Goal: Information Seeking & Learning: Learn about a topic

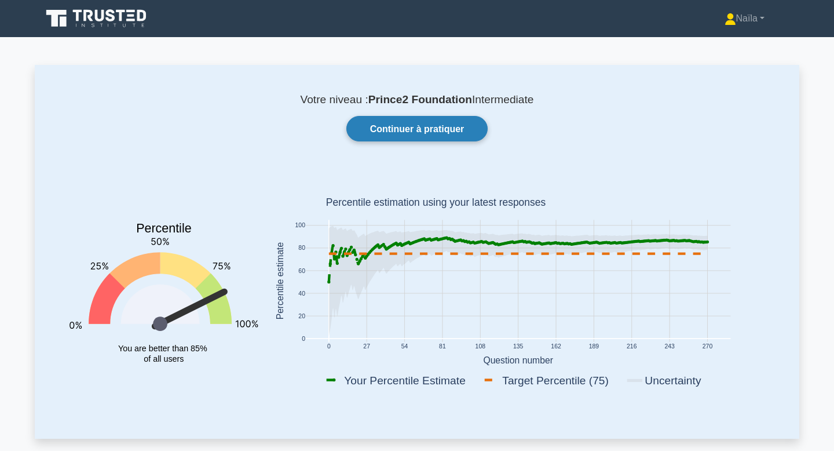
click at [429, 136] on link "Continuer à pratiquer" at bounding box center [417, 128] width 142 height 25
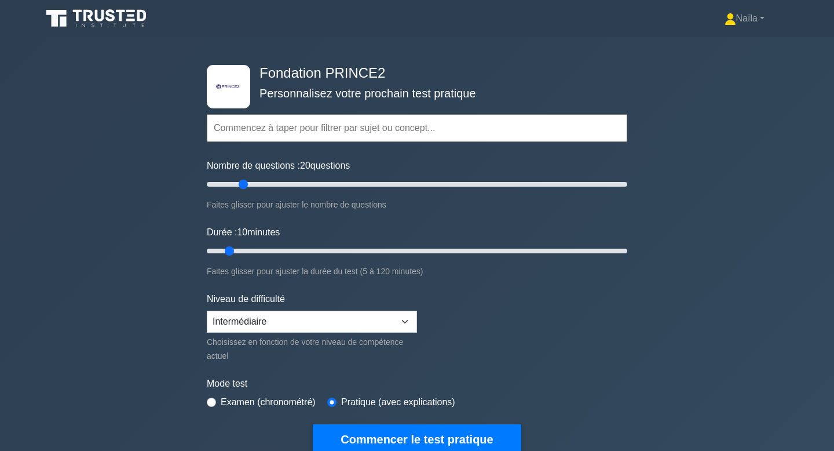
drag, startPoint x: 222, startPoint y: 184, endPoint x: 247, endPoint y: 214, distance: 39.9
type input "20"
click at [247, 191] on input "Nombre de questions : 20 questions" at bounding box center [417, 184] width 421 height 14
drag, startPoint x: 232, startPoint y: 253, endPoint x: 804, endPoint y: 385, distance: 586.5
type input "120"
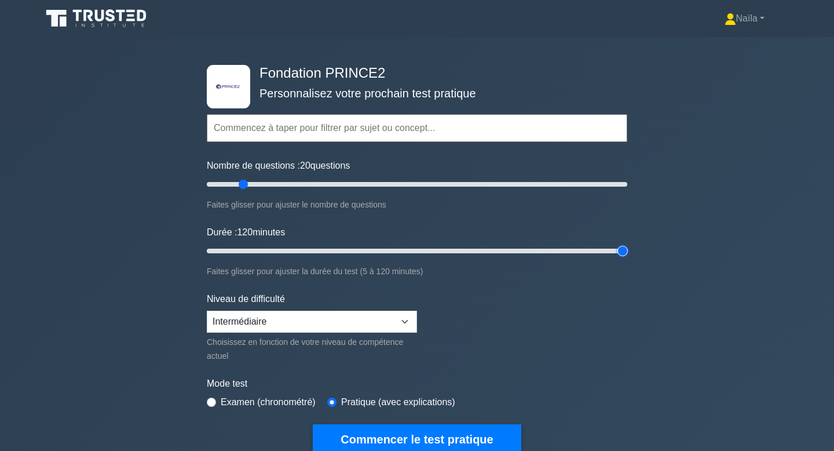
click at [627, 258] on input "Durée : 120 minutes" at bounding box center [417, 251] width 421 height 14
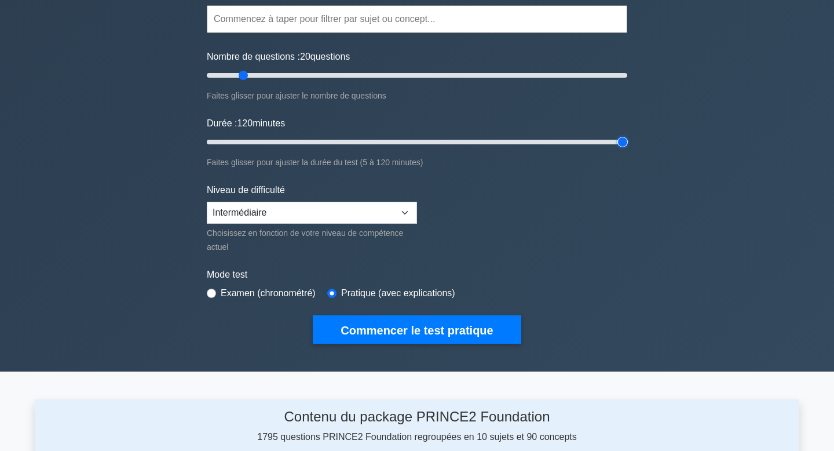
scroll to position [109, 0]
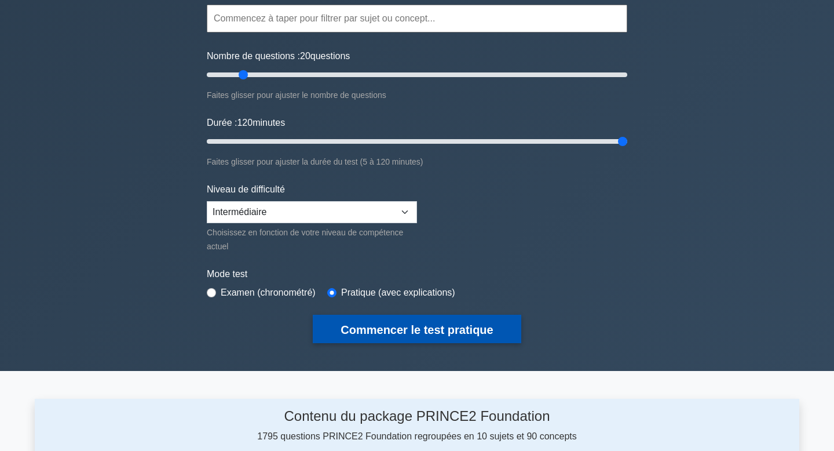
click at [426, 337] on button "Commencer le test pratique" at bounding box center [417, 329] width 208 height 28
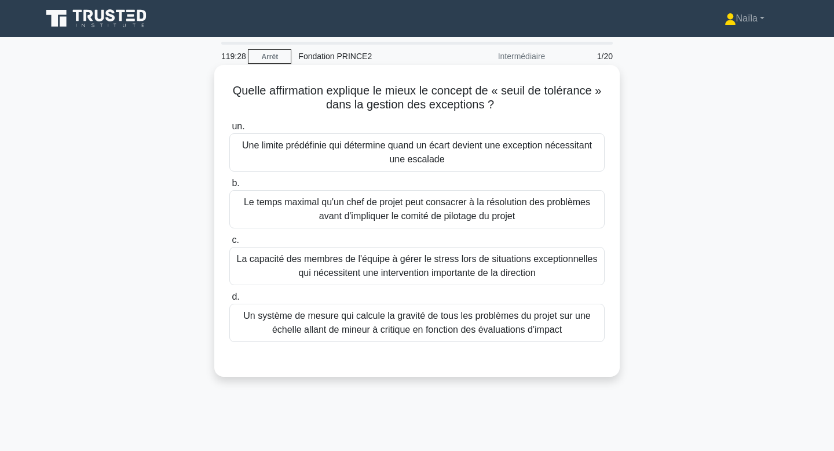
click at [469, 151] on font "Une limite prédéfinie qui détermine quand un écart devient une exception nécess…" at bounding box center [417, 152] width 350 height 24
click at [229, 130] on input "un. Une limite prédéfinie qui détermine quand un écart devient une exception né…" at bounding box center [229, 127] width 0 height 8
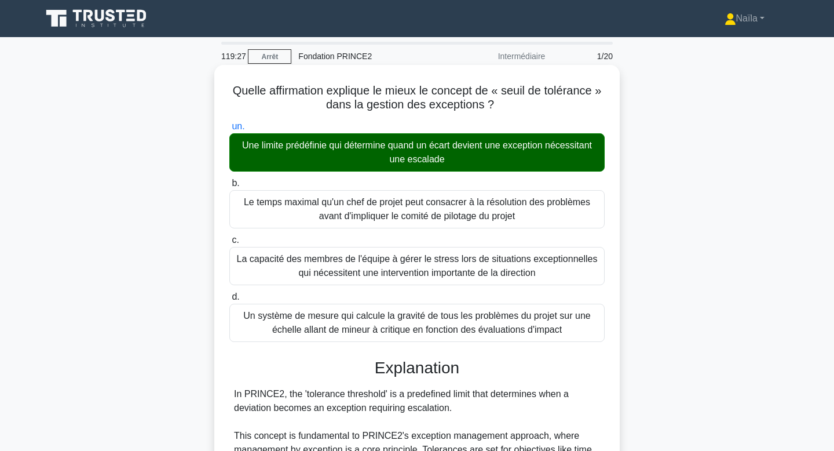
scroll to position [319, 0]
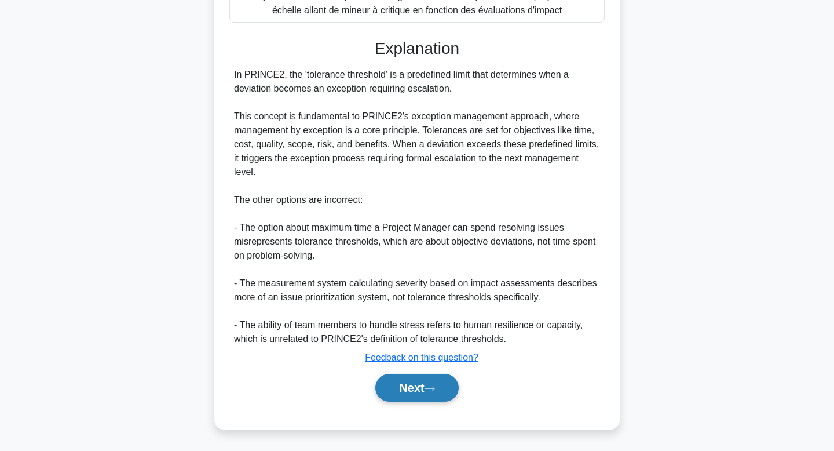
click at [441, 380] on button "Next" at bounding box center [416, 388] width 83 height 28
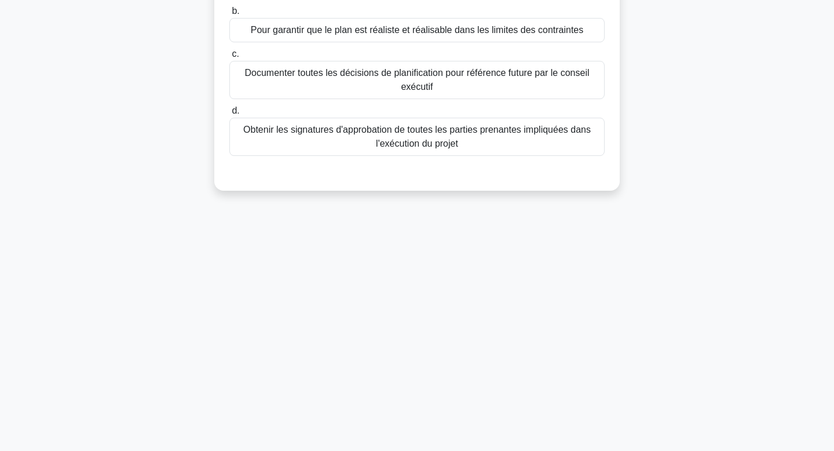
scroll to position [0, 0]
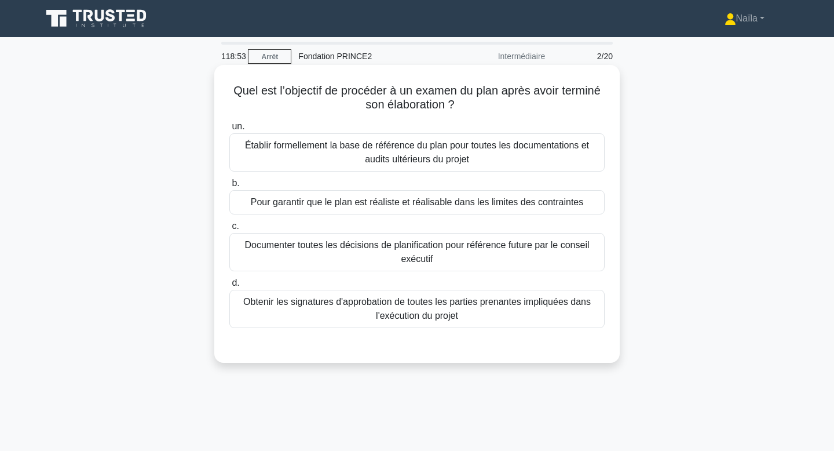
click at [511, 205] on font "Pour garantir que le plan est réaliste et réalisable dans les limites des contr…" at bounding box center [417, 202] width 333 height 10
click at [229, 187] on input "b. Pour garantir que le plan est réaliste et réalisable dans les limites des co…" at bounding box center [229, 184] width 0 height 8
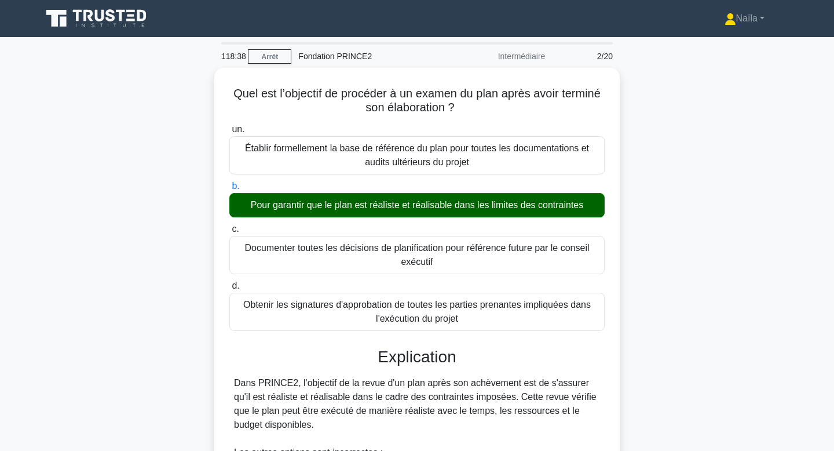
scroll to position [251, 0]
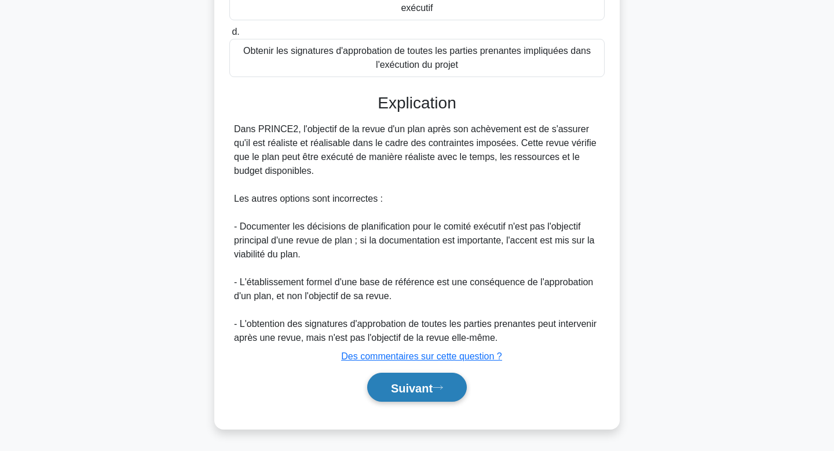
click at [419, 381] on font "Suivant" at bounding box center [412, 387] width 42 height 13
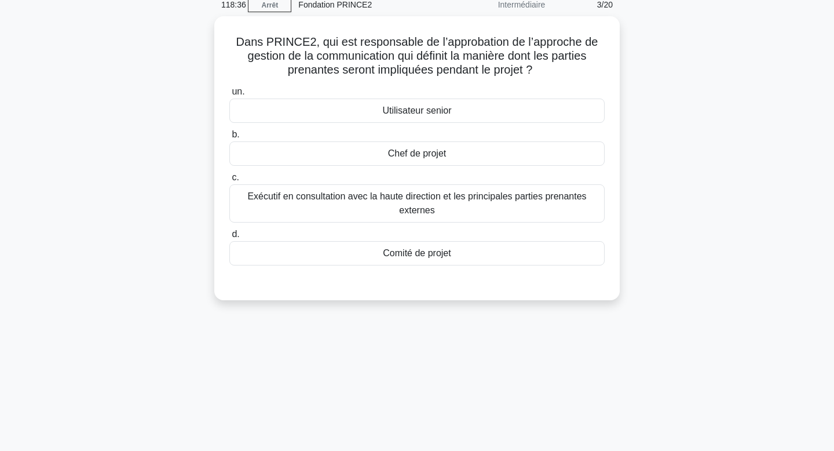
scroll to position [0, 0]
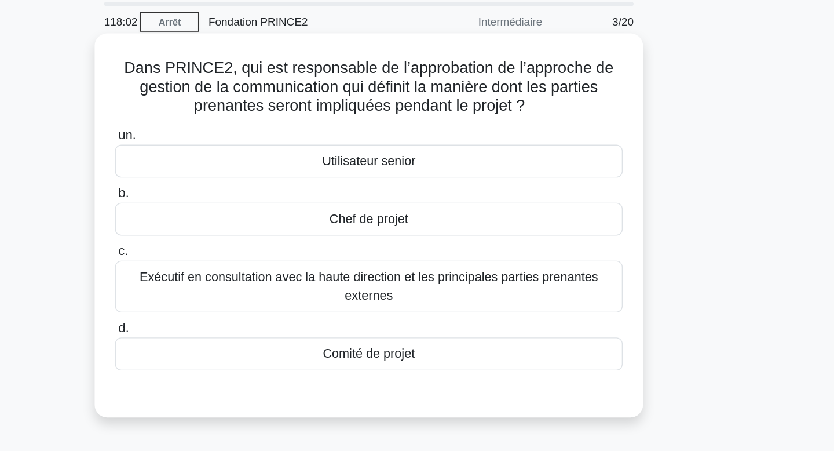
click at [444, 305] on font "Comité de projet" at bounding box center [417, 302] width 68 height 10
click at [229, 287] on input "d. Comité de projet" at bounding box center [229, 283] width 0 height 8
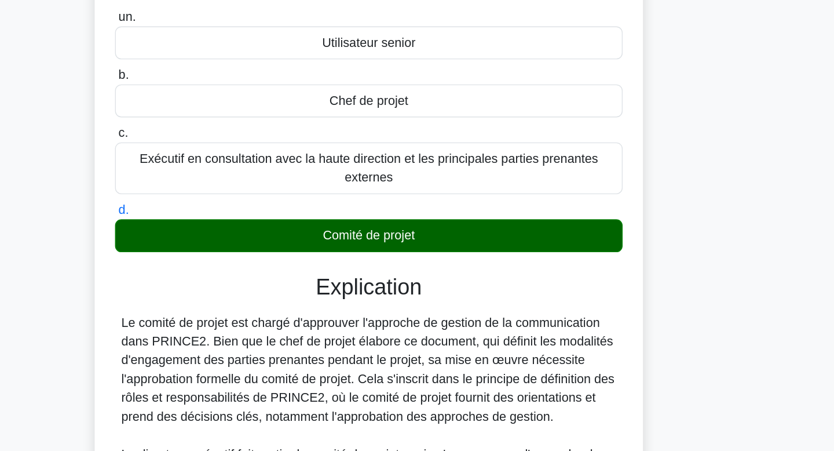
scroll to position [31, 0]
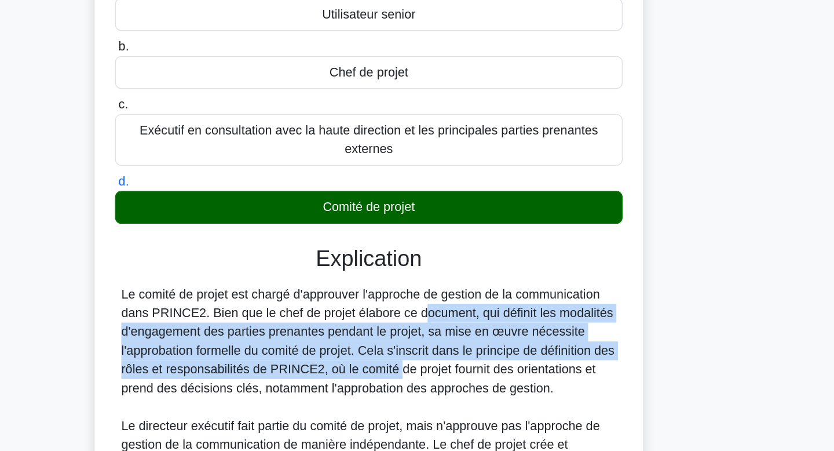
drag, startPoint x: 389, startPoint y: 351, endPoint x: 386, endPoint y: 388, distance: 36.6
click at [386, 388] on font "Le comité de projet est chargé d'approuver l'approche de gestion de la communic…" at bounding box center [416, 369] width 365 height 79
click at [447, 373] on font "Le comité de projet est chargé d'approuver l'approche de gestion de la communic…" at bounding box center [416, 369] width 365 height 79
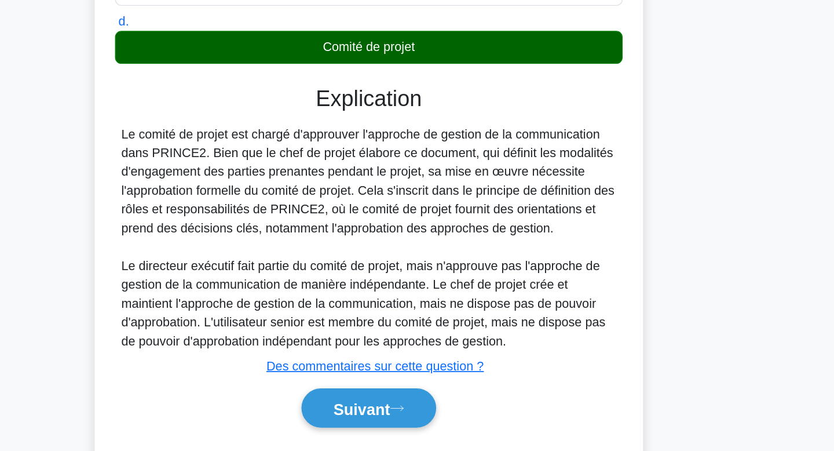
scroll to position [182, 0]
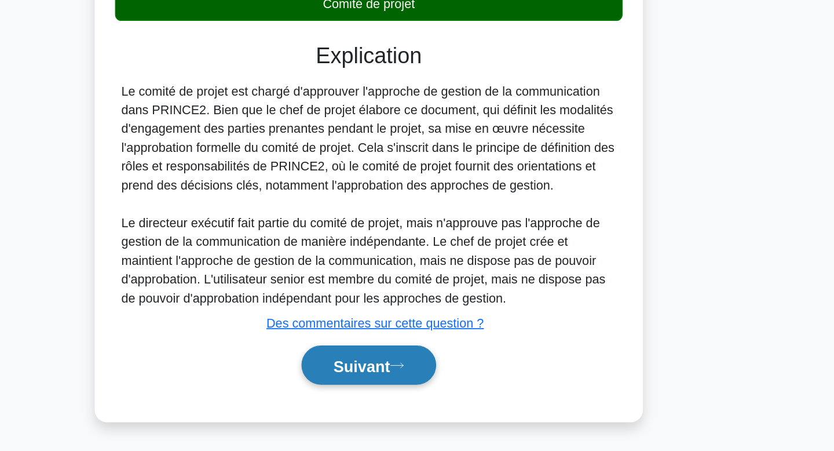
click at [405, 393] on font "Suivant" at bounding box center [412, 387] width 42 height 13
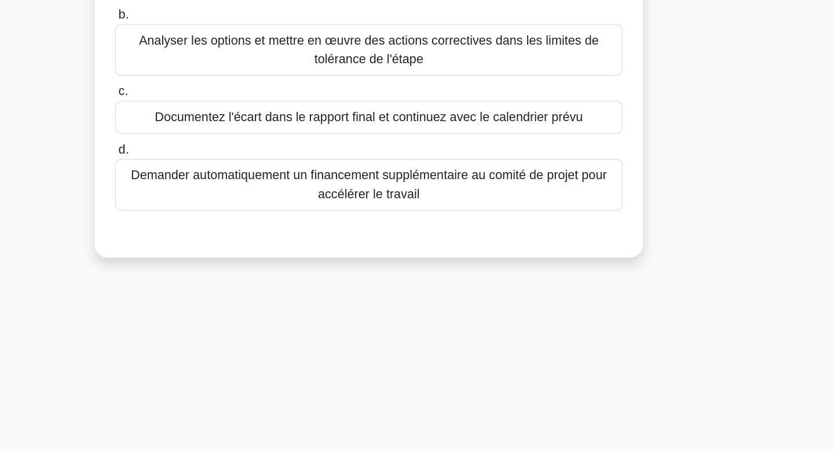
scroll to position [0, 0]
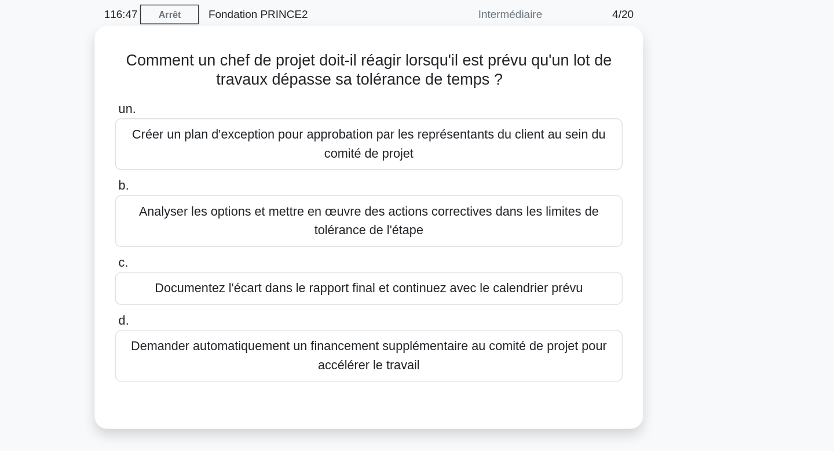
click at [447, 160] on font "Créer un plan d'exception pour approbation par les représentants du client au s…" at bounding box center [417, 152] width 350 height 24
click at [229, 130] on input "un. Créer un plan d'exception pour approbation par les représentants du client …" at bounding box center [229, 127] width 0 height 8
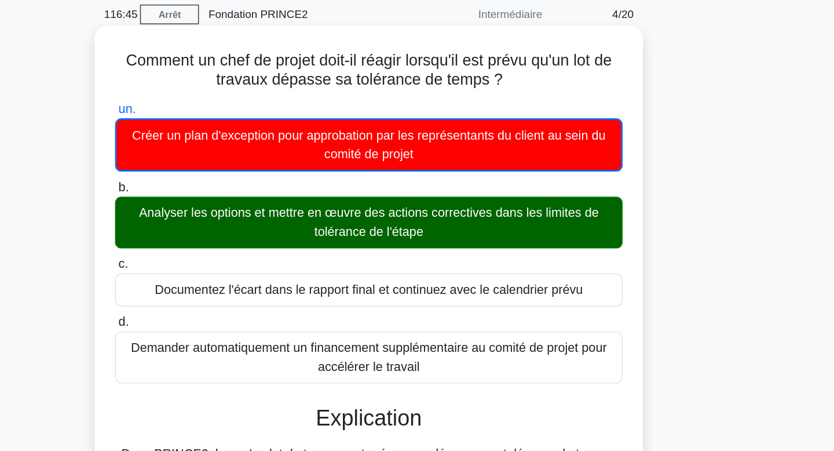
drag, startPoint x: 442, startPoint y: 221, endPoint x: 448, endPoint y: 212, distance: 10.4
click at [448, 212] on font "Analyser les options et mettre en œuvre des actions correctives dans les limite…" at bounding box center [417, 210] width 340 height 24
click at [229, 188] on input "b. Analyser les options et mettre en œuvre des actions correctives dans les lim…" at bounding box center [229, 185] width 0 height 8
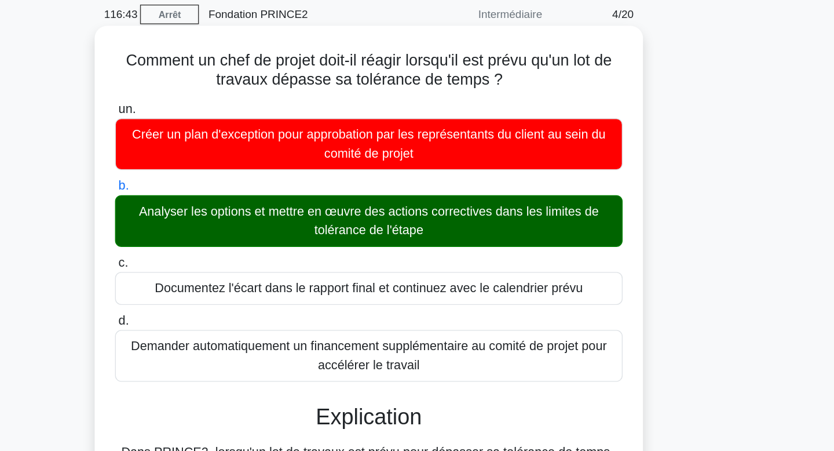
drag, startPoint x: 448, startPoint y: 212, endPoint x: 454, endPoint y: 194, distance: 19.4
click at [454, 194] on div "Analyser les options et mettre en œuvre des actions correctives dans les limite…" at bounding box center [416, 209] width 375 height 38
click at [229, 187] on input "b. Analyser les options et mettre en œuvre des actions correctives dans les lim…" at bounding box center [229, 184] width 0 height 8
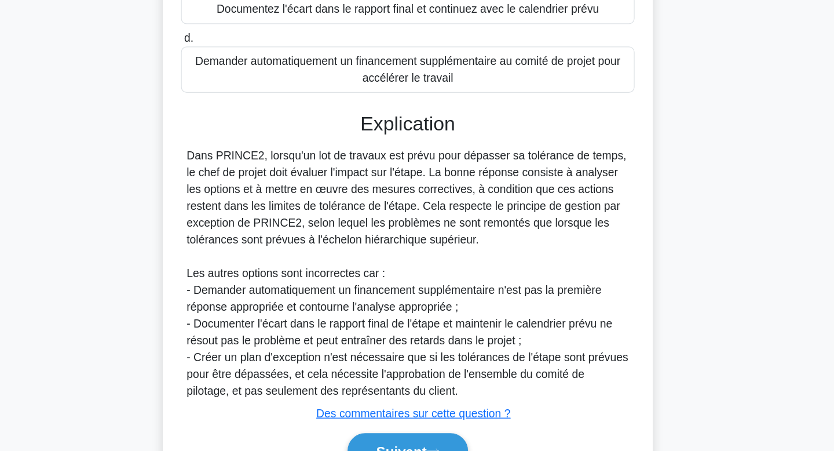
scroll to position [209, 0]
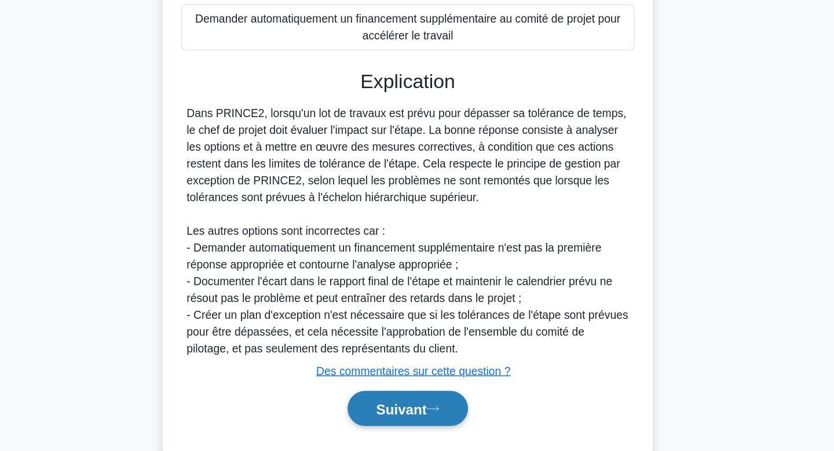
click at [421, 422] on font "Suivant" at bounding box center [412, 416] width 42 height 13
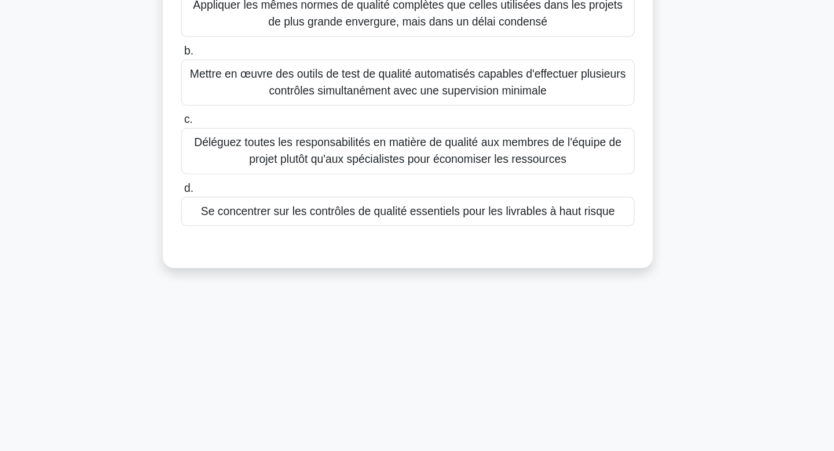
scroll to position [0, 0]
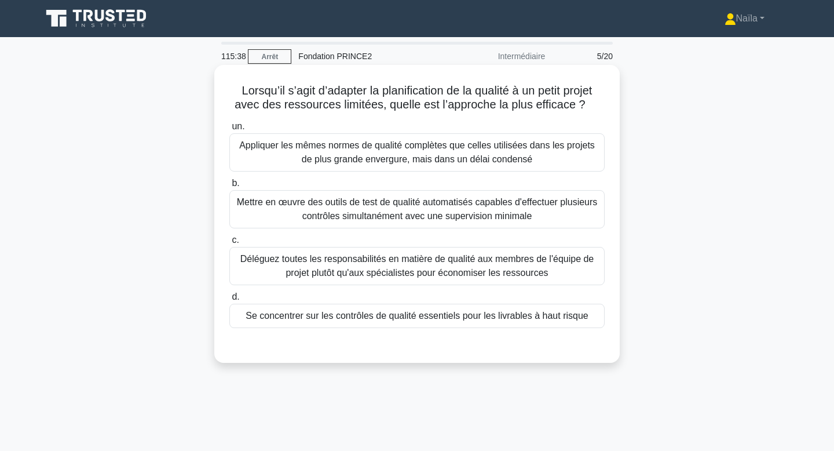
click at [413, 314] on font "Se concentrer sur les contrôles de qualité essentiels pour les livrables à haut…" at bounding box center [417, 316] width 342 height 10
click at [229, 301] on input "d. Se concentrer sur les contrôles de qualité essentiels pour les livrables à h…" at bounding box center [229, 297] width 0 height 8
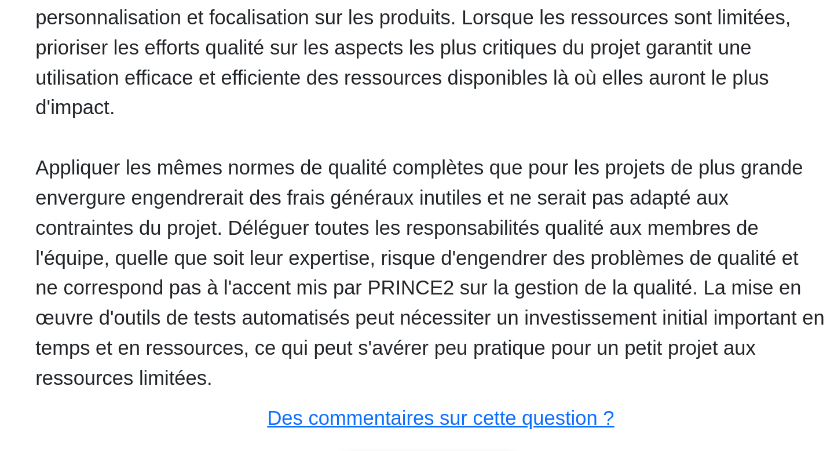
scroll to position [238, 0]
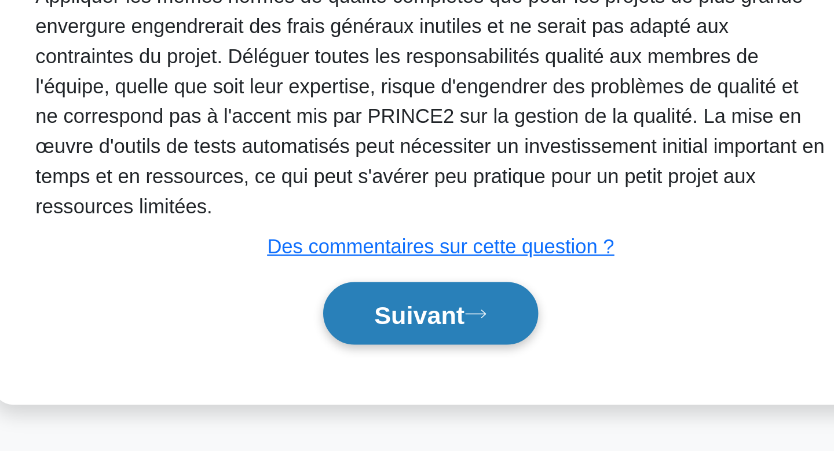
click at [400, 383] on font "Suivant" at bounding box center [412, 387] width 42 height 13
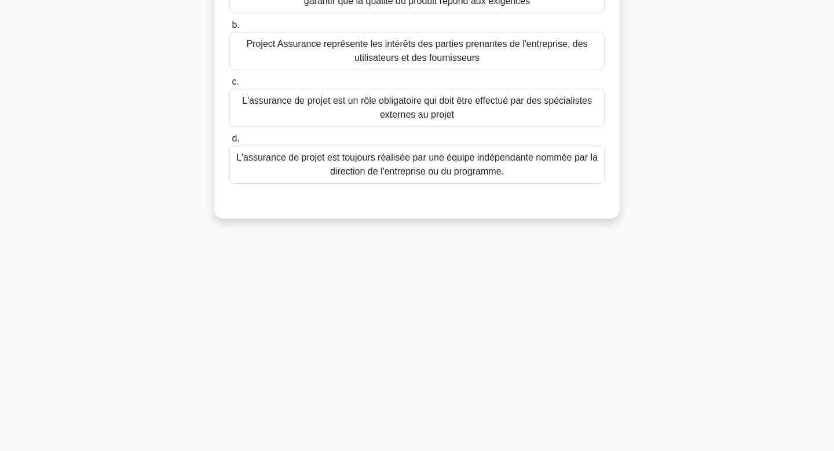
scroll to position [0, 0]
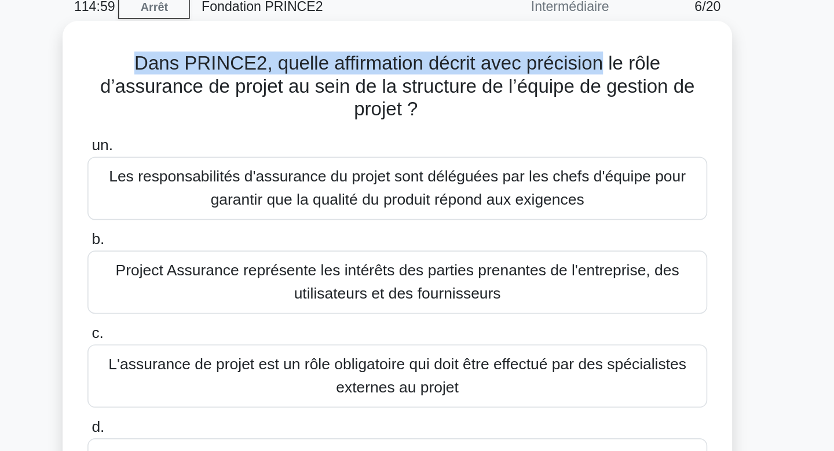
drag, startPoint x: 490, startPoint y: 82, endPoint x: 505, endPoint y: 92, distance: 18.0
click at [505, 92] on div "Dans PRINCE2, quelle affirmation décrit avec précision le rôle d’assurance de p…" at bounding box center [417, 228] width 396 height 316
click at [505, 92] on font "Dans PRINCE2, quelle affirmation décrit avec précision le rôle d’assurance de p…" at bounding box center [417, 104] width 360 height 41
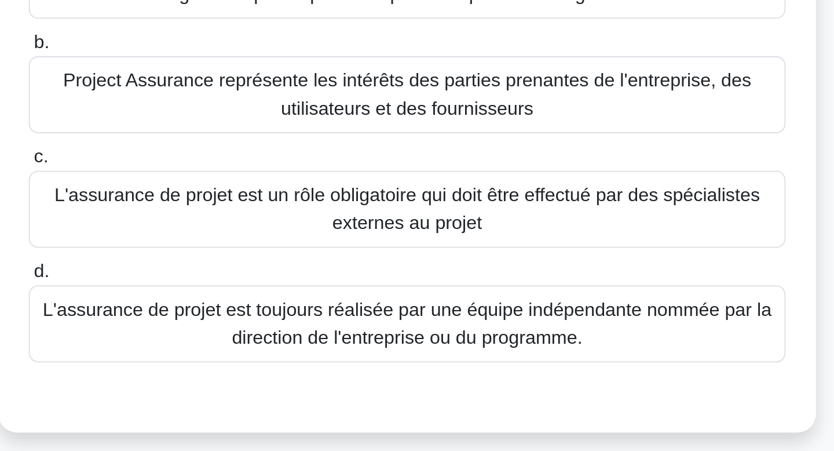
click at [514, 330] on font "L'assurance de projet est toujours réalisée par une équipe indépendante nommée …" at bounding box center [417, 337] width 365 height 28
click at [229, 315] on input "d. L'assurance de projet est toujours réalisée par une équipe indépendante nomm…" at bounding box center [229, 311] width 0 height 8
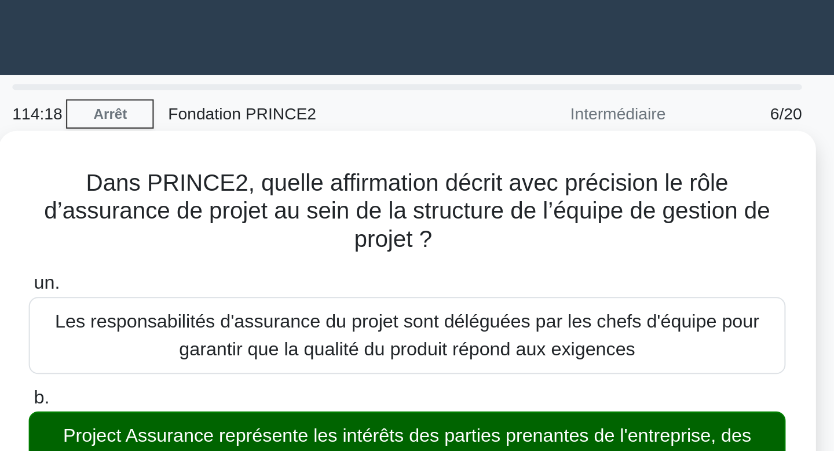
drag, startPoint x: 508, startPoint y: 253, endPoint x: 516, endPoint y: 188, distance: 65.4
click at [516, 188] on div "un. Les responsabilités d'assurance du projet sont déléguées par les chefs d'éq…" at bounding box center [416, 245] width 389 height 228
click at [516, 190] on label "b. Project Assurance représente les intérêts des parties prenantes de l'entrepr…" at bounding box center [416, 216] width 375 height 52
click at [229, 194] on input "b. Project Assurance représente les intérêts des parties prenantes de l'entrepr…" at bounding box center [229, 198] width 0 height 8
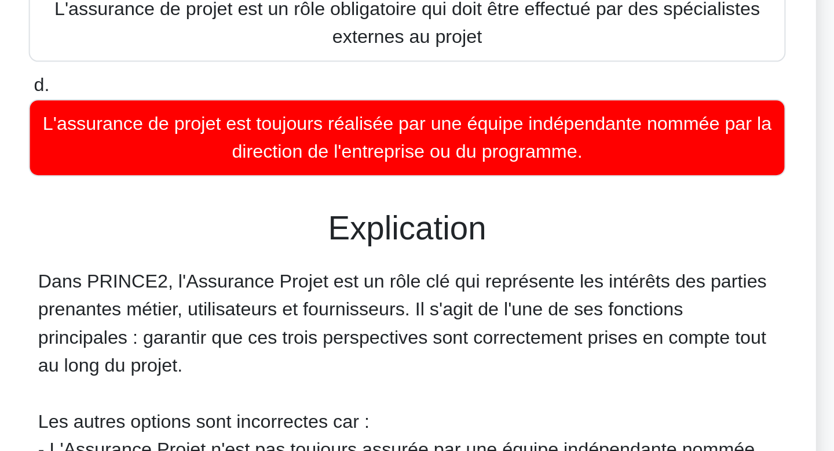
scroll to position [41, 0]
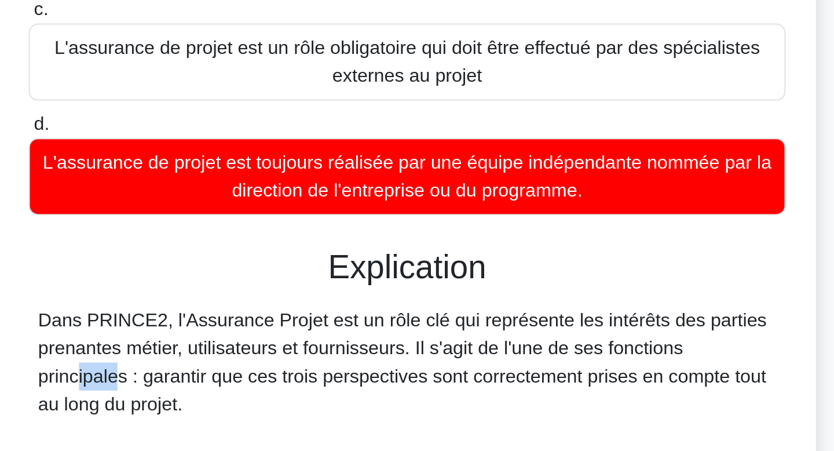
drag, startPoint x: 512, startPoint y: 371, endPoint x: 532, endPoint y: 364, distance: 20.7
click at [532, 364] on font "Dans PRINCE2, l'Assurance Projet est un rôle clé qui représente les intérêts de…" at bounding box center [415, 388] width 362 height 52
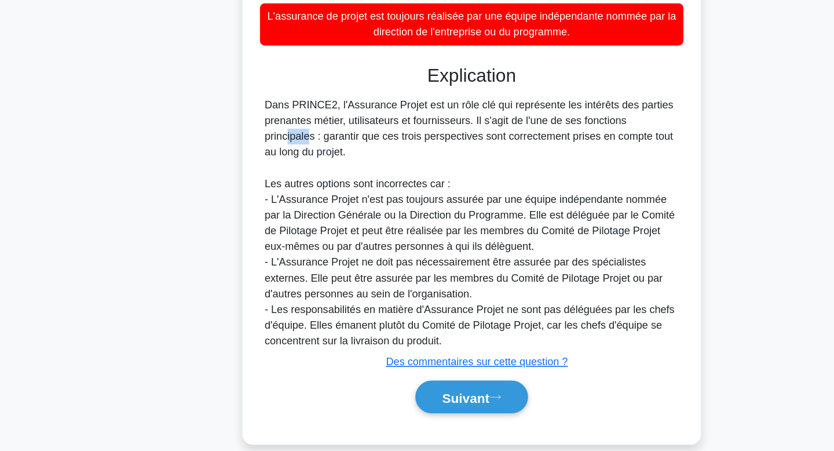
scroll to position [265, 0]
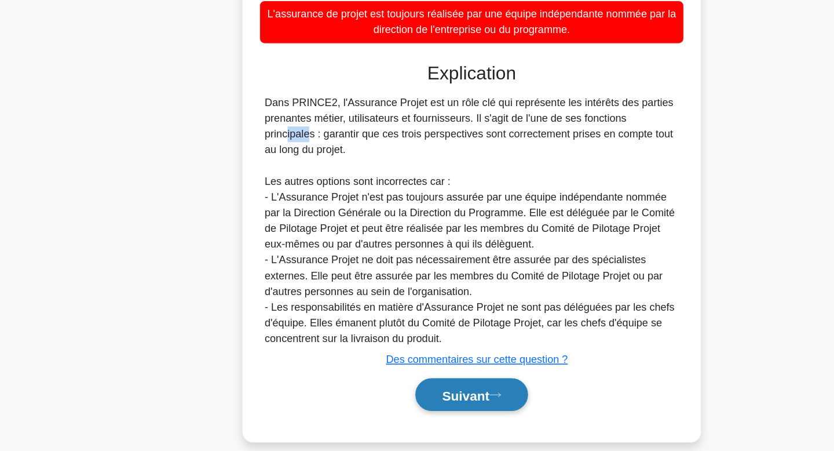
click at [459, 389] on button "Suivant" at bounding box center [417, 401] width 100 height 30
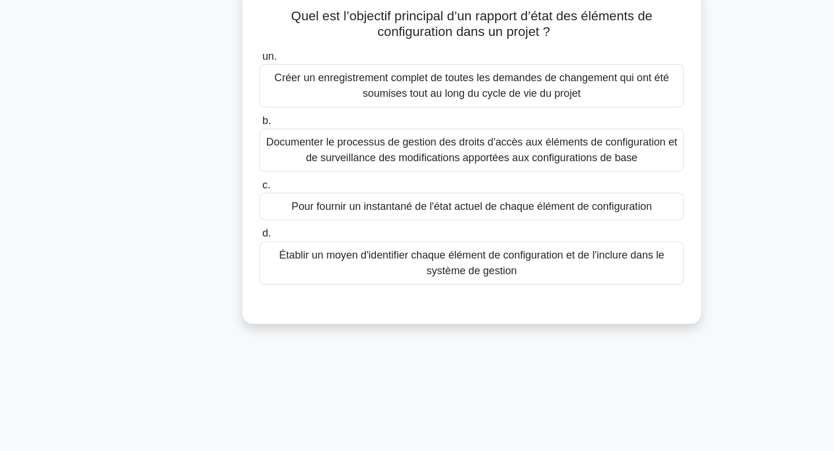
scroll to position [0, 0]
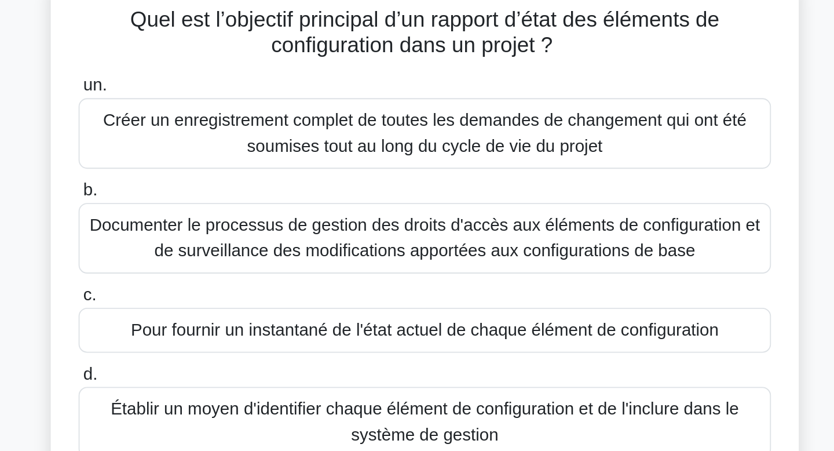
click at [444, 255] on font "Pour fournir un instantané de l'état actuel de chaque élément de configuration" at bounding box center [417, 259] width 319 height 10
click at [229, 244] on input "c. Pour fournir un instantané de l'état actuel de chaque élément de configurati…" at bounding box center [229, 240] width 0 height 8
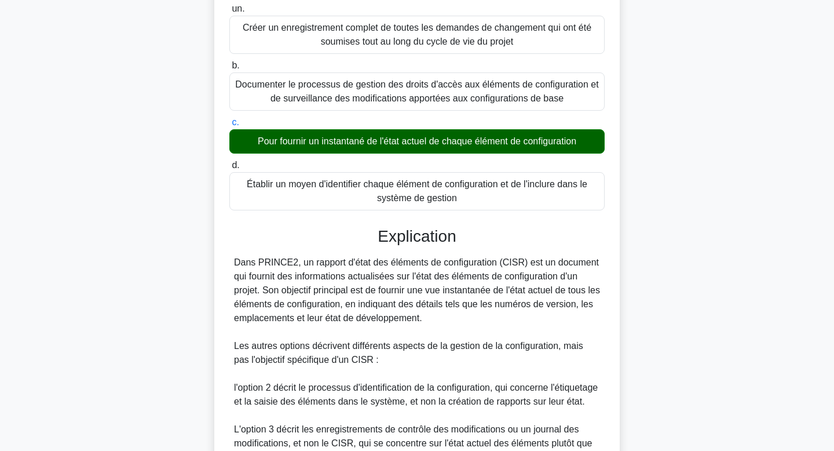
scroll to position [279, 0]
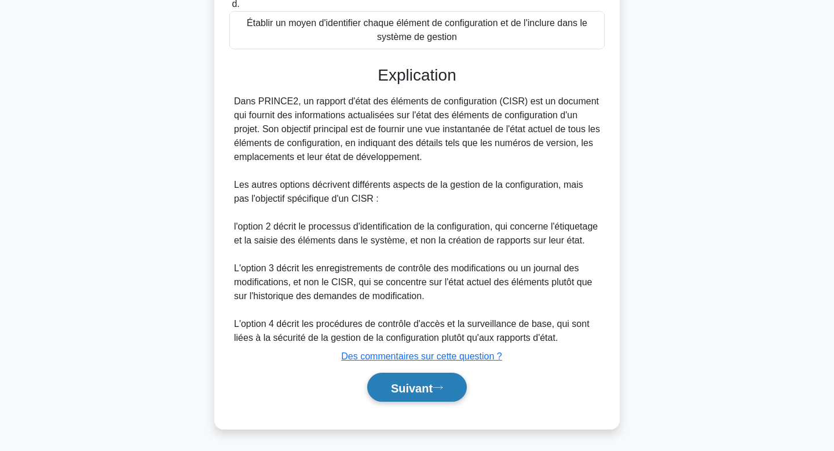
click at [422, 387] on font "Suivant" at bounding box center [412, 387] width 42 height 13
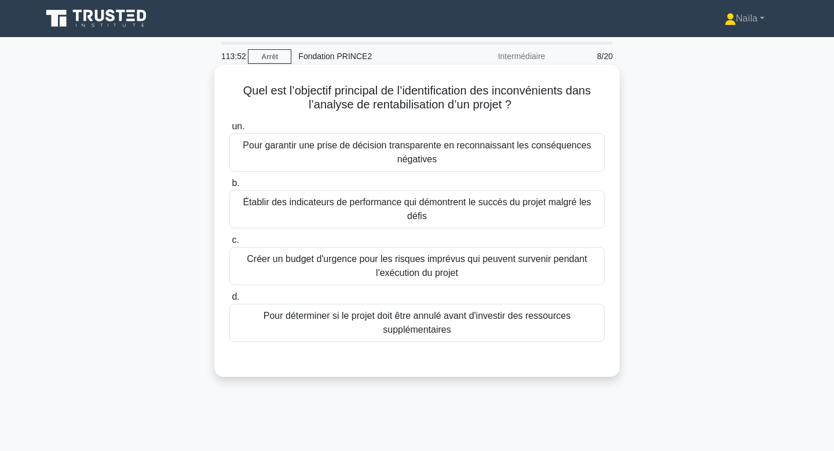
scroll to position [0, 0]
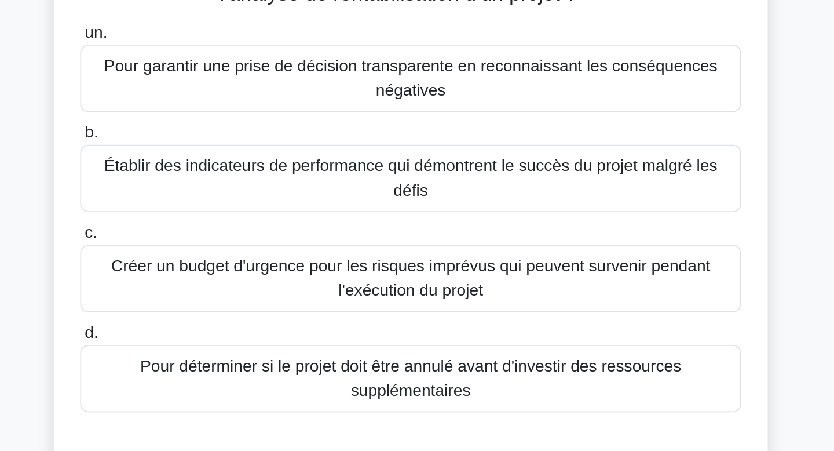
click at [430, 166] on font "Pour garantir une prise de décision transparente en reconnaissant les conséquen…" at bounding box center [417, 152] width 365 height 28
click at [229, 130] on input "un. Pour garantir une prise de décision transparente en reconnaissant les consé…" at bounding box center [229, 127] width 0 height 8
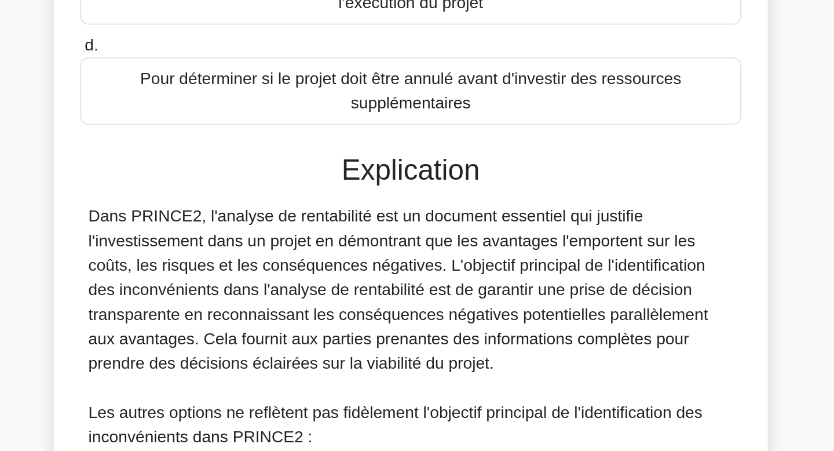
scroll to position [78, 0]
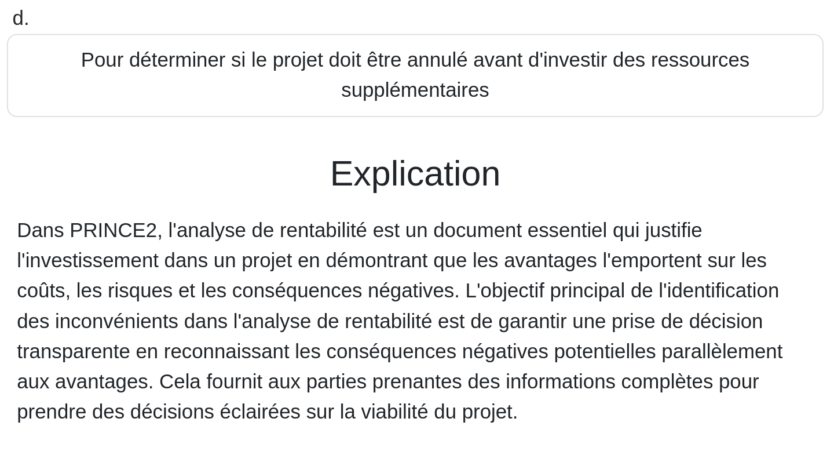
drag, startPoint x: 414, startPoint y: 375, endPoint x: 437, endPoint y: 395, distance: 30.4
click at [437, 395] on div "Dans PRINCE2, l'analyse de rentabilité est un document essentiel qui justifie l…" at bounding box center [417, 455] width 366 height 292
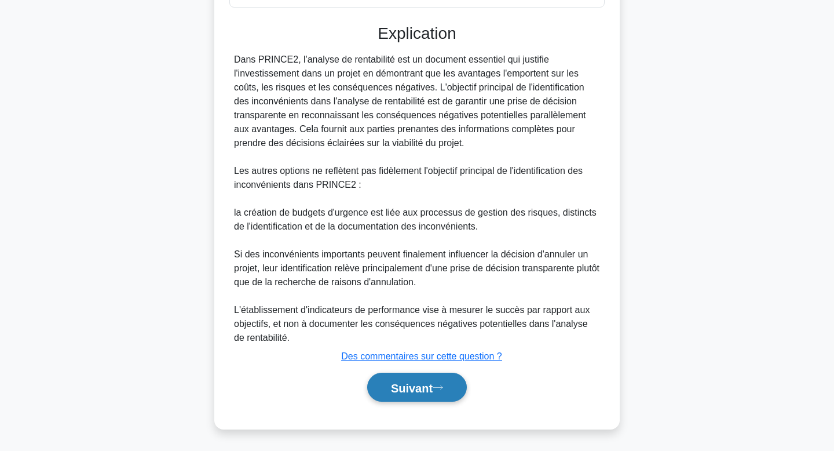
click at [430, 381] on font "Suivant" at bounding box center [412, 387] width 42 height 13
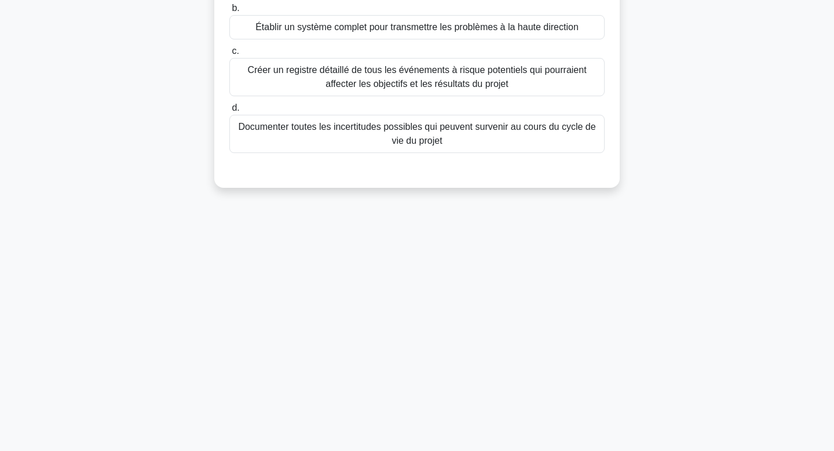
scroll to position [0, 0]
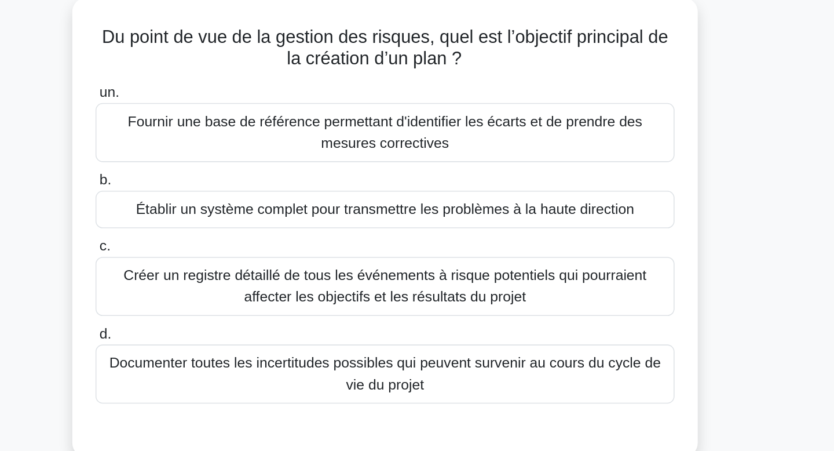
click at [481, 156] on font "Fournir une base de référence permettant d'identifier les écarts et de prendre …" at bounding box center [417, 152] width 365 height 28
click at [229, 130] on input "un. Fournir une base de référence permettant d'identifier les écarts et de pren…" at bounding box center [229, 127] width 0 height 8
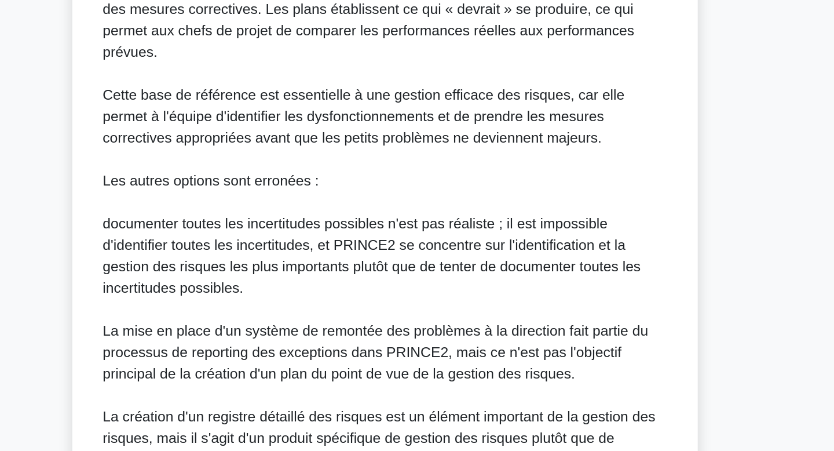
scroll to position [363, 0]
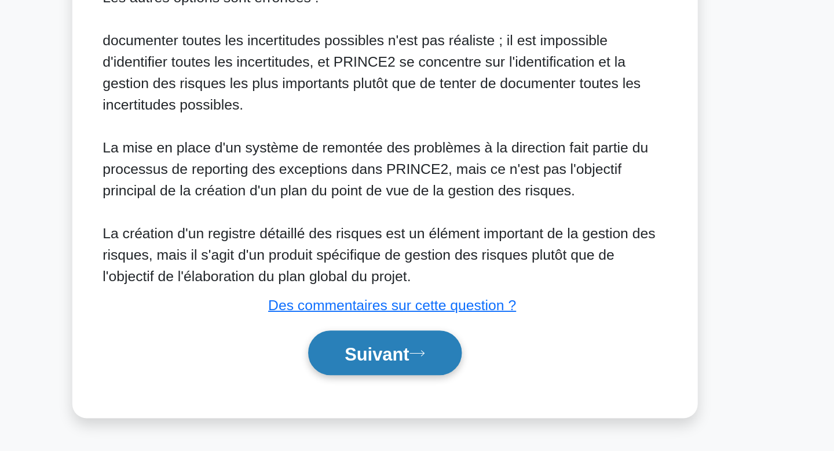
click at [403, 379] on button "Suivant" at bounding box center [417, 388] width 100 height 30
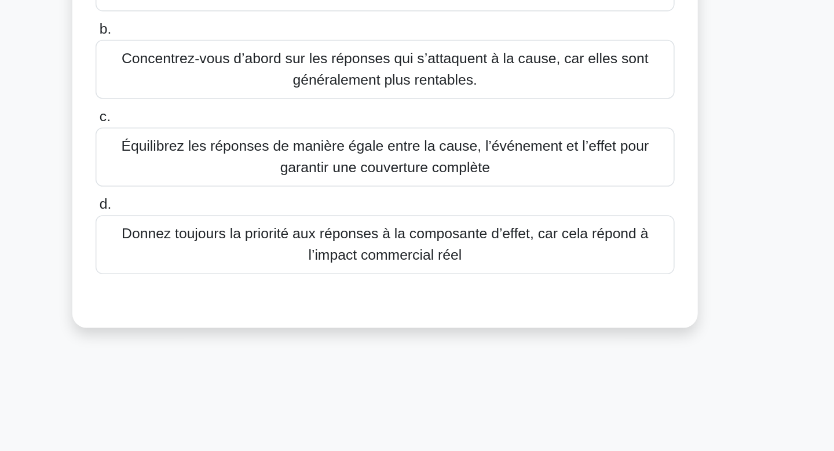
scroll to position [0, 0]
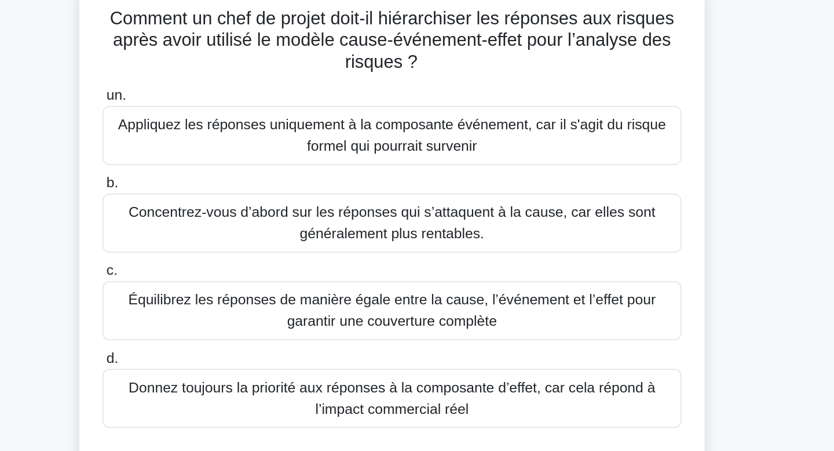
click at [503, 231] on font "Concentrez-vous d’abord sur les réponses qui s’attaquent à la cause, car elles …" at bounding box center [417, 223] width 365 height 28
click at [229, 201] on input "b. Concentrez-vous d’abord sur les réponses qui s’attaquent à la cause, car ell…" at bounding box center [229, 198] width 0 height 8
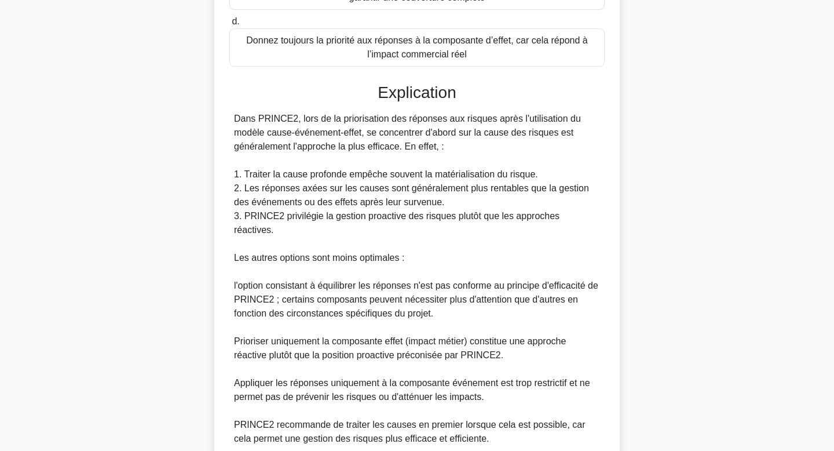
scroll to position [377, 0]
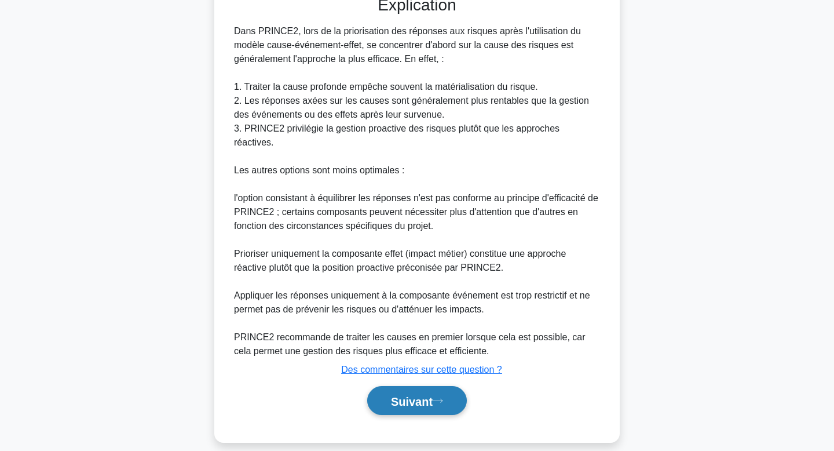
click at [412, 395] on font "Suivant" at bounding box center [412, 401] width 42 height 13
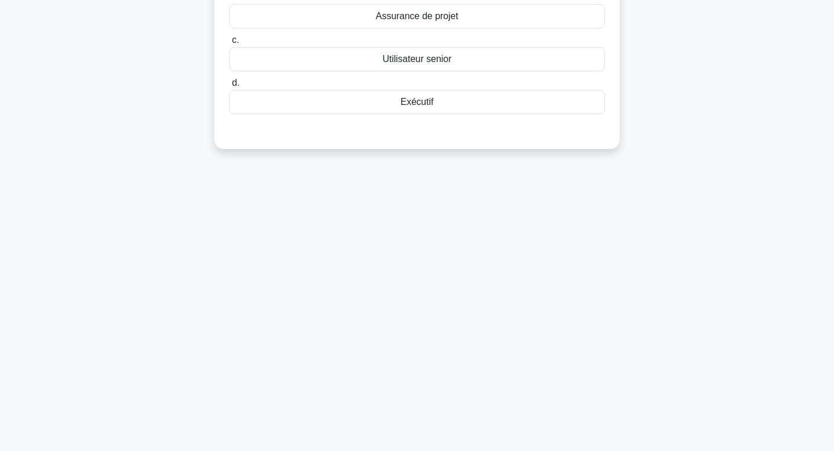
scroll to position [0, 0]
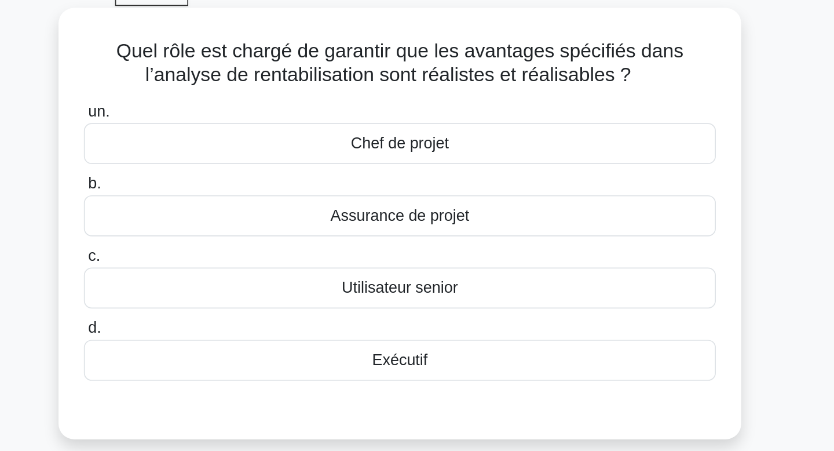
click at [485, 276] on div "Exécutif" at bounding box center [416, 274] width 375 height 24
click at [229, 259] on input "d. Exécutif" at bounding box center [229, 255] width 0 height 8
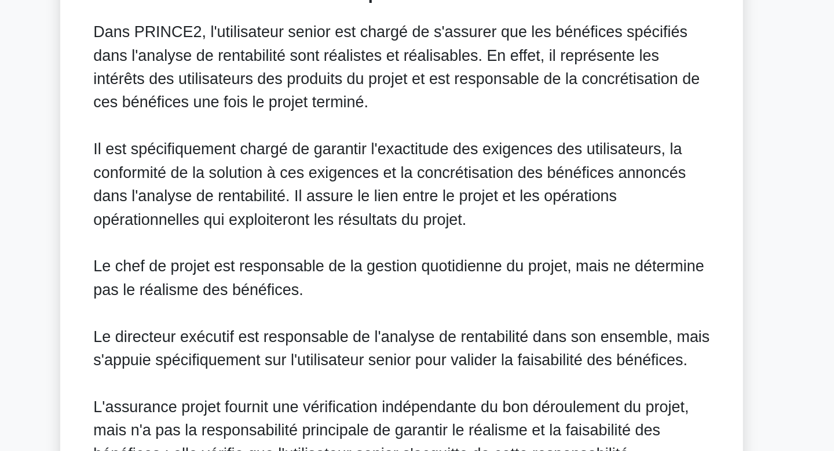
scroll to position [137, 0]
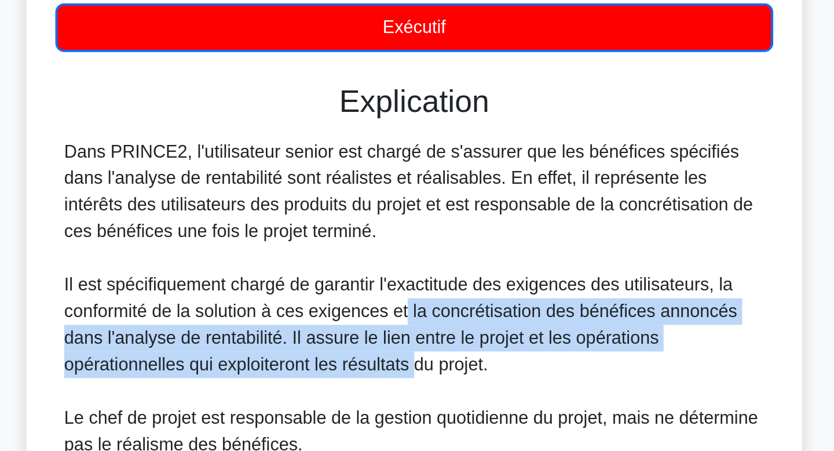
drag, startPoint x: 413, startPoint y: 282, endPoint x: 417, endPoint y: 311, distance: 29.8
click at [417, 311] on font "Il est spécifiquement chargé de garantir l'exactitude des exigences des utilisa…" at bounding box center [410, 293] width 352 height 52
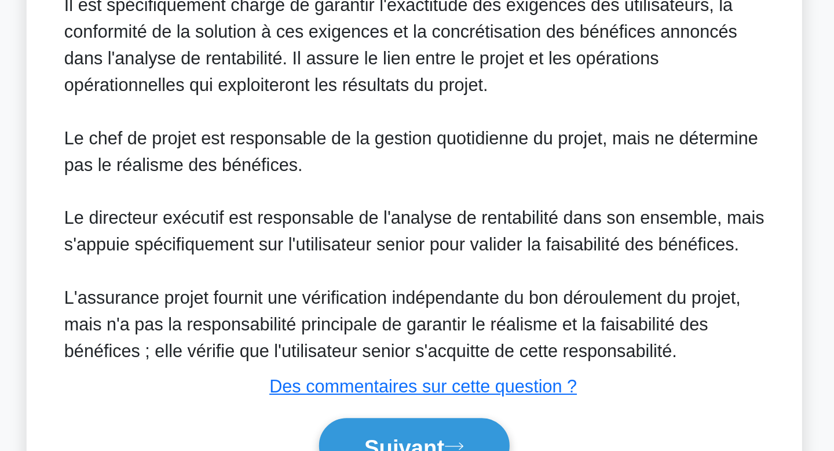
scroll to position [192, 0]
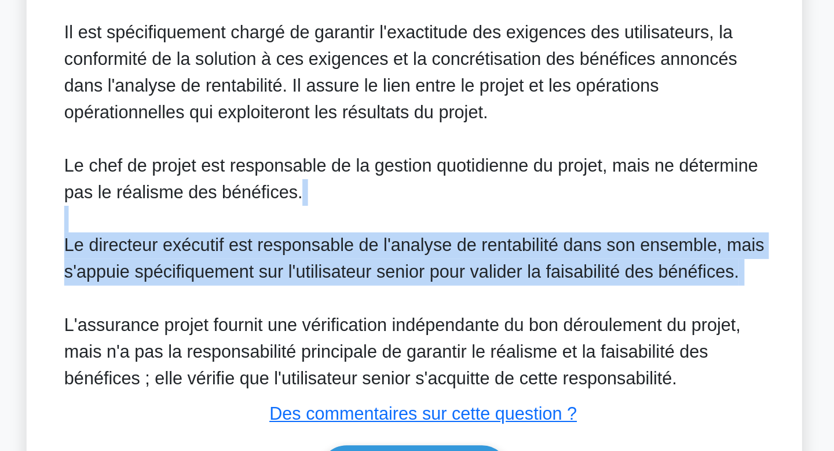
drag, startPoint x: 469, startPoint y: 317, endPoint x: 476, endPoint y: 356, distance: 39.3
click at [476, 356] on div "Dans PRINCE2, l'utilisateur senior est chargé de s'assurer que les bénéfices sp…" at bounding box center [417, 273] width 366 height 264
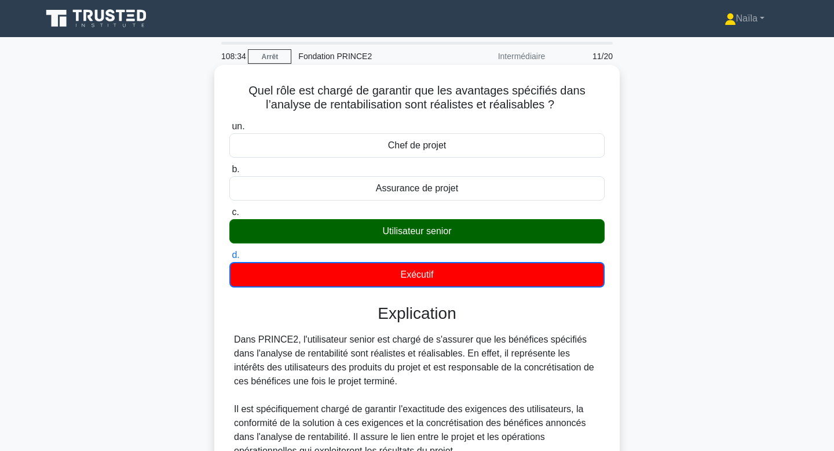
scroll to position [253, 0]
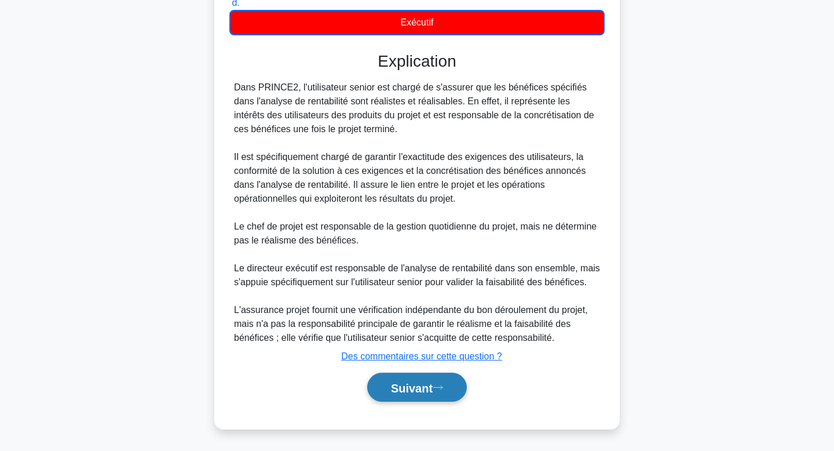
click at [460, 382] on button "Suivant" at bounding box center [417, 388] width 100 height 30
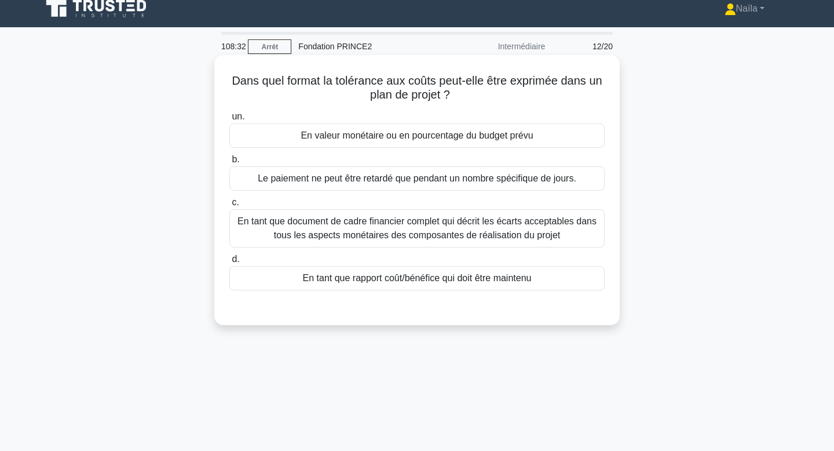
scroll to position [0, 0]
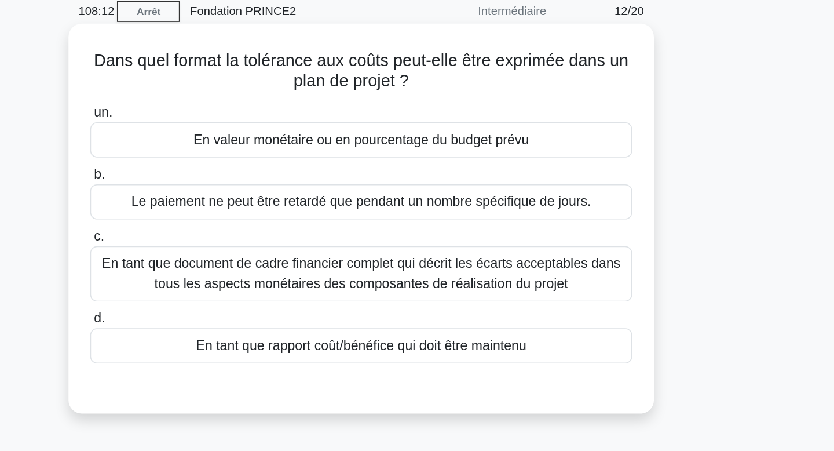
click at [519, 145] on font "En valeur monétaire ou en pourcentage du budget prévu" at bounding box center [417, 145] width 232 height 10
click at [229, 130] on input "un. En valeur monétaire ou en pourcentage du budget prévu" at bounding box center [229, 127] width 0 height 8
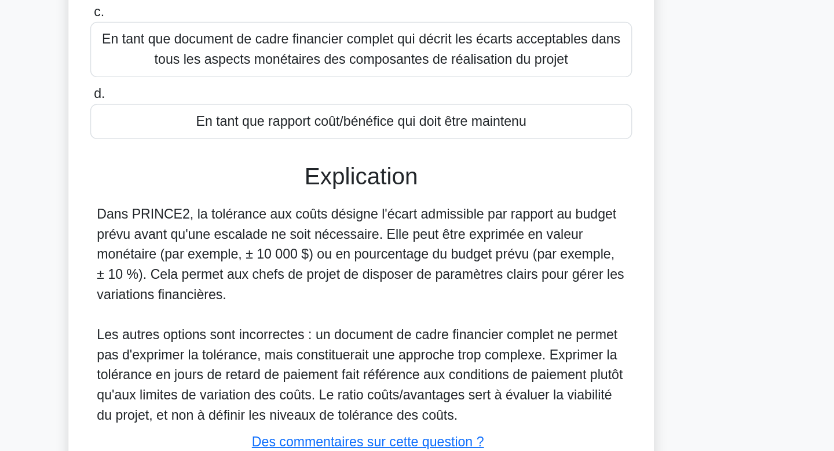
scroll to position [175, 0]
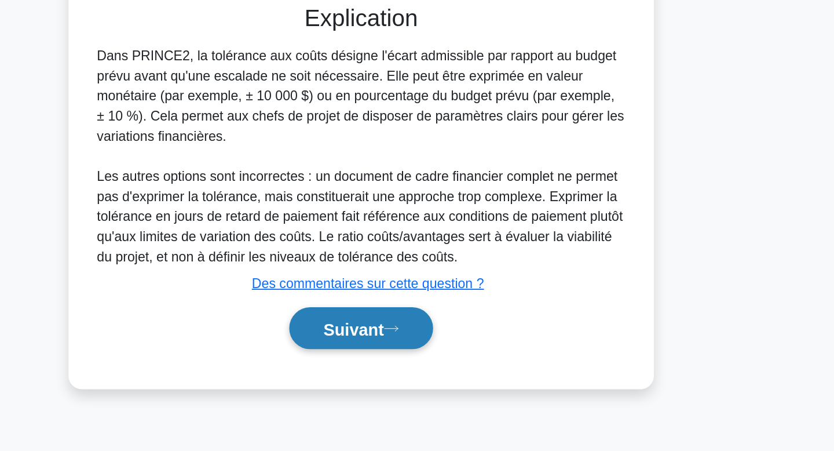
click at [430, 368] on font "Suivant" at bounding box center [412, 366] width 42 height 13
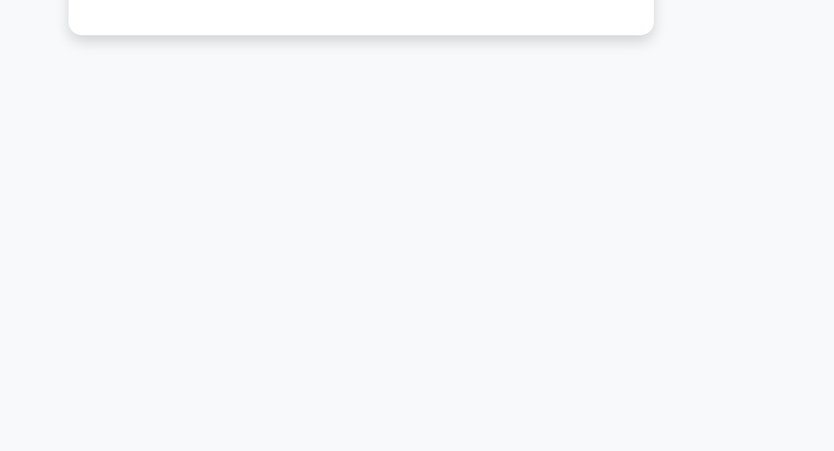
scroll to position [0, 0]
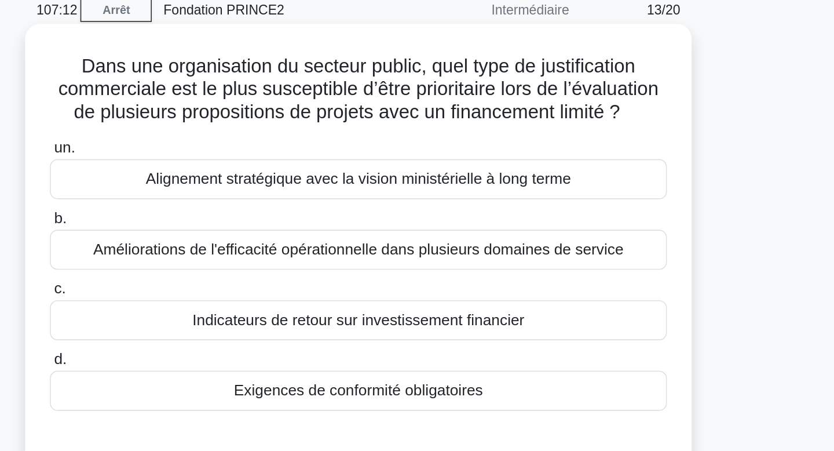
click at [451, 289] on font "Exigences de conformité obligatoires" at bounding box center [416, 288] width 151 height 10
click at [229, 273] on input "d. Exigences de conformité obligatoires" at bounding box center [229, 269] width 0 height 8
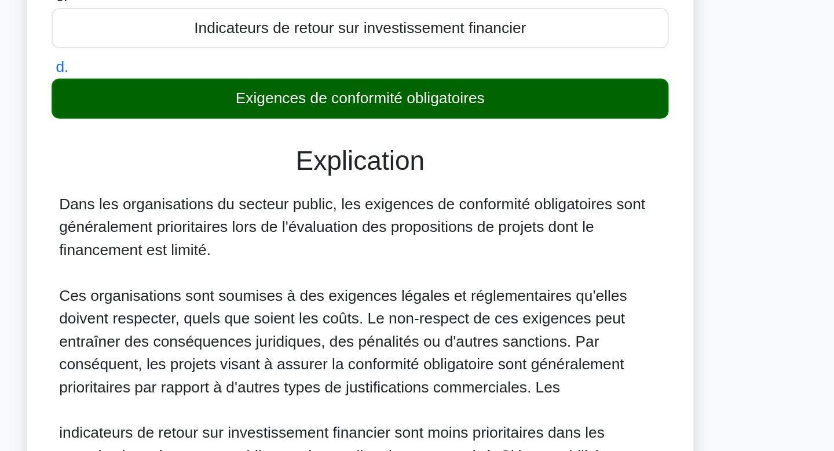
scroll to position [69, 0]
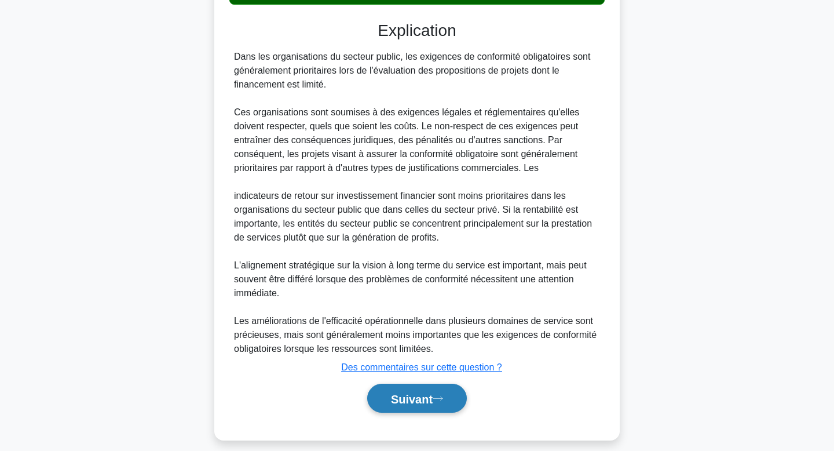
click at [422, 393] on font "Suivant" at bounding box center [412, 398] width 42 height 13
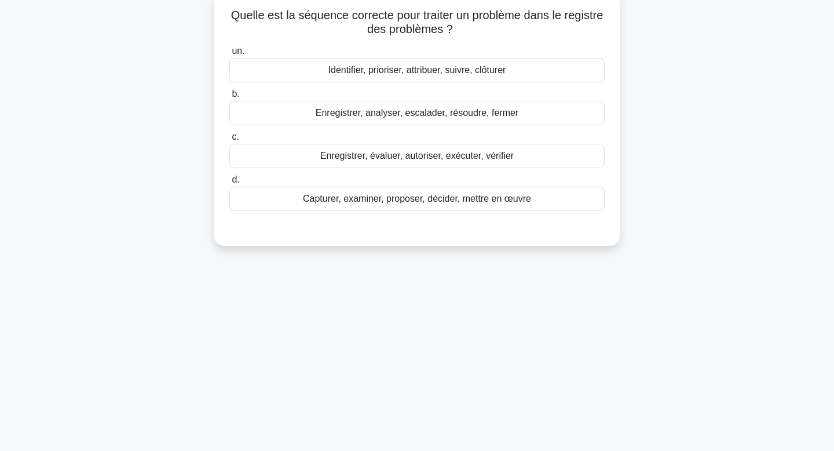
scroll to position [0, 0]
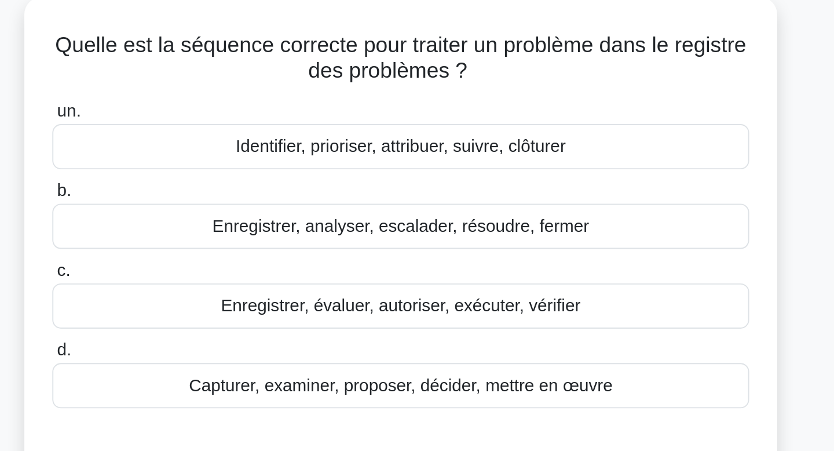
drag, startPoint x: 504, startPoint y: 83, endPoint x: 484, endPoint y: 104, distance: 28.3
click at [484, 104] on h5 "Quelle est la séquence correcte pour traiter un problème dans le registre des p…" at bounding box center [417, 97] width 378 height 29
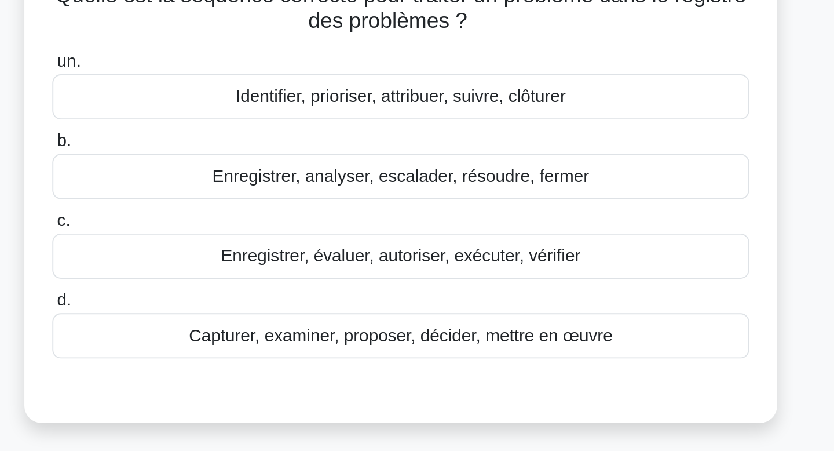
click at [489, 269] on font "Capturer, examiner, proposer, décider, mettre en œuvre" at bounding box center [417, 274] width 228 height 10
click at [229, 259] on input "d. Capturer, examiner, proposer, décider, mettre en œuvre" at bounding box center [229, 255] width 0 height 8
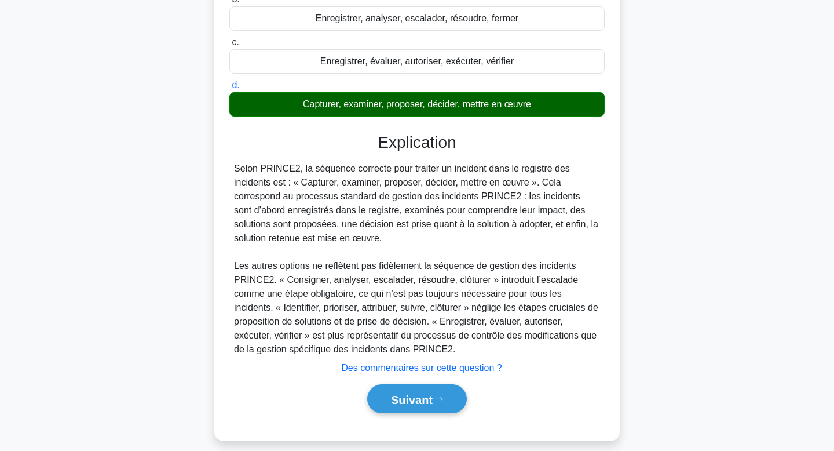
scroll to position [182, 0]
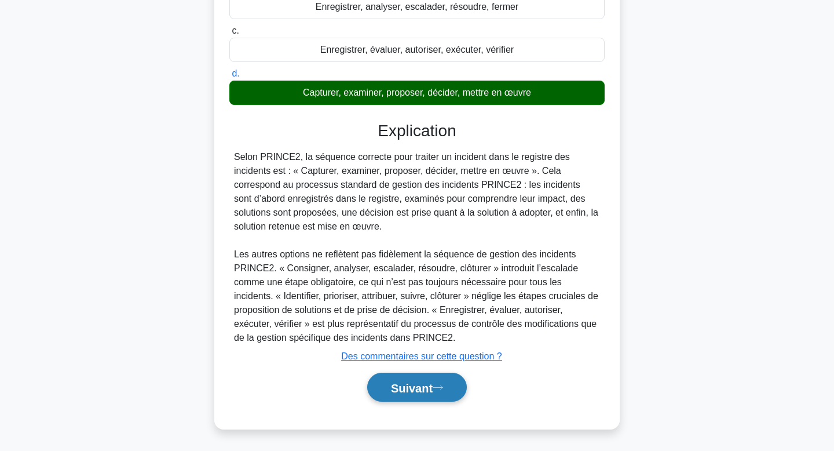
click at [394, 384] on font "Suivant" at bounding box center [412, 387] width 42 height 13
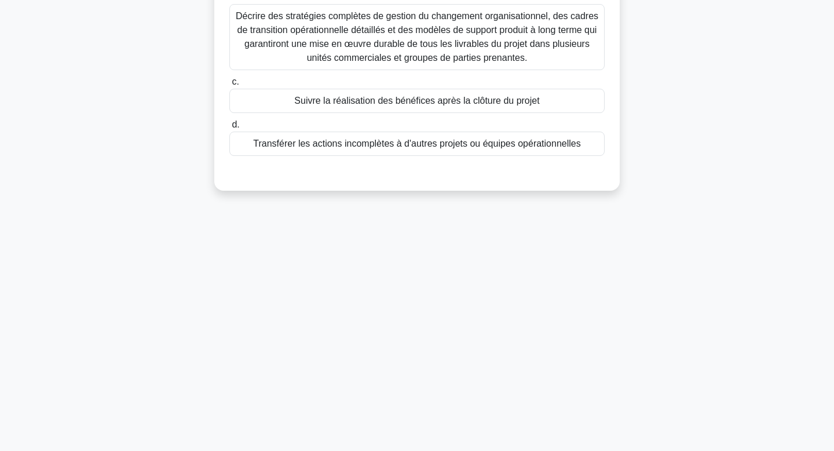
scroll to position [0, 0]
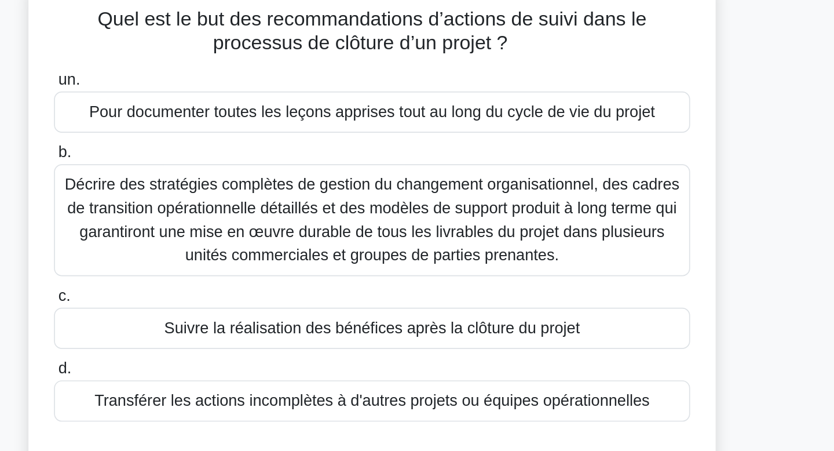
click at [571, 269] on div "Suivre la réalisation des bénéfices après la clôture du projet" at bounding box center [416, 273] width 375 height 24
click at [229, 258] on input "c. Suivre la réalisation des bénéfices après la clôture du projet" at bounding box center [229, 254] width 0 height 8
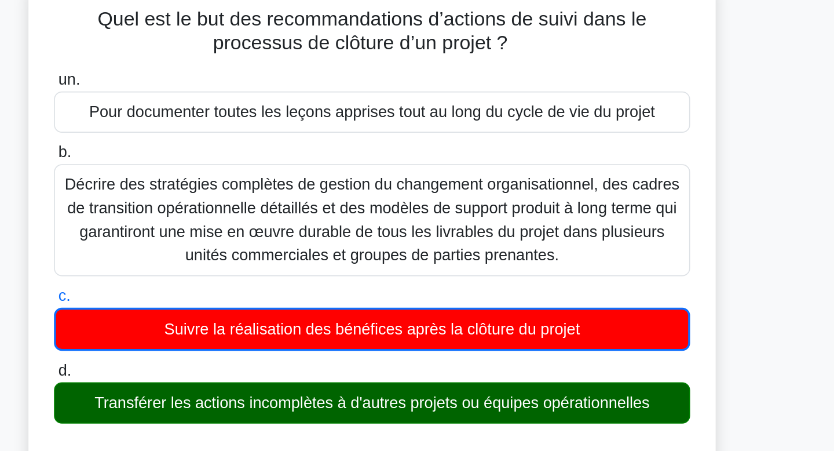
drag, startPoint x: 593, startPoint y: 317, endPoint x: 593, endPoint y: 300, distance: 16.8
click at [593, 300] on label "d. Transférer les actions incomplètes à d'autres projets ou équipes opérationne…" at bounding box center [416, 310] width 375 height 38
click at [229, 300] on input "d. Transférer les actions incomplètes à d'autres projets ou équipes opérationne…" at bounding box center [229, 298] width 0 height 8
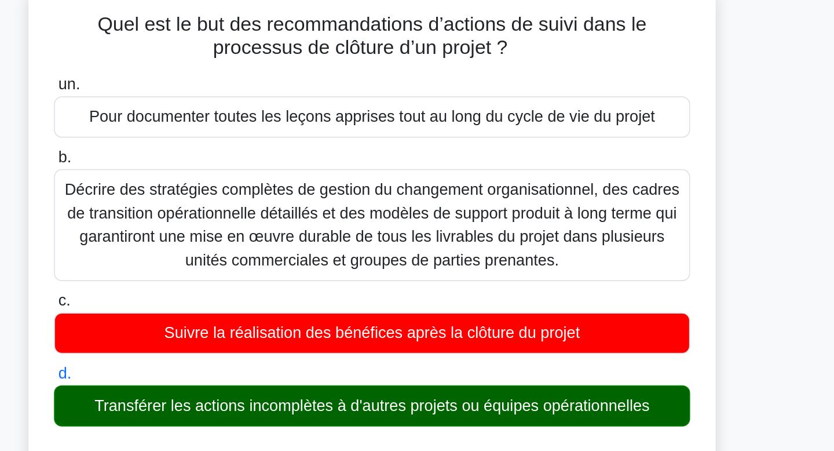
drag, startPoint x: 593, startPoint y: 300, endPoint x: 640, endPoint y: 220, distance: 93.2
click at [640, 220] on div "Quel est le but des recommandations d’actions de suivi dans le processus de clô…" at bounding box center [417, 355] width 765 height 574
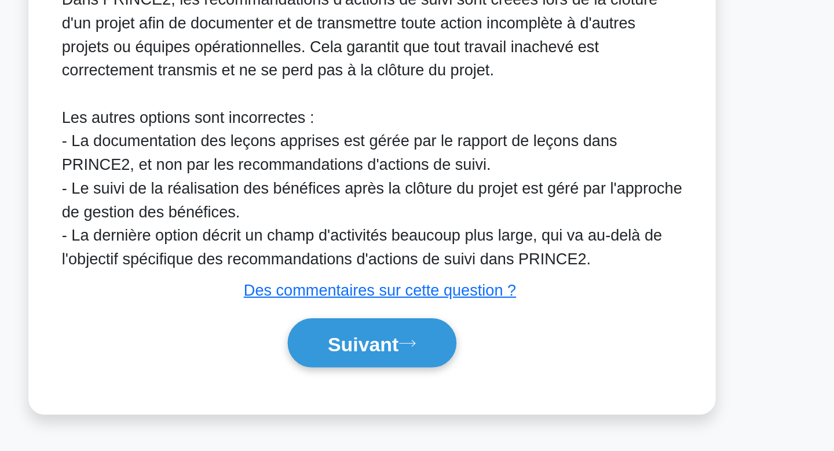
scroll to position [195, 0]
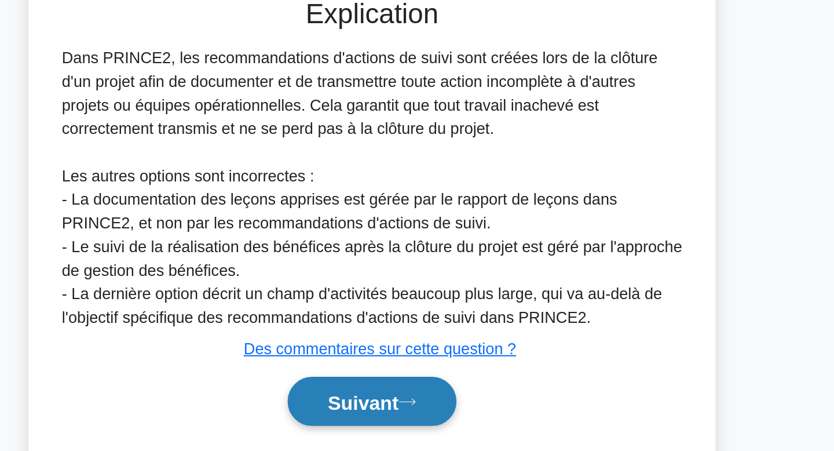
click at [452, 389] on button "Suivant" at bounding box center [417, 388] width 100 height 30
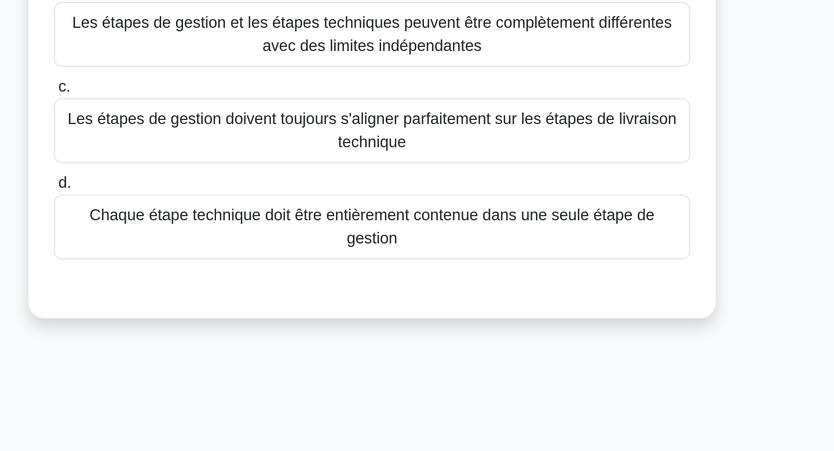
scroll to position [0, 0]
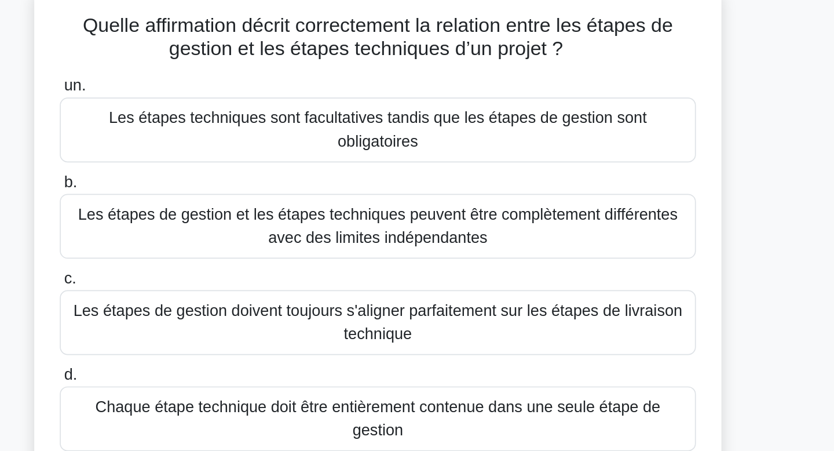
click at [678, 210] on div "Quelle affirmation décrit correctement la relation entre les étapes de gestion …" at bounding box center [417, 231] width 765 height 326
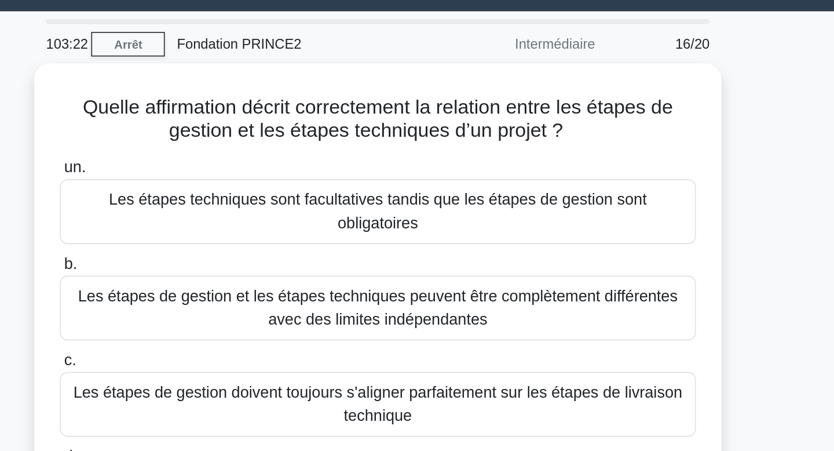
click at [654, 187] on div "Quelle affirmation décrit correctement la relation entre les étapes de gestion …" at bounding box center [417, 231] width 765 height 326
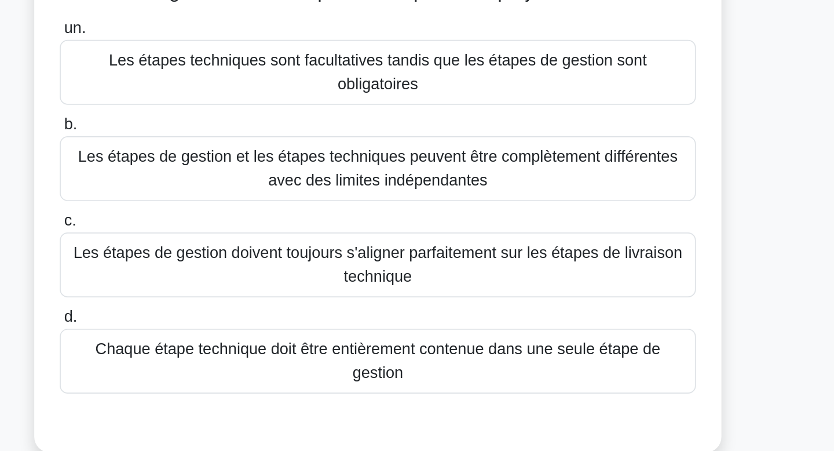
click at [547, 309] on font "Chaque étape technique doit être entièrement contenue dans une seule étape de g…" at bounding box center [417, 323] width 365 height 28
click at [229, 301] on input "d. Chaque étape technique doit être entièrement contenue dans une seule étape d…" at bounding box center [229, 297] width 0 height 8
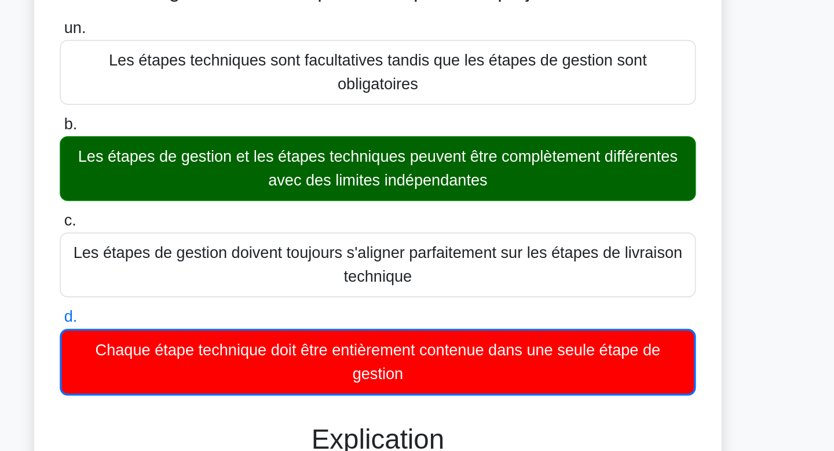
drag, startPoint x: 532, startPoint y: 205, endPoint x: 542, endPoint y: 190, distance: 18.0
click at [542, 195] on font "Les étapes de gestion et les étapes techniques peuvent être complètement différ…" at bounding box center [417, 209] width 365 height 28
click at [542, 197] on font "Les étapes de gestion et les étapes techniques peuvent être complètement différ…" at bounding box center [417, 209] width 354 height 24
click at [229, 187] on input "b. Les étapes de gestion et les étapes techniques peuvent être complètement dif…" at bounding box center [229, 184] width 0 height 8
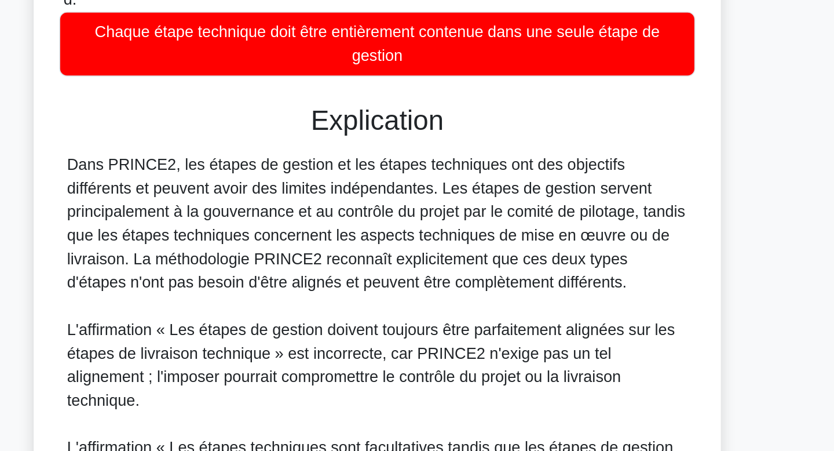
scroll to position [111, 0]
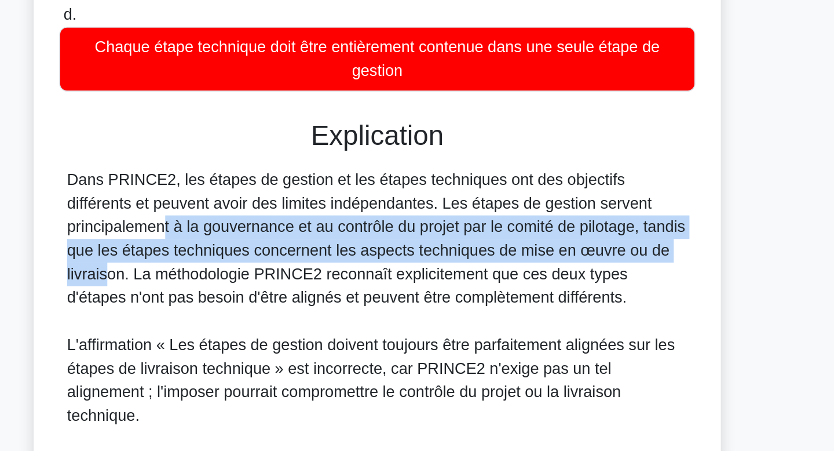
drag, startPoint x: 514, startPoint y: 300, endPoint x: 524, endPoint y: 276, distance: 26.5
click at [524, 276] on div "Dans PRINCE2, les étapes de gestion et les étapes techniques ont des objectifs …" at bounding box center [417, 422] width 366 height 292
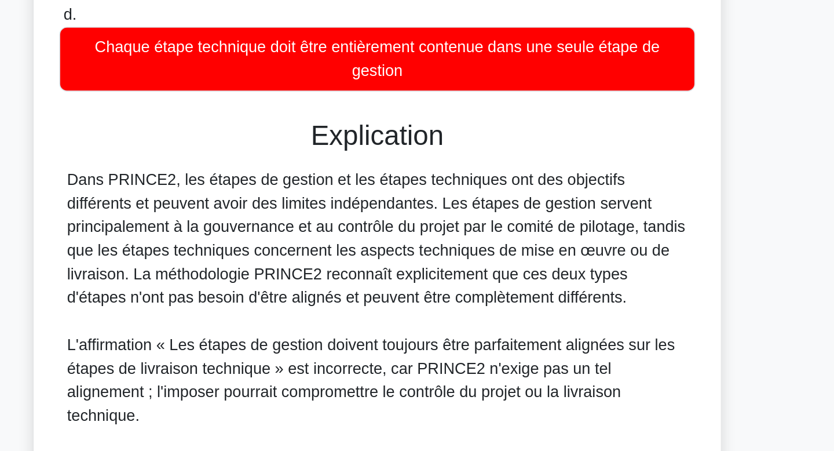
drag, startPoint x: 524, startPoint y: 276, endPoint x: 517, endPoint y: 323, distance: 48.0
click at [517, 323] on div "Dans PRINCE2, les étapes de gestion et les étapes techniques ont des objectifs …" at bounding box center [417, 422] width 366 height 292
drag, startPoint x: 528, startPoint y: 271, endPoint x: 528, endPoint y: 319, distance: 48.1
click at [528, 319] on div "Dans PRINCE2, les étapes de gestion et les étapes techniques ont des objectifs …" at bounding box center [417, 422] width 366 height 292
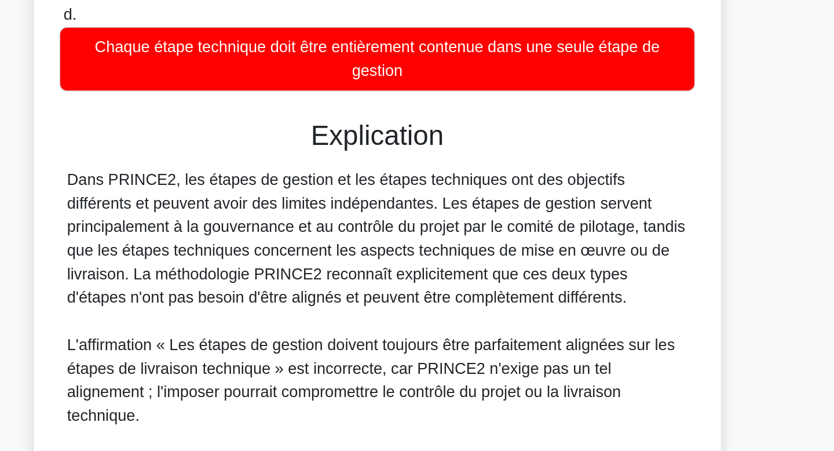
drag, startPoint x: 528, startPoint y: 319, endPoint x: 535, endPoint y: 262, distance: 57.3
click at [535, 276] on div "Dans PRINCE2, les étapes de gestion et les étapes techniques ont des objectifs …" at bounding box center [417, 422] width 366 height 292
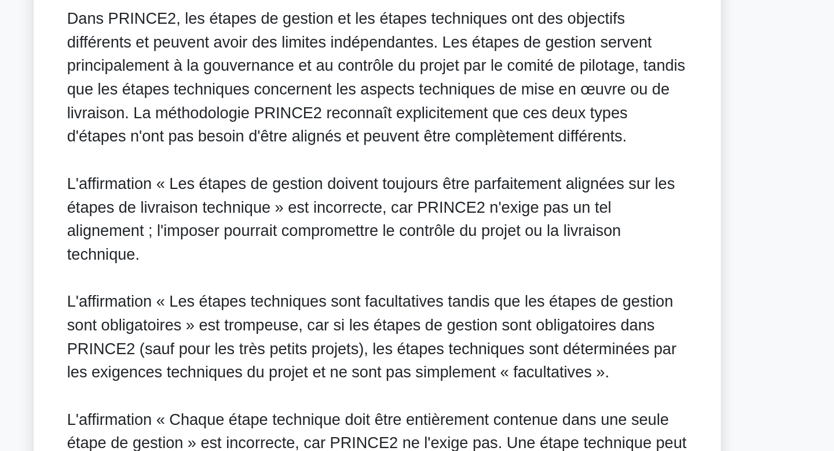
scroll to position [307, 0]
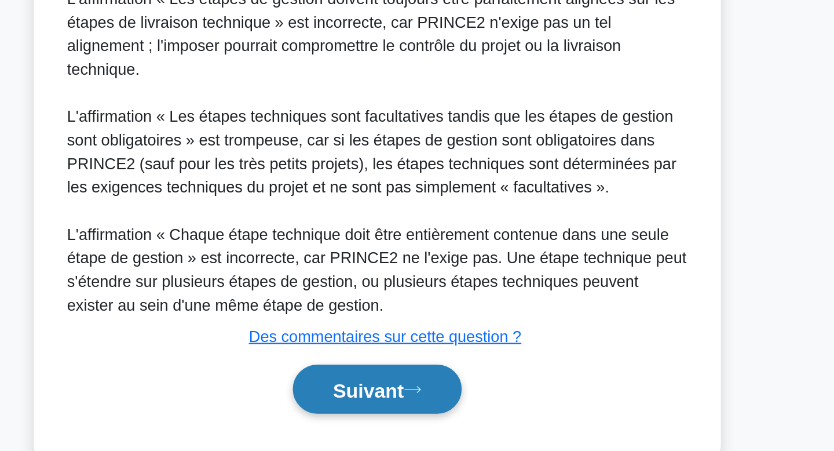
click at [403, 408] on font "Suivant" at bounding box center [412, 414] width 42 height 13
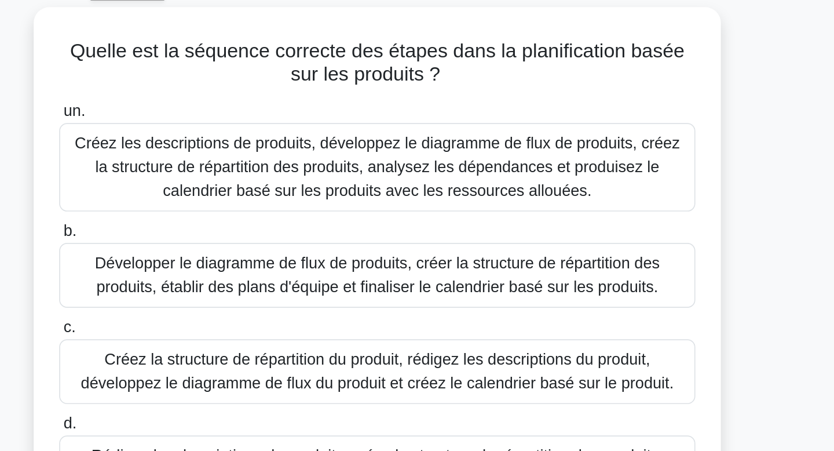
scroll to position [0, 0]
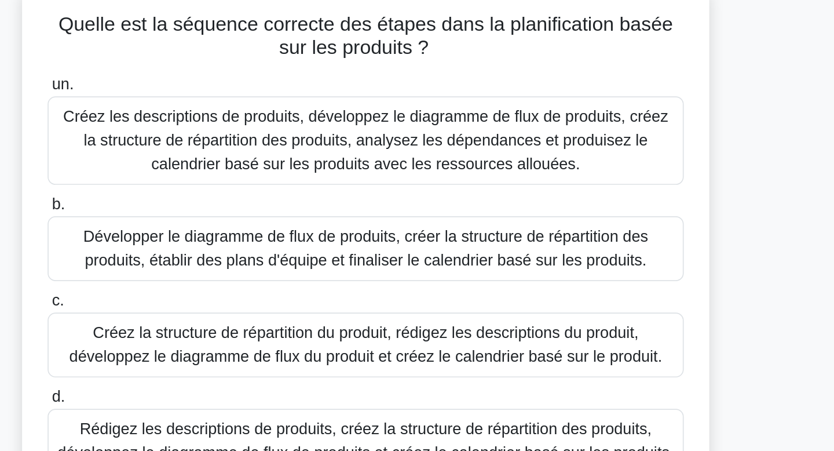
click at [669, 174] on div "Quelle est la séquence correcte des étapes dans la planification basée sur les …" at bounding box center [417, 238] width 765 height 340
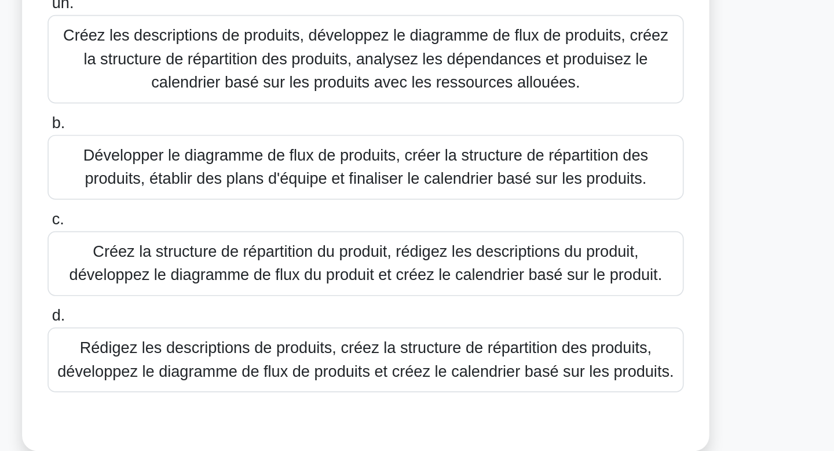
click at [576, 283] on font "Créez la structure de répartition du produit, rédigez les descriptions du produ…" at bounding box center [417, 280] width 350 height 24
click at [229, 258] on input "c. Créez la structure de répartition du produit, rédigez les descriptions du pr…" at bounding box center [229, 254] width 0 height 8
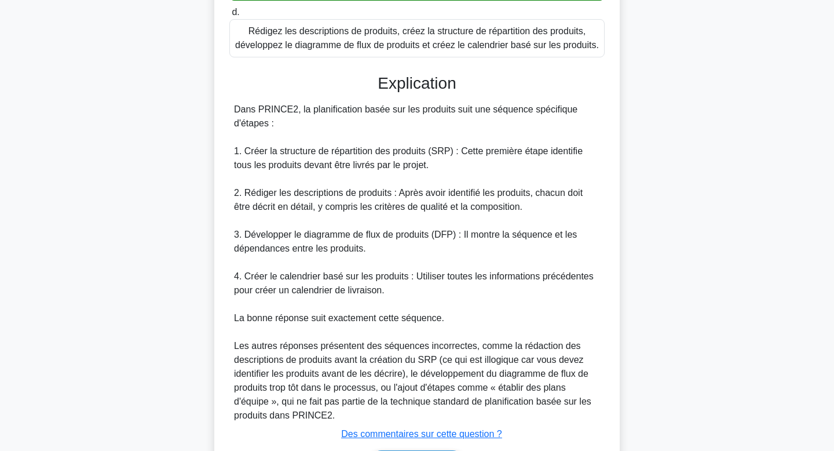
scroll to position [377, 0]
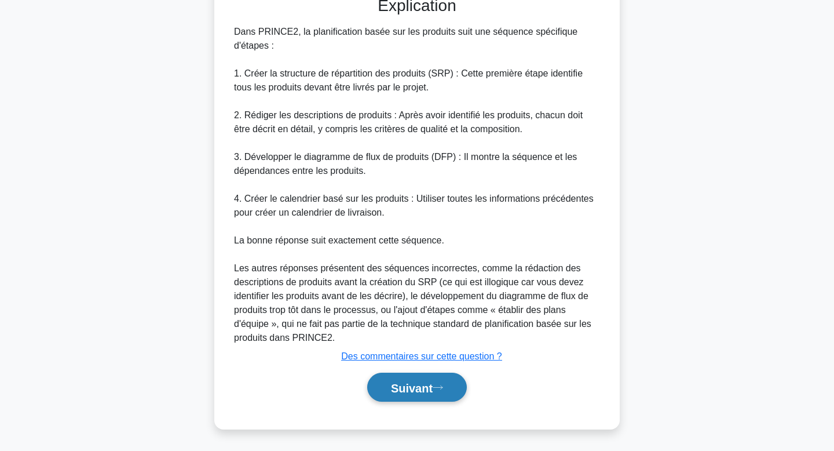
click at [426, 387] on font "Suivant" at bounding box center [412, 387] width 42 height 13
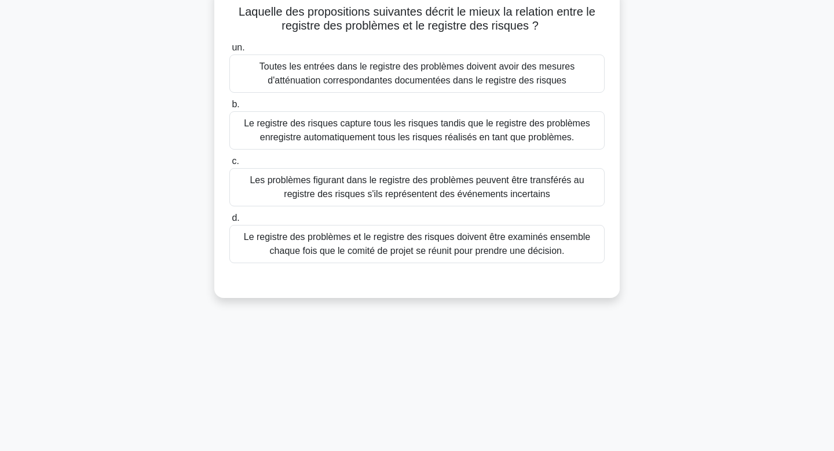
scroll to position [0, 0]
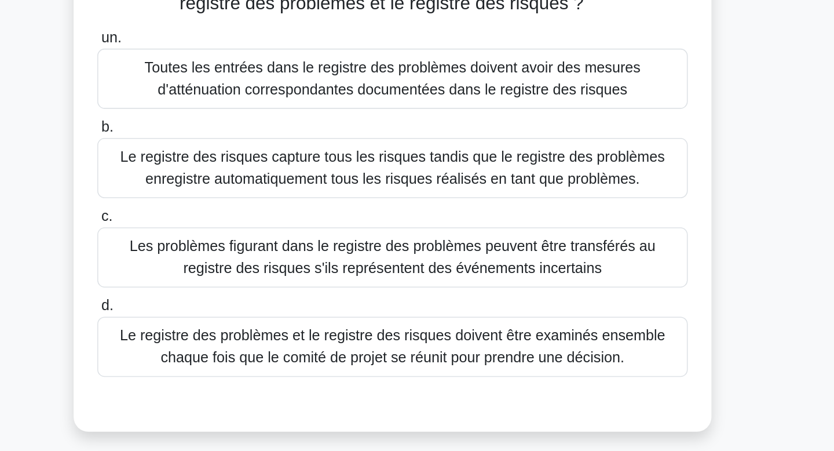
click at [565, 210] on font "Le registre des risques capture tous les risques tandis que le registre des pro…" at bounding box center [417, 209] width 365 height 28
click at [229, 187] on input "b. Le registre des risques capture tous les risques tandis que le registre des …" at bounding box center [229, 184] width 0 height 8
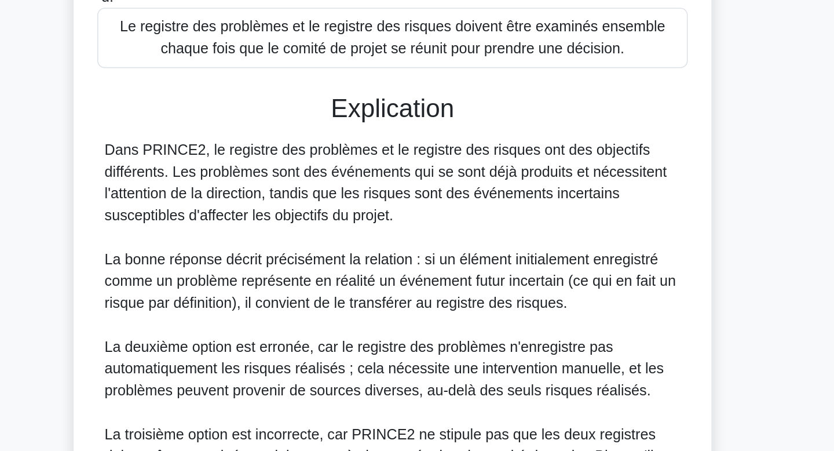
scroll to position [136, 0]
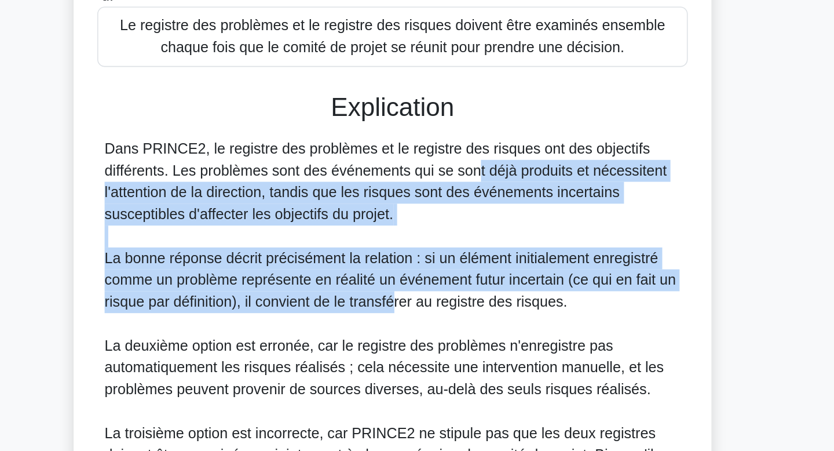
drag, startPoint x: 399, startPoint y: 279, endPoint x: 434, endPoint y: 362, distance: 90.6
click at [434, 362] on div "Dans PRINCE2, le registre des problèmes et le registre des risques ont des obje…" at bounding box center [417, 398] width 366 height 292
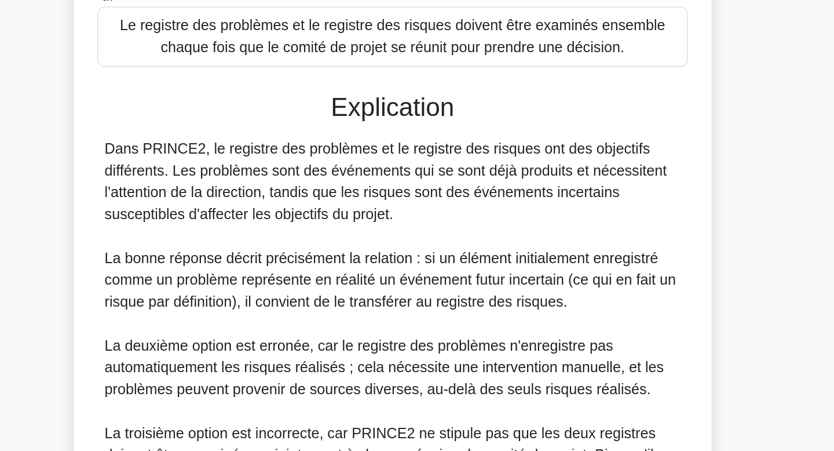
click at [434, 362] on div "Dans PRINCE2, le registre des problèmes et le registre des risques ont des obje…" at bounding box center [417, 398] width 366 height 292
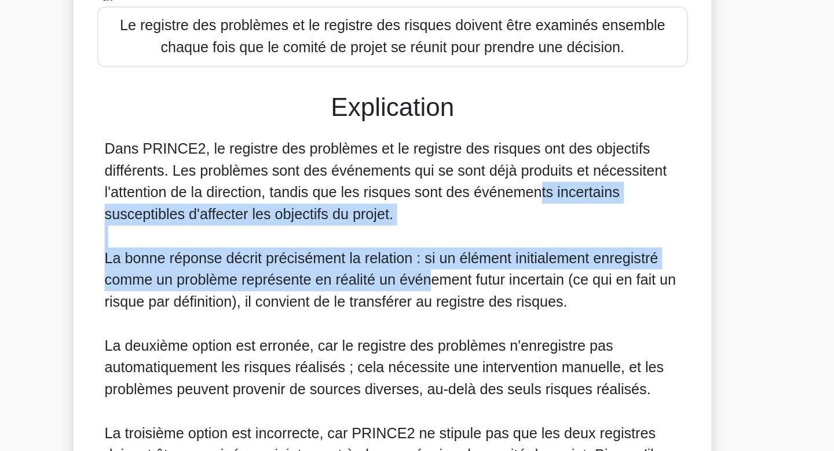
drag, startPoint x: 434, startPoint y: 290, endPoint x: 440, endPoint y: 346, distance: 56.6
click at [440, 346] on div "Dans PRINCE2, le registre des problèmes et le registre des risques ont des obje…" at bounding box center [417, 398] width 366 height 292
click at [440, 346] on font "La bonne réponse décrit précisément la relation : si un élément initialement en…" at bounding box center [415, 342] width 363 height 38
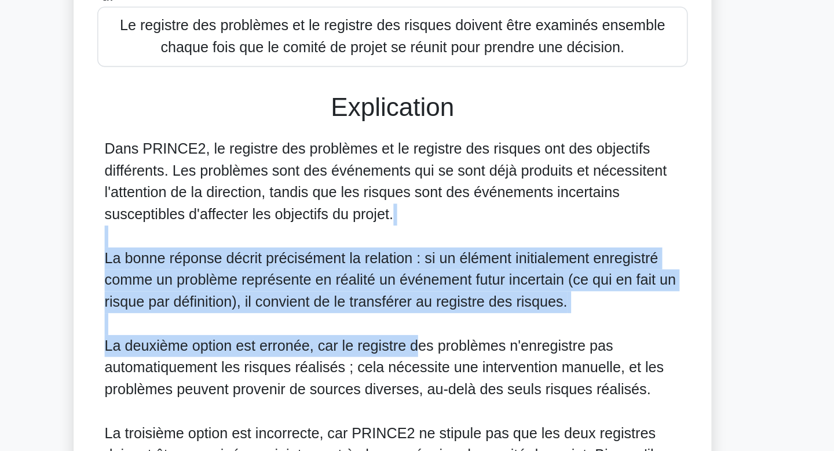
drag, startPoint x: 411, startPoint y: 319, endPoint x: 433, endPoint y: 391, distance: 75.1
click at [433, 391] on div "Dans PRINCE2, le registre des problèmes et le registre des risques ont des obje…" at bounding box center [417, 398] width 366 height 292
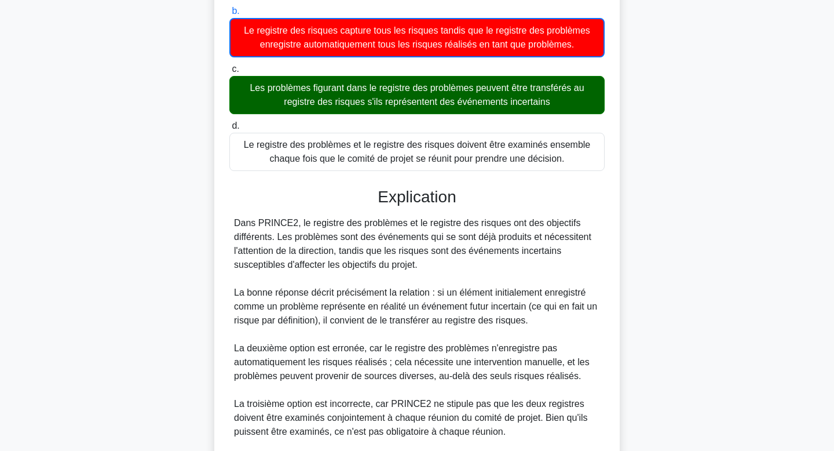
scroll to position [336, 0]
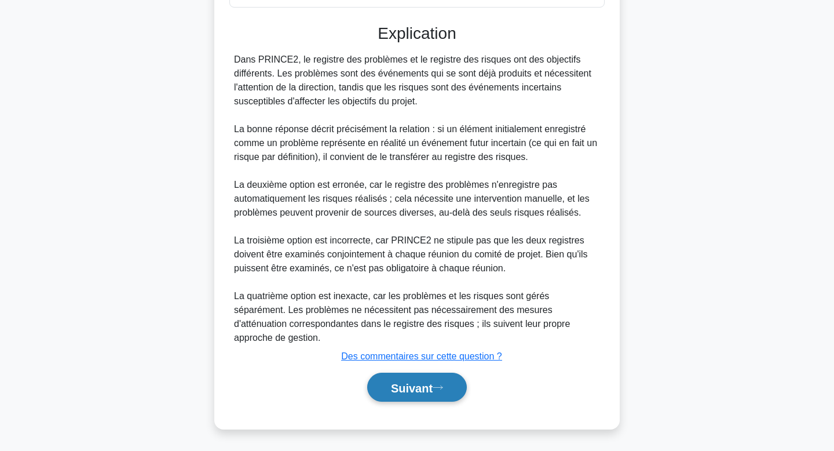
click at [419, 383] on font "Suivant" at bounding box center [412, 387] width 42 height 13
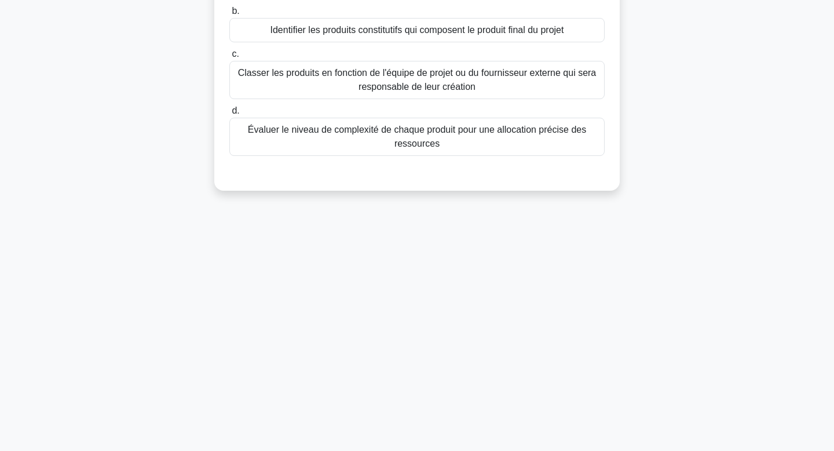
scroll to position [0, 0]
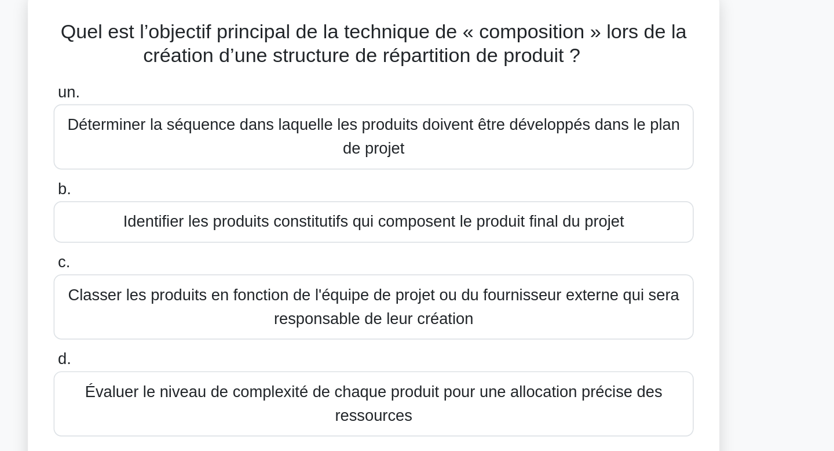
click at [678, 147] on div "Quel est l’objectif principal de la technique de « composition » lors de la cré…" at bounding box center [417, 224] width 765 height 312
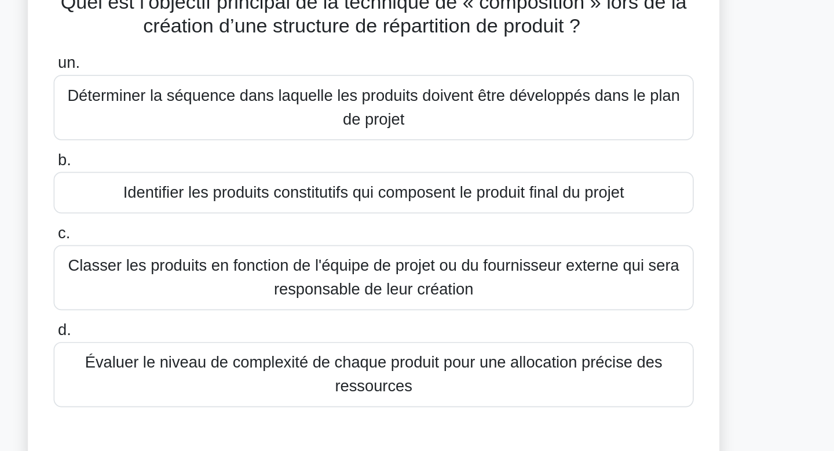
click at [570, 203] on div "Identifier les produits constitutifs qui composent le produit final du projet" at bounding box center [416, 202] width 375 height 24
click at [229, 187] on input "b. Identifier les produits constitutifs qui composent le produit final du projet" at bounding box center [229, 184] width 0 height 8
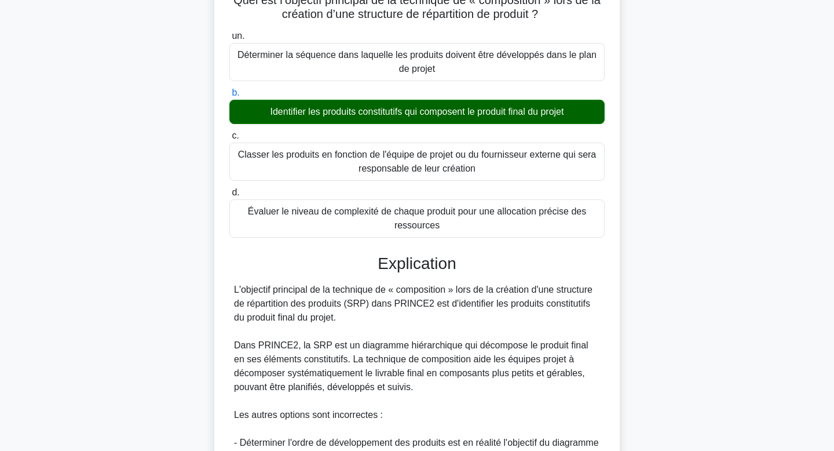
scroll to position [349, 0]
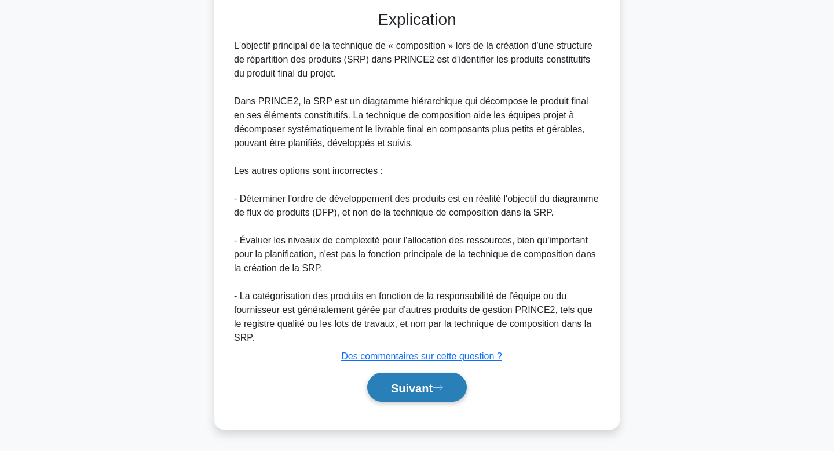
click at [429, 392] on font "Suivant" at bounding box center [412, 387] width 42 height 13
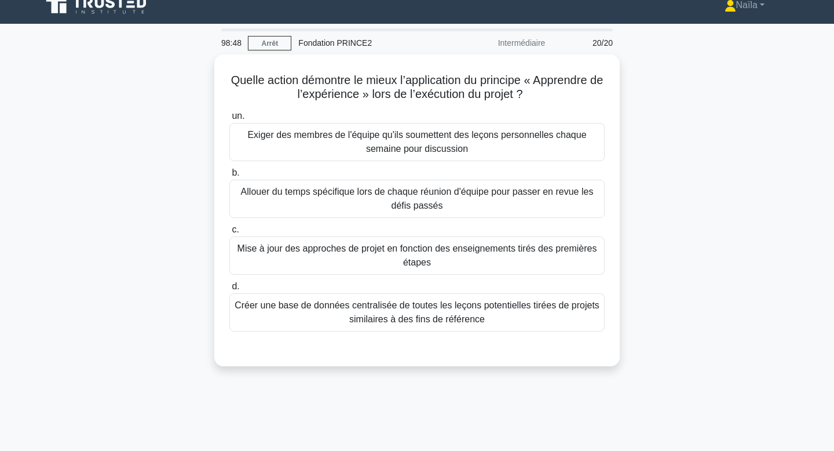
scroll to position [0, 0]
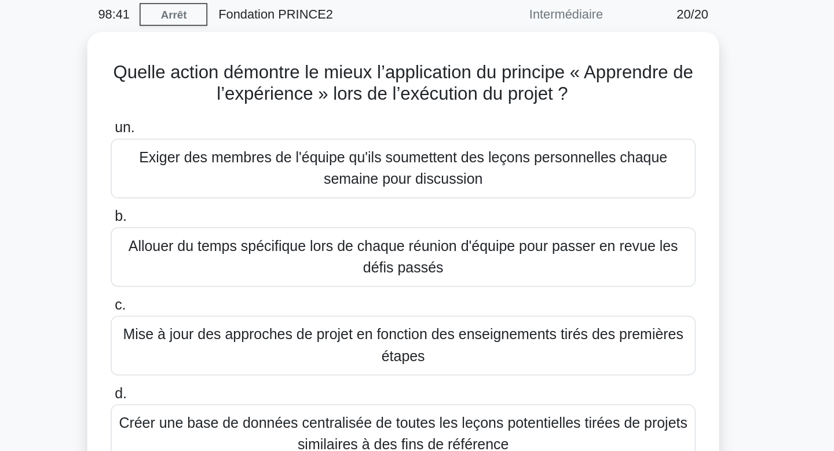
click at [689, 147] on div "Quelle action démontre le mieux l’application du principe « Apprendre de l’expé…" at bounding box center [417, 231] width 765 height 326
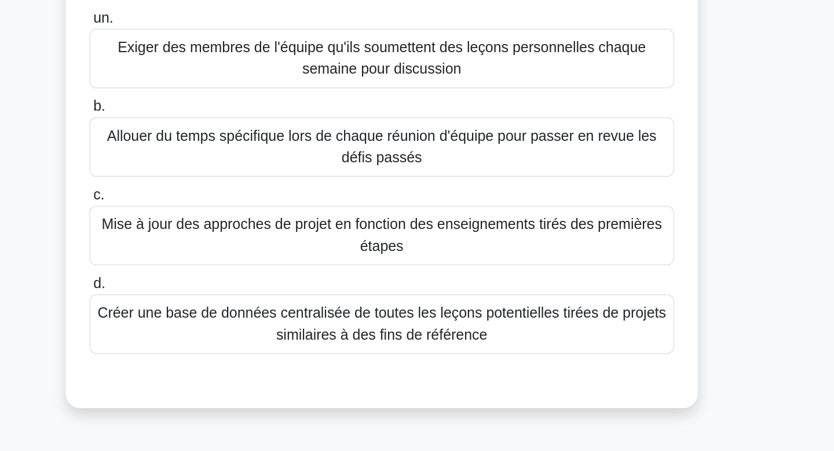
click at [582, 254] on font "Mise à jour des approches de projet en fonction des enseignements tirés des pre…" at bounding box center [418, 266] width 360 height 24
click at [229, 244] on input "c. Mise à jour des approches de projet en fonction des enseignements tirés des …" at bounding box center [229, 240] width 0 height 8
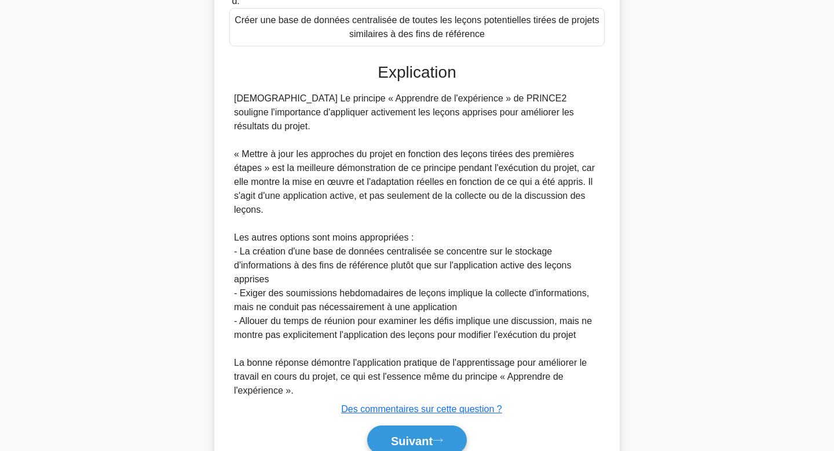
scroll to position [335, 0]
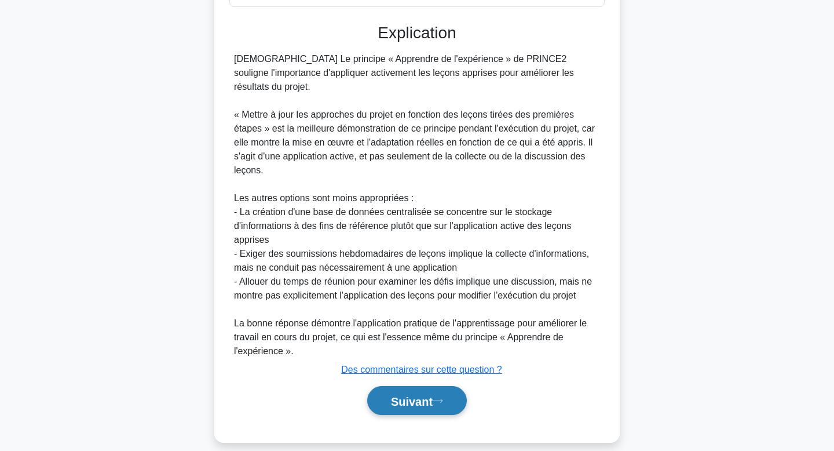
click at [430, 395] on font "Suivant" at bounding box center [412, 401] width 42 height 13
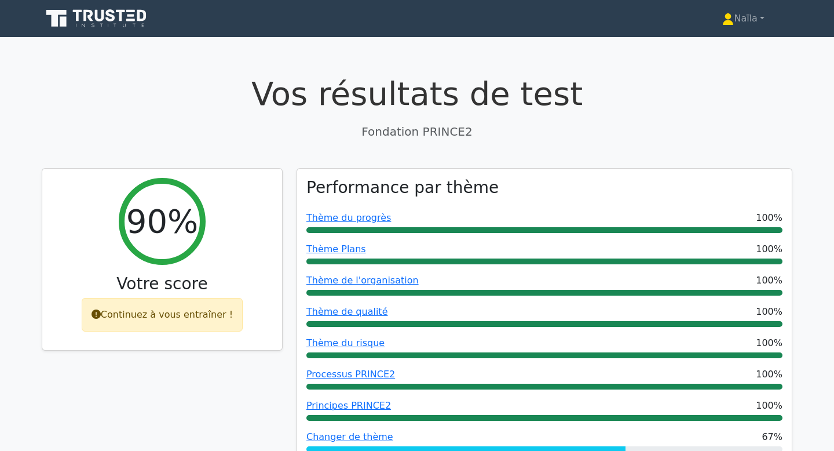
click at [116, 30] on link at bounding box center [97, 19] width 111 height 28
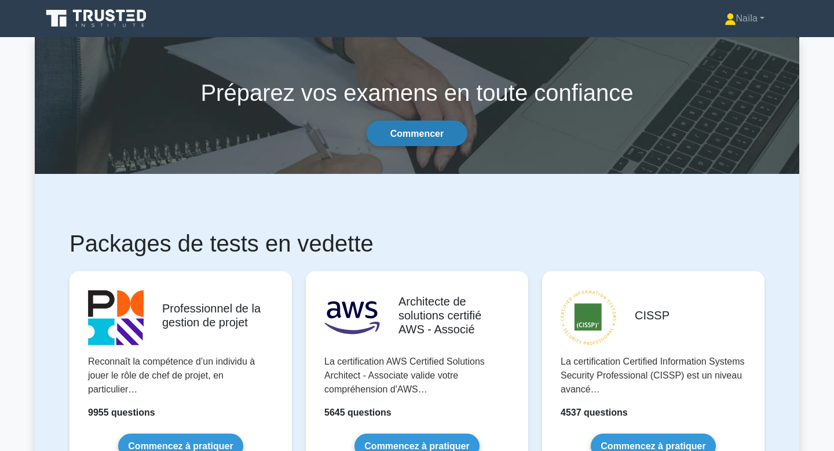
click at [407, 132] on font "Commencer" at bounding box center [416, 134] width 53 height 10
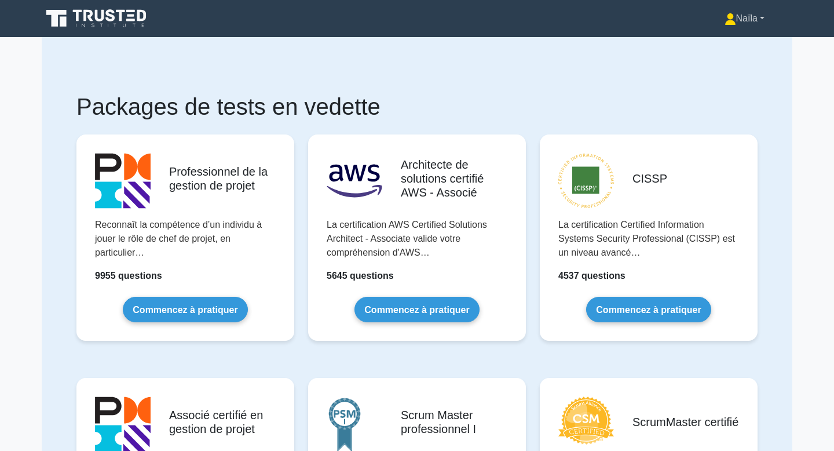
click at [743, 16] on font "Naïla" at bounding box center [746, 18] width 21 height 10
click at [707, 44] on font "Profil" at bounding box center [717, 46] width 21 height 10
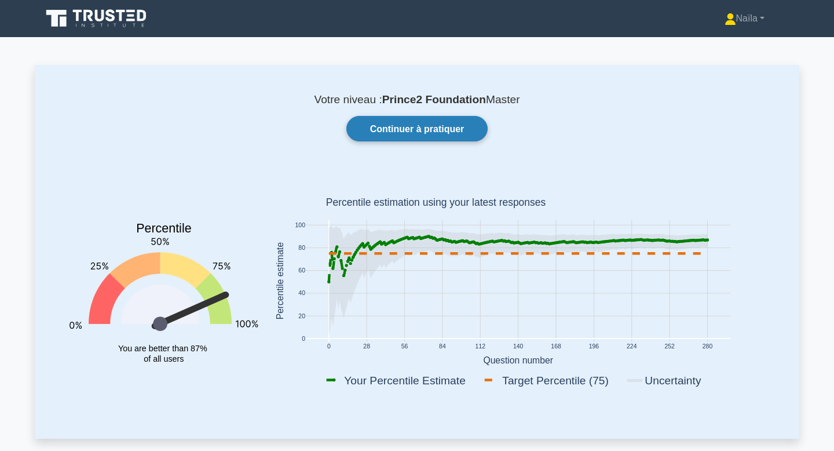
click at [419, 126] on font "Continuer à pratiquer" at bounding box center [417, 129] width 94 height 10
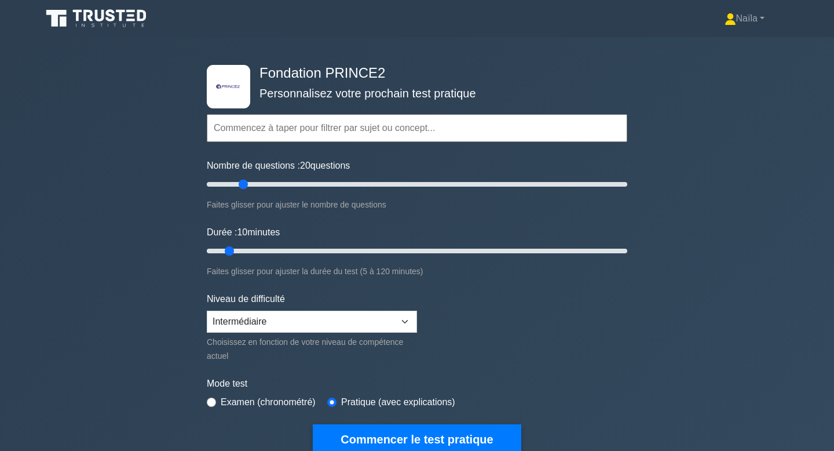
drag, startPoint x: 226, startPoint y: 186, endPoint x: 247, endPoint y: 188, distance: 20.9
type input "20"
click at [247, 188] on input "Nombre de questions : 20 questions" at bounding box center [417, 184] width 421 height 14
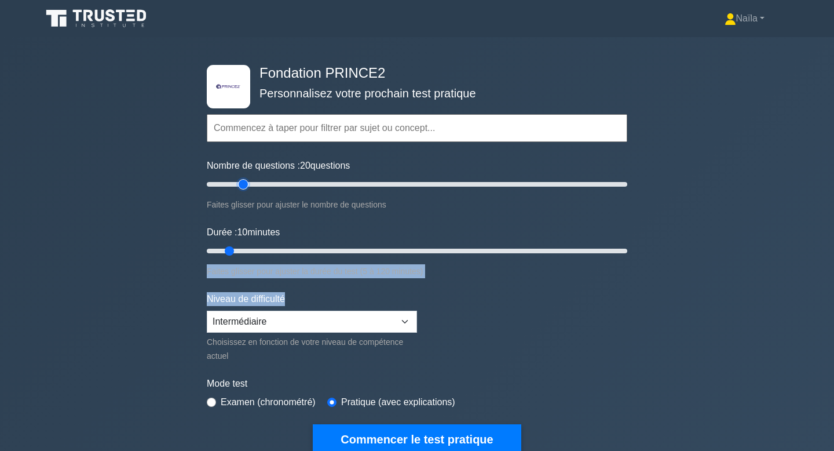
drag, startPoint x: 231, startPoint y: 258, endPoint x: 681, endPoint y: 294, distance: 452.1
click at [681, 294] on div ".st0{fill-rule:evenodd;clip-rule:evenodd;fill:#000041;} .st1{fill-rule:evenodd;…" at bounding box center [417, 258] width 834 height 443
type input "120"
drag, startPoint x: 228, startPoint y: 249, endPoint x: 834, endPoint y: 320, distance: 610.3
click at [834, 320] on div ".st0{fill-rule:evenodd;clip-rule:evenodd;fill:#000041;} .st1{fill-rule:evenodd;…" at bounding box center [417, 258] width 834 height 443
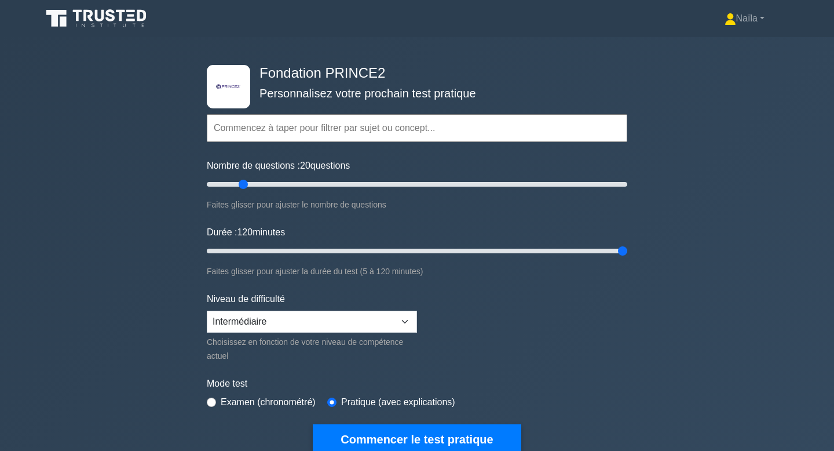
click at [692, 320] on div ".st0{fill-rule:evenodd;clip-rule:evenodd;fill:#000041;} .st1{fill-rule:evenodd;…" at bounding box center [417, 258] width 834 height 443
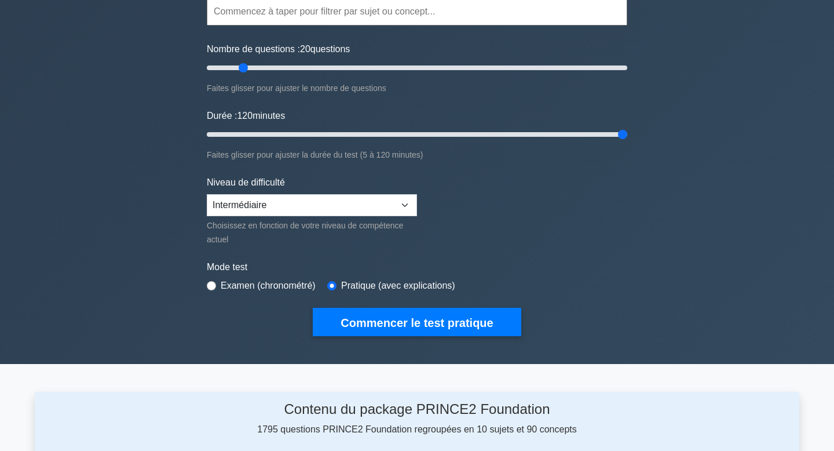
scroll to position [121, 0]
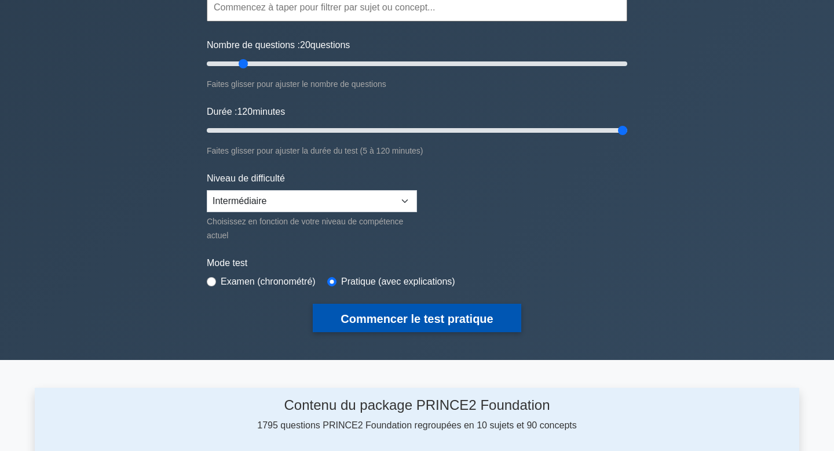
click at [432, 317] on font "Commencer le test pratique" at bounding box center [417, 318] width 152 height 13
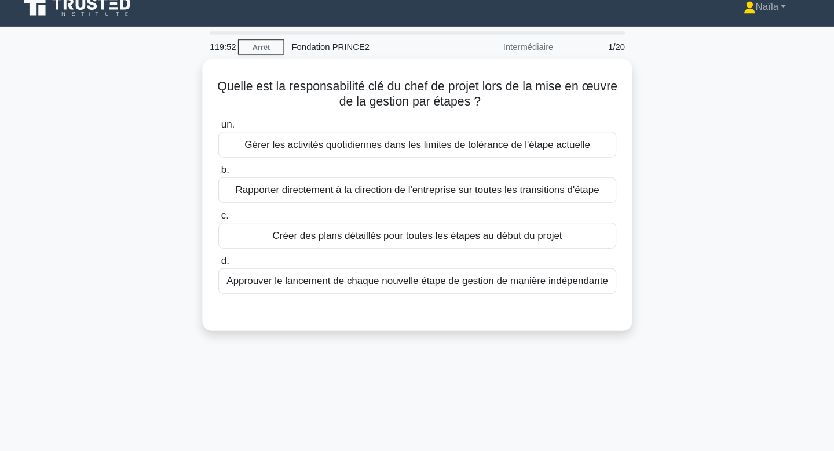
click at [729, 178] on div "Quelle est la responsabilité clé du chef de projet lors de la mise en œuvre de …" at bounding box center [417, 203] width 765 height 270
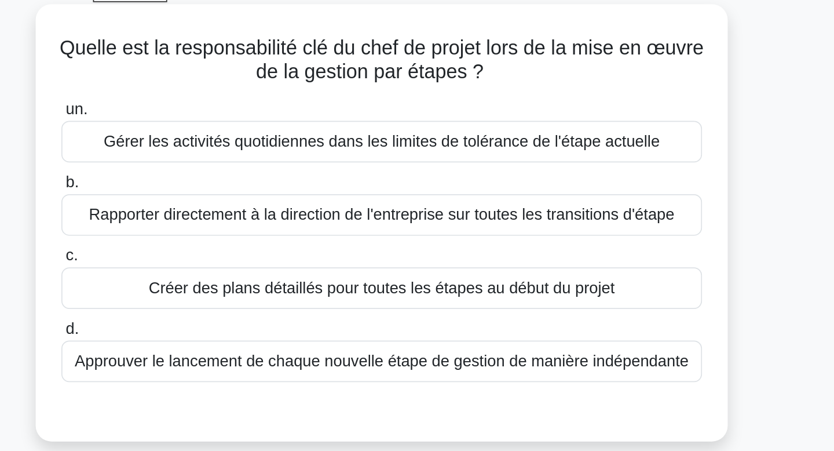
click at [450, 152] on font "Gérer les activités quotidiennes dans les limites de tolérance de l'étape actue…" at bounding box center [417, 145] width 326 height 14
click at [229, 130] on input "un. Gérer les activités quotidiennes dans les limites de tolérance de l'étape a…" at bounding box center [229, 127] width 0 height 8
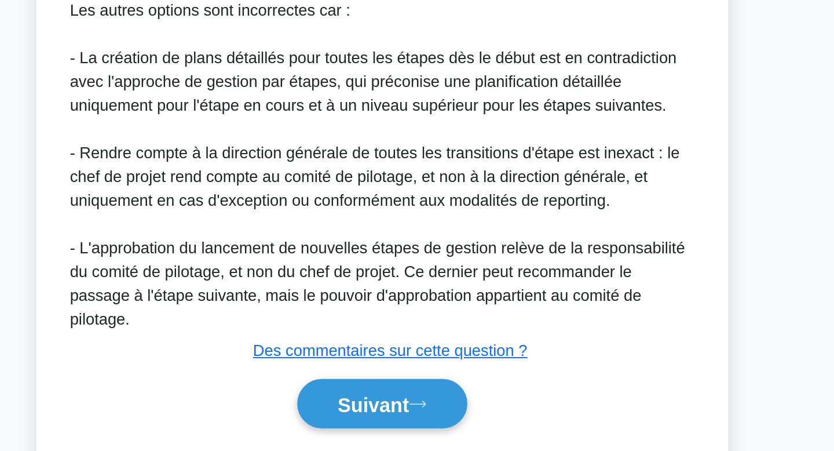
scroll to position [235, 0]
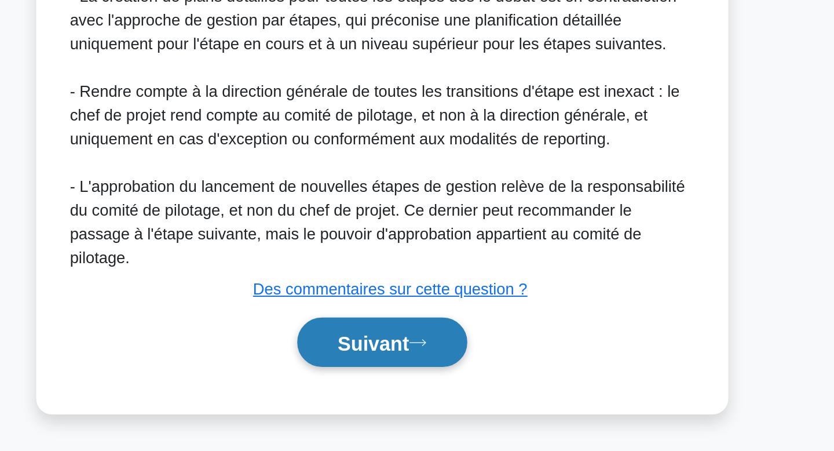
click at [408, 388] on font "Suivant" at bounding box center [412, 387] width 42 height 13
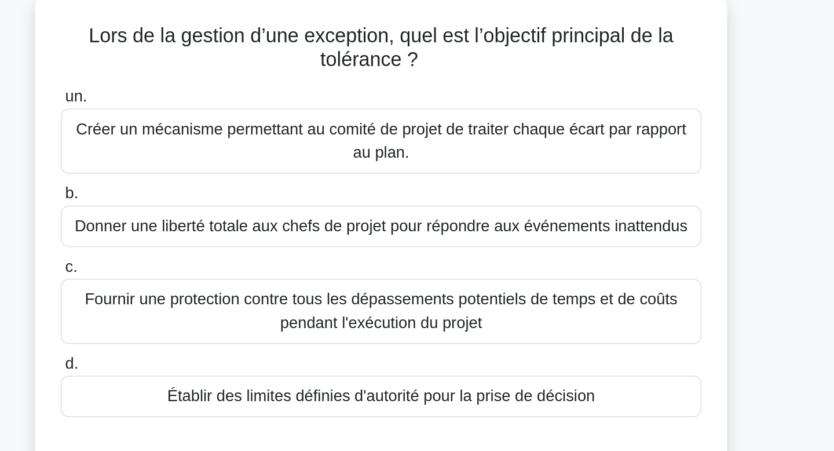
scroll to position [0, 0]
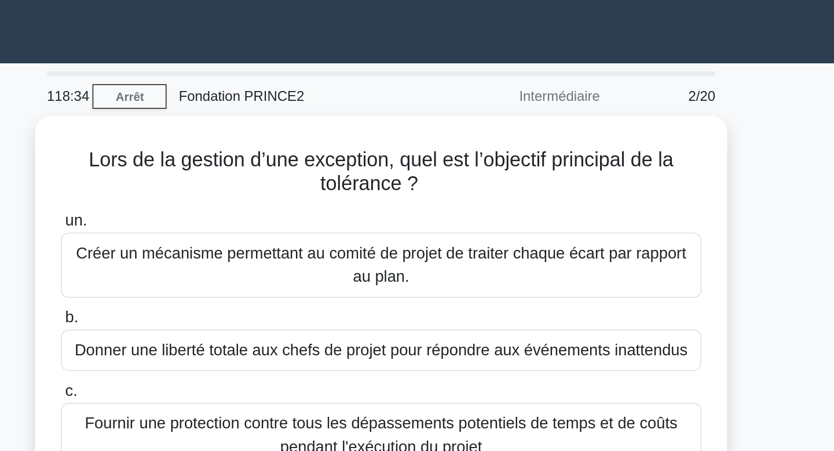
drag, startPoint x: 638, startPoint y: 42, endPoint x: 663, endPoint y: 64, distance: 33.2
click at [663, 64] on div "118:34 [GEOGRAPHIC_DATA] Fondation PRINCE2 Intermédiaire 2/20 Lors de la gestio…" at bounding box center [417, 331] width 765 height 579
click at [663, 64] on div "118:33 [GEOGRAPHIC_DATA] Fondation PRINCE2 Intermédiaire 2/20 Lors de la gestio…" at bounding box center [417, 331] width 765 height 579
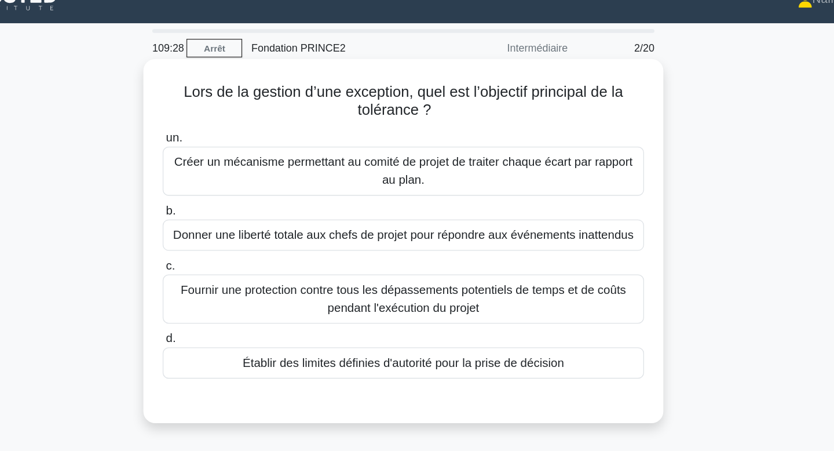
click at [463, 306] on font "Établir des limites définies d'autorité pour la prise de décision" at bounding box center [417, 302] width 251 height 10
click at [229, 287] on input "d. Établir des limites définies d'autorité pour la prise de décision" at bounding box center [229, 283] width 0 height 8
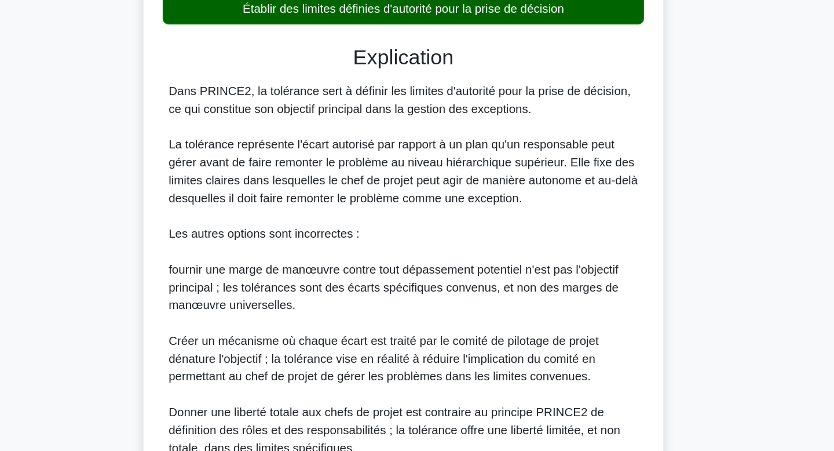
scroll to position [307, 0]
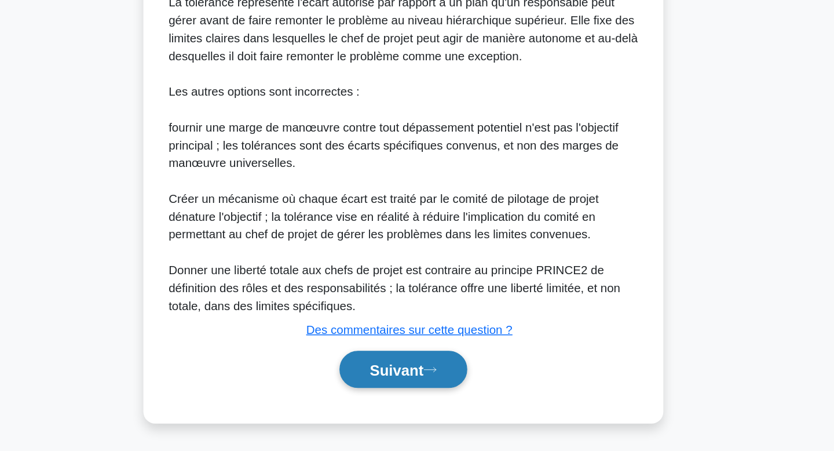
click at [434, 378] on button "Suivant" at bounding box center [417, 388] width 100 height 30
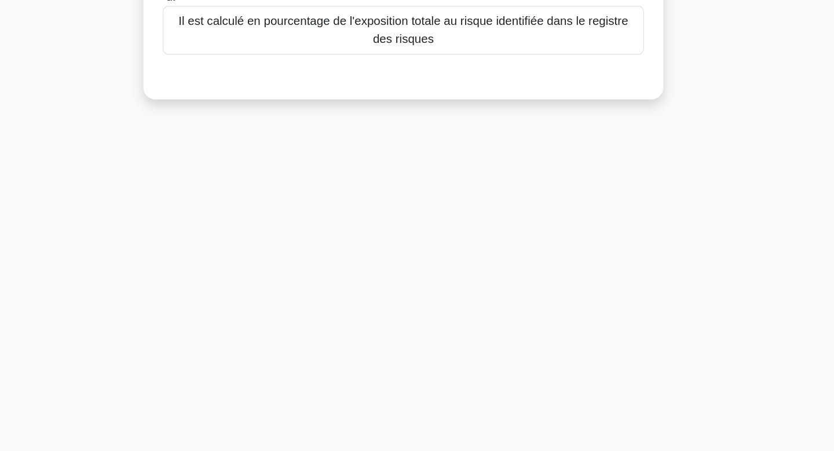
scroll to position [0, 0]
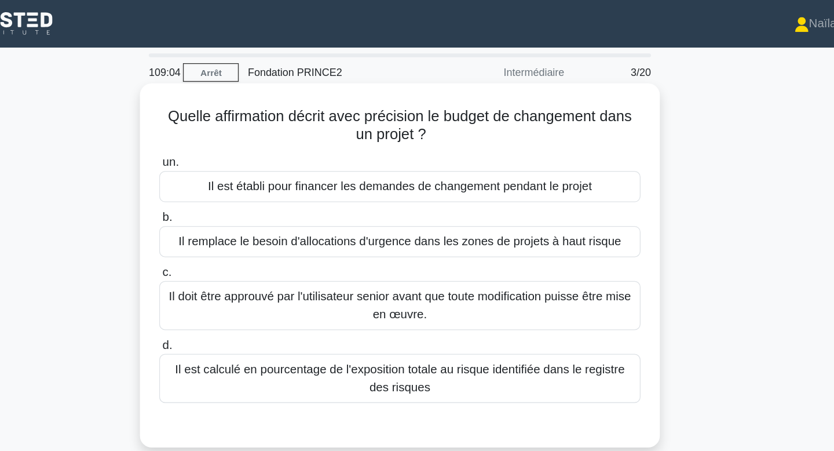
click at [432, 152] on font "Il est établi pour financer les demandes de changement pendant le projet" at bounding box center [418, 145] width 300 height 14
click at [229, 130] on input "un. Il est établi pour financer les demandes de changement pendant le projet" at bounding box center [229, 127] width 0 height 8
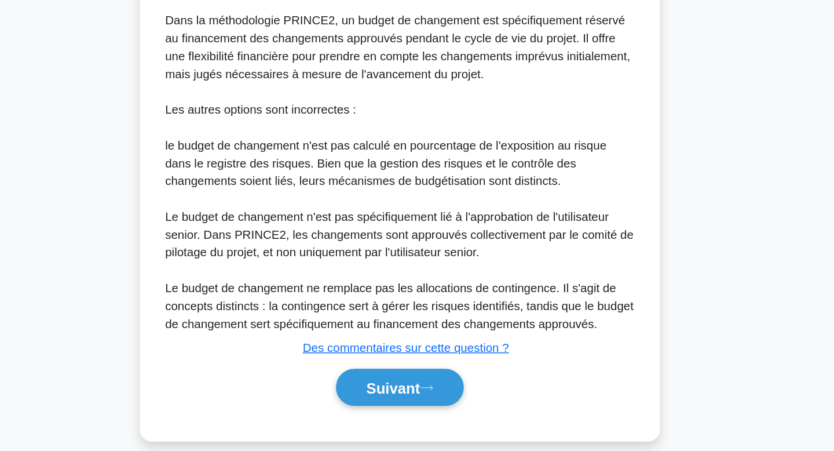
scroll to position [307, 0]
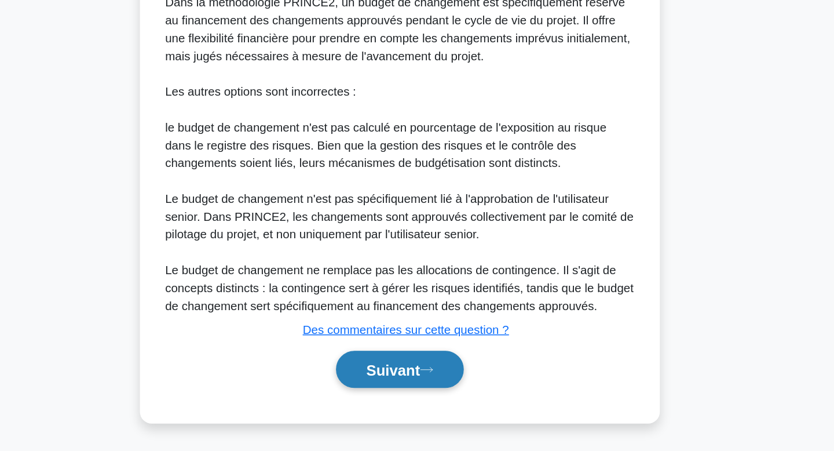
click at [400, 400] on button "Suivant" at bounding box center [417, 388] width 100 height 30
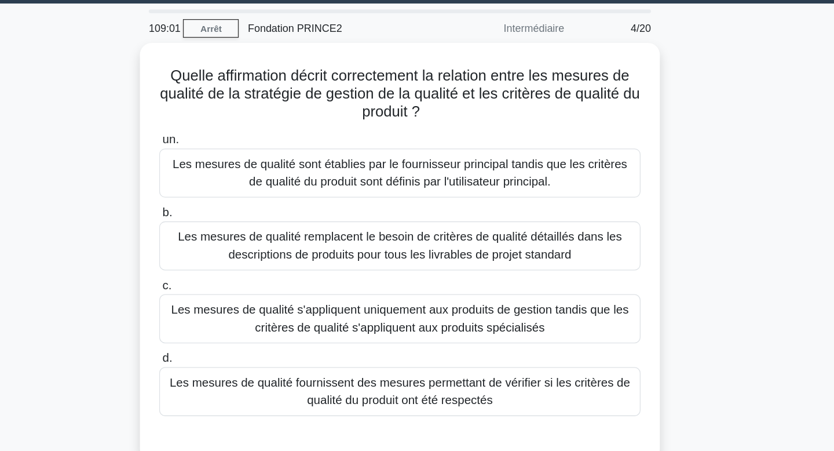
scroll to position [0, 0]
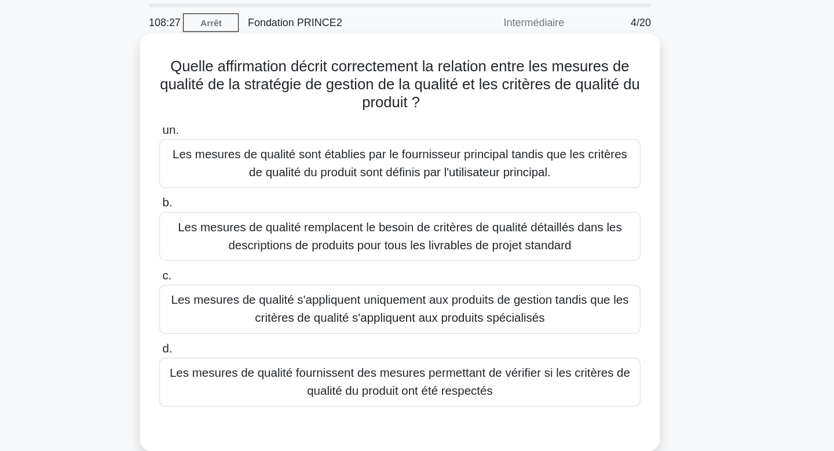
click at [507, 338] on font "Les mesures de qualité fournissent des mesures permettant de vérifier si les cr…" at bounding box center [417, 337] width 365 height 28
click at [229, 315] on input "d. Les mesures de qualité fournissent des mesures permettant de vérifier si les…" at bounding box center [229, 311] width 0 height 8
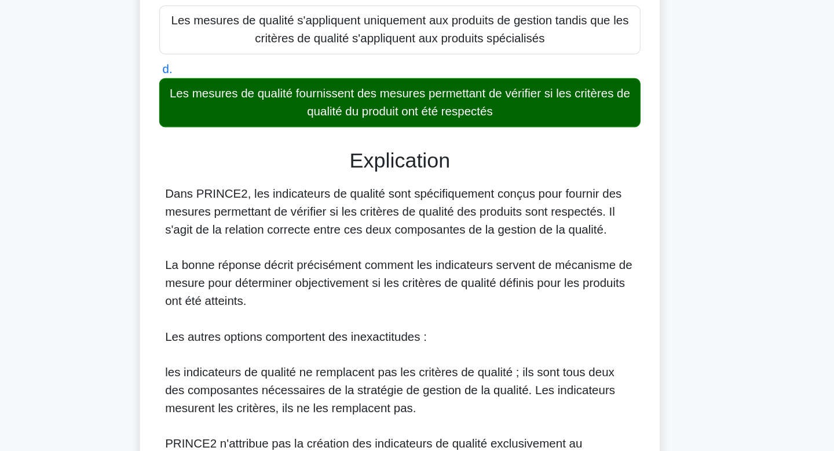
scroll to position [349, 0]
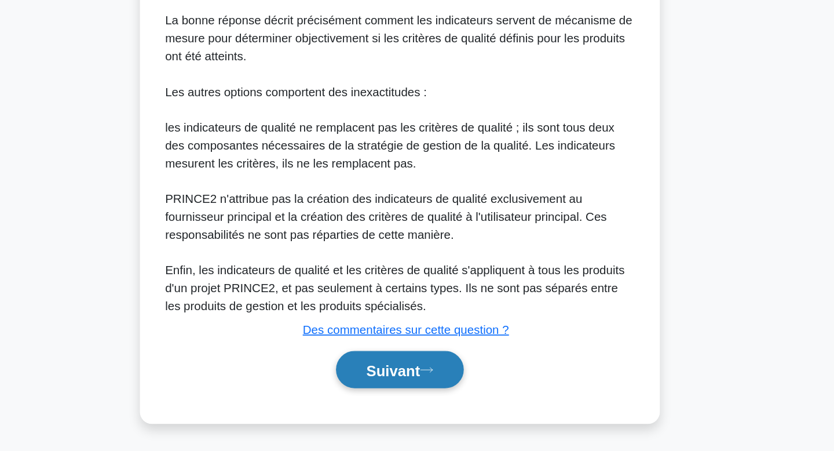
click at [433, 388] on font "Suivant" at bounding box center [412, 387] width 42 height 13
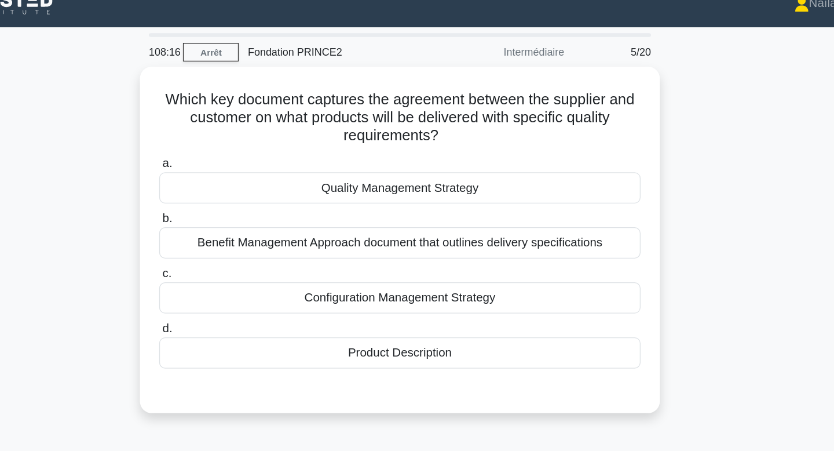
scroll to position [0, 0]
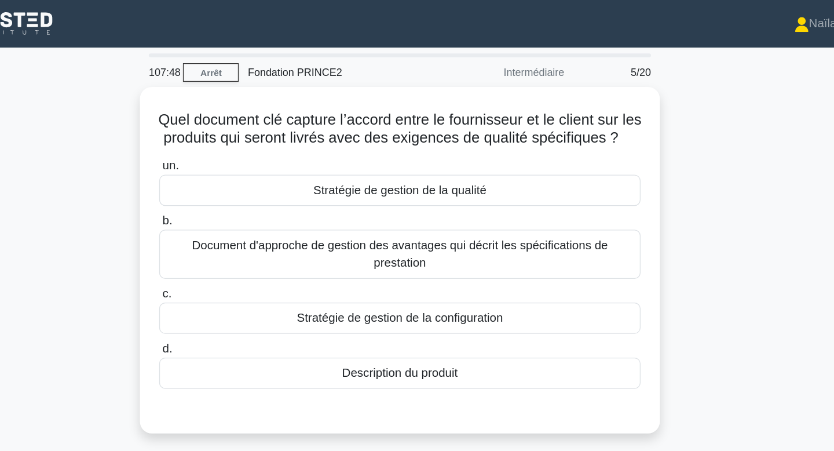
click at [695, 202] on div "Quel document clé capture l’accord entre le fournisseur et le client sur les pr…" at bounding box center [417, 210] width 765 height 284
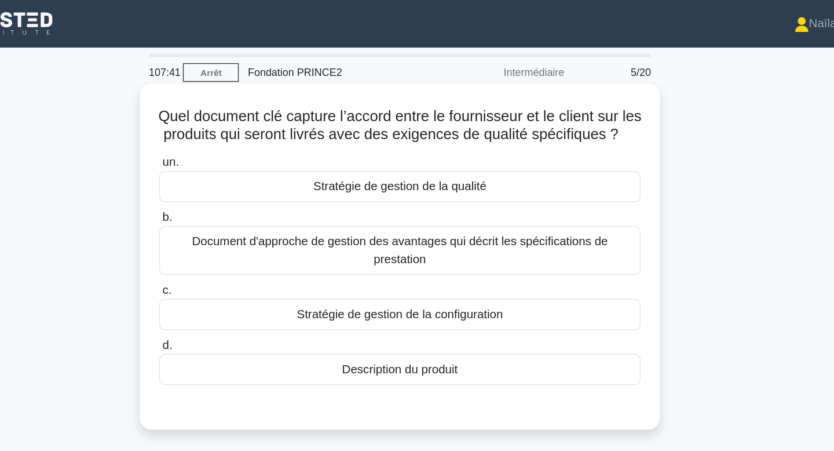
click at [542, 290] on div "Description du produit" at bounding box center [416, 288] width 375 height 24
click at [229, 273] on input "d. Description du produit" at bounding box center [229, 269] width 0 height 8
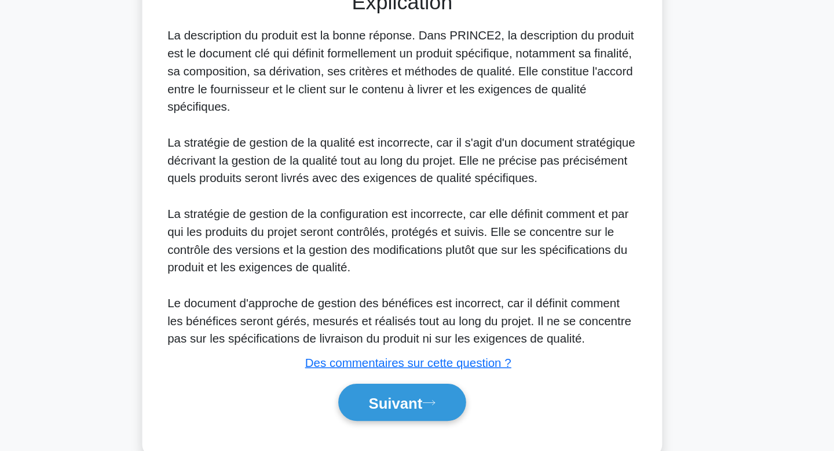
scroll to position [251, 0]
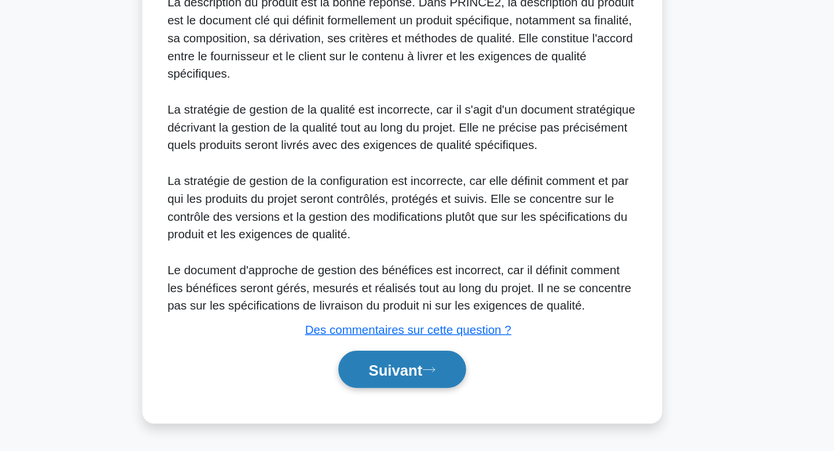
click at [433, 391] on font "Suivant" at bounding box center [412, 387] width 42 height 13
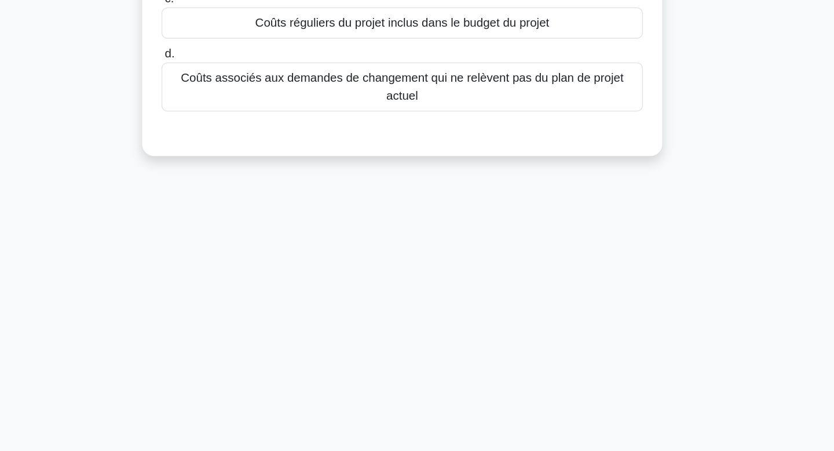
scroll to position [0, 0]
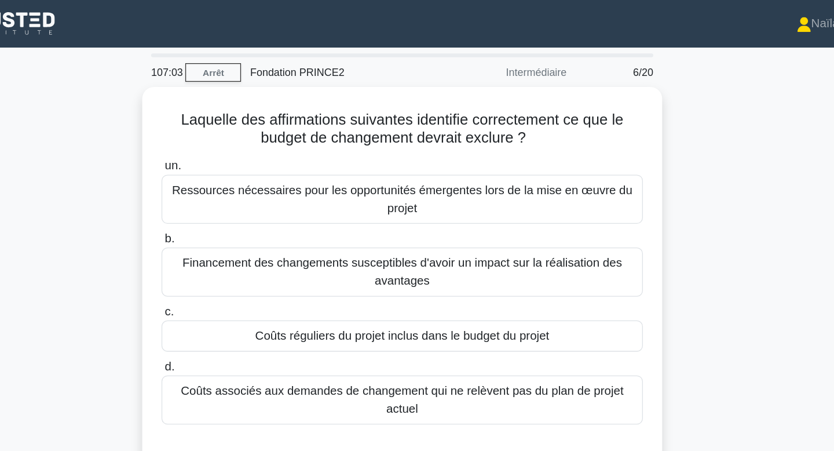
click at [695, 255] on div "Laquelle des affirmations suivantes identifie correctement ce que le budget de …" at bounding box center [417, 224] width 765 height 312
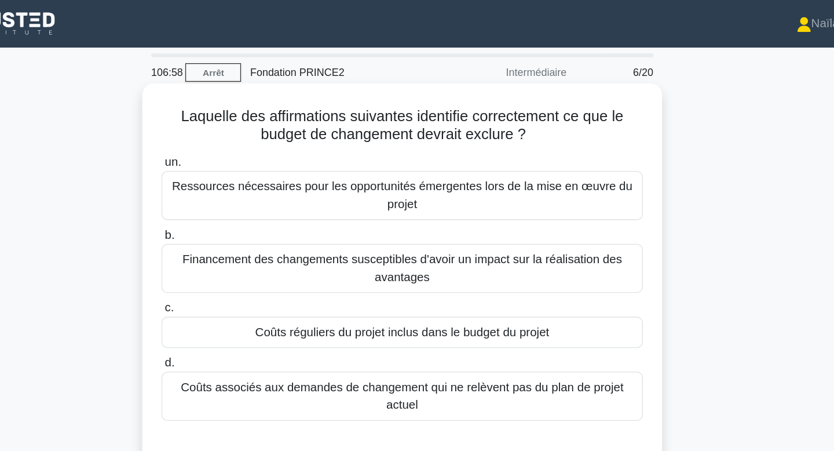
click at [568, 258] on div "Coûts réguliers du projet inclus dans le budget du projet" at bounding box center [416, 259] width 375 height 24
click at [229, 244] on input "c. Coûts réguliers du projet inclus dans le budget du projet" at bounding box center [229, 240] width 0 height 8
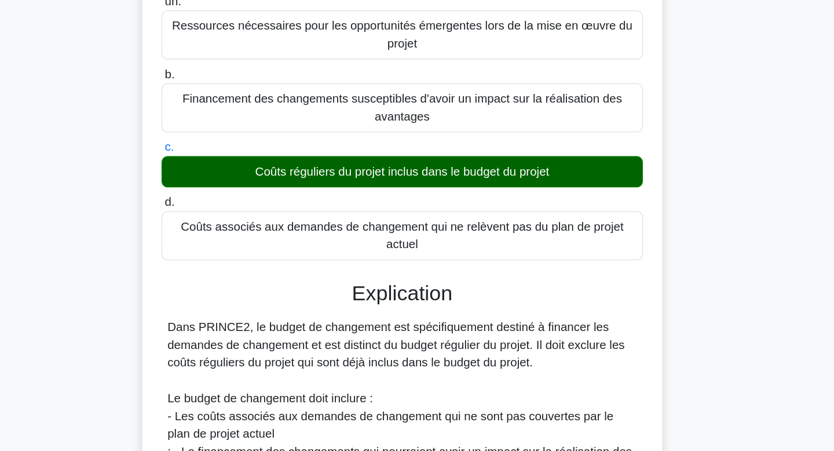
scroll to position [293, 0]
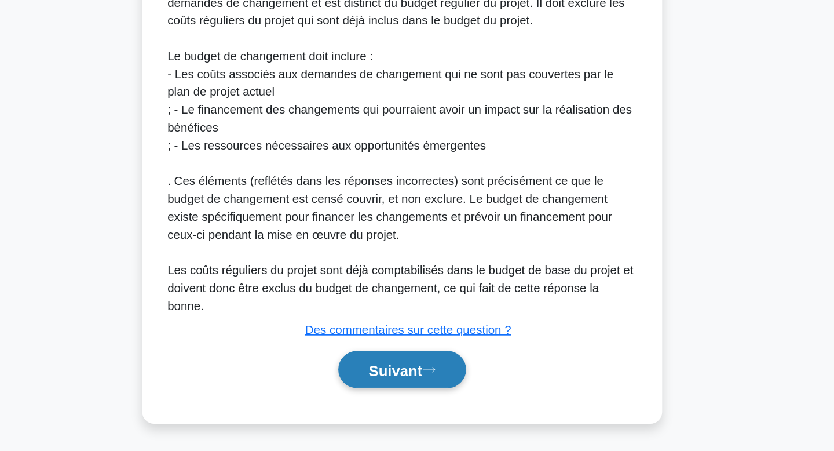
click at [431, 392] on font "Suivant" at bounding box center [412, 387] width 42 height 13
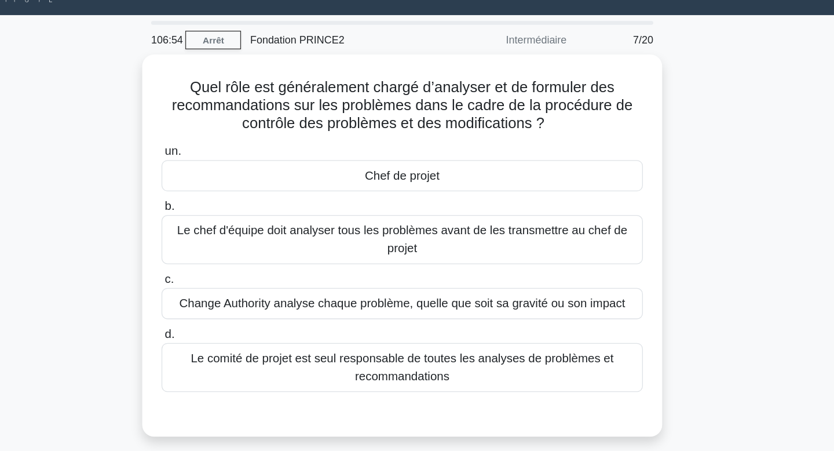
scroll to position [25, 0]
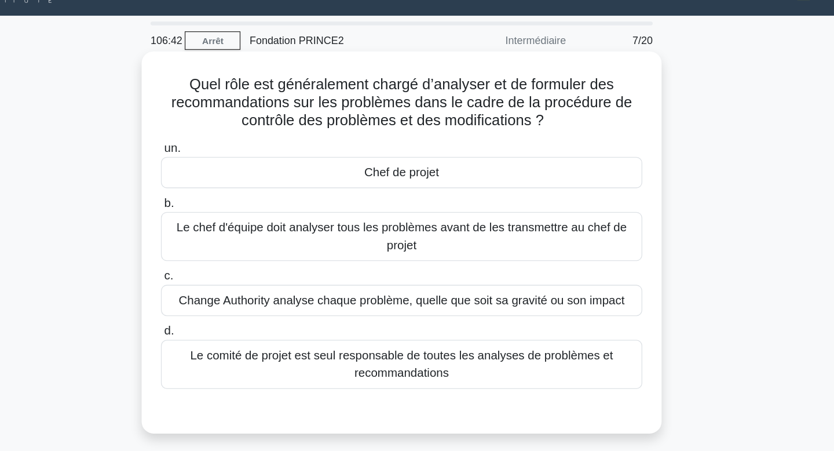
click at [511, 132] on div "Chef de projet" at bounding box center [416, 134] width 375 height 24
click at [229, 119] on input "un. Chef de projet" at bounding box center [229, 116] width 0 height 8
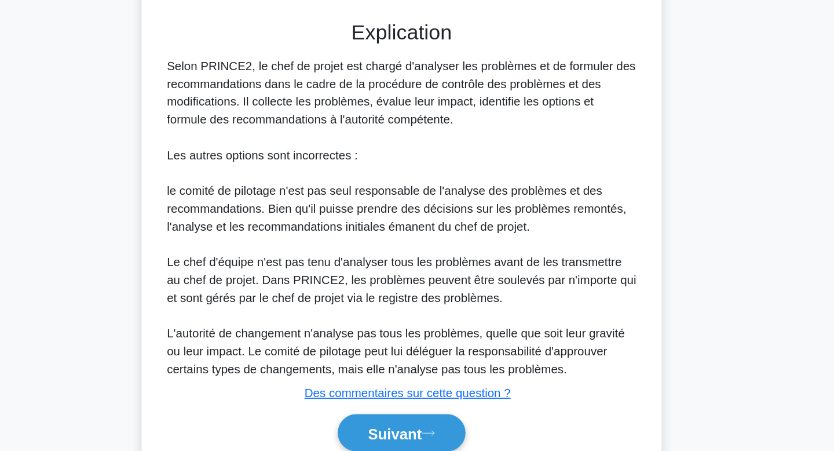
scroll to position [244, 0]
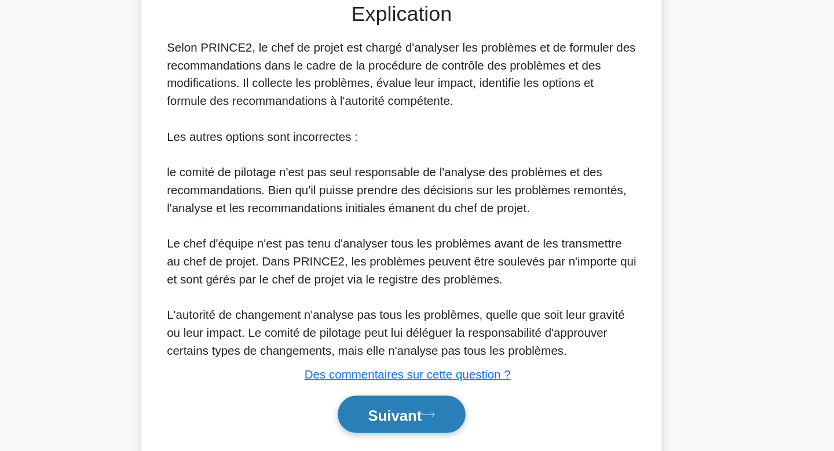
click at [441, 423] on icon at bounding box center [438, 422] width 10 height 6
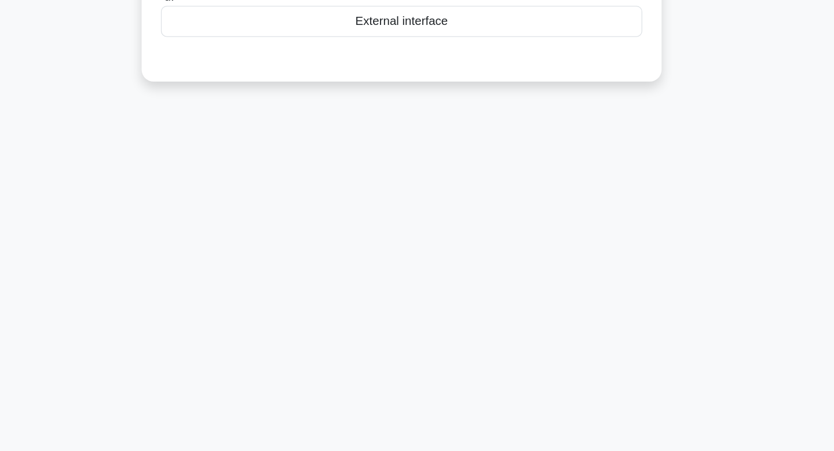
scroll to position [0, 0]
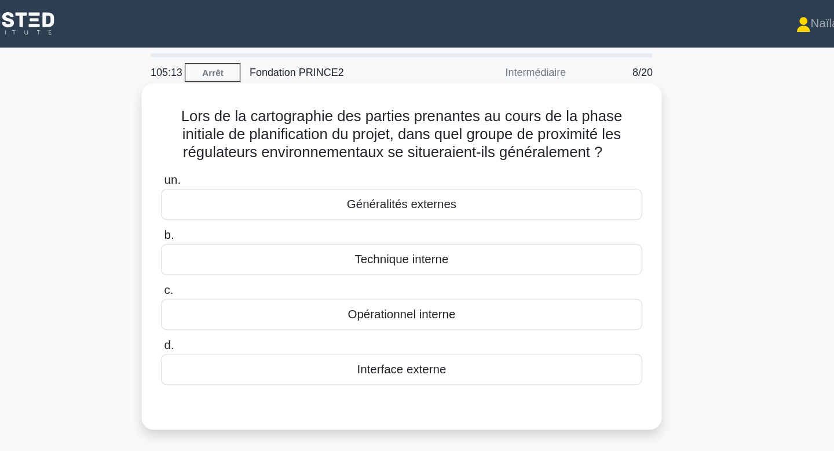
click at [540, 164] on div "Généralités externes" at bounding box center [416, 159] width 375 height 24
click at [229, 144] on input "un. Généralités externes" at bounding box center [229, 141] width 0 height 8
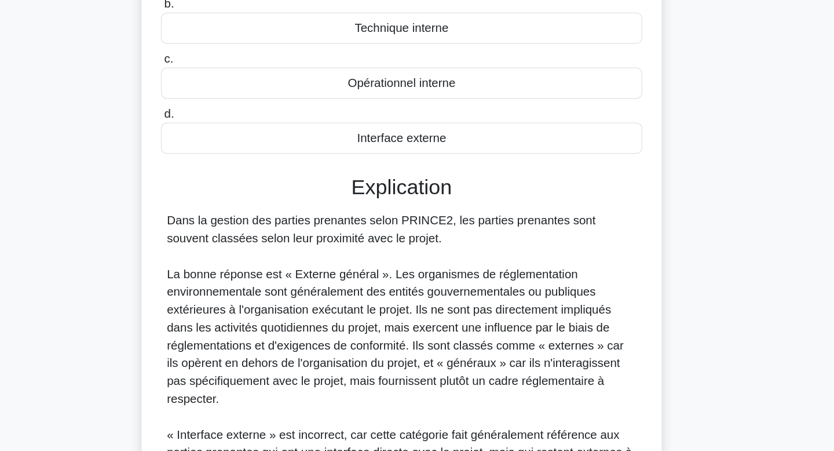
scroll to position [321, 0]
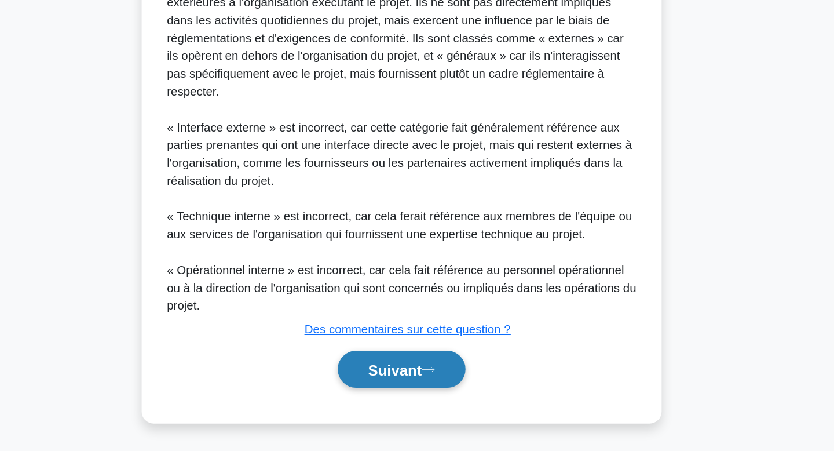
click at [393, 389] on font "Suivant" at bounding box center [412, 387] width 42 height 13
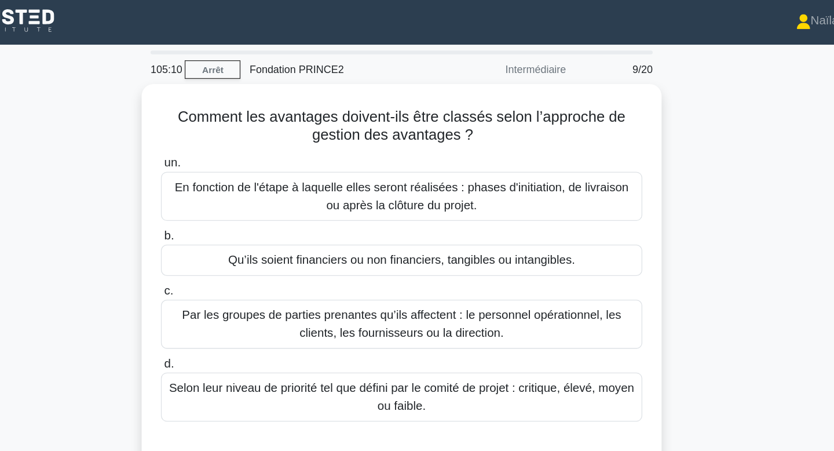
scroll to position [0, 0]
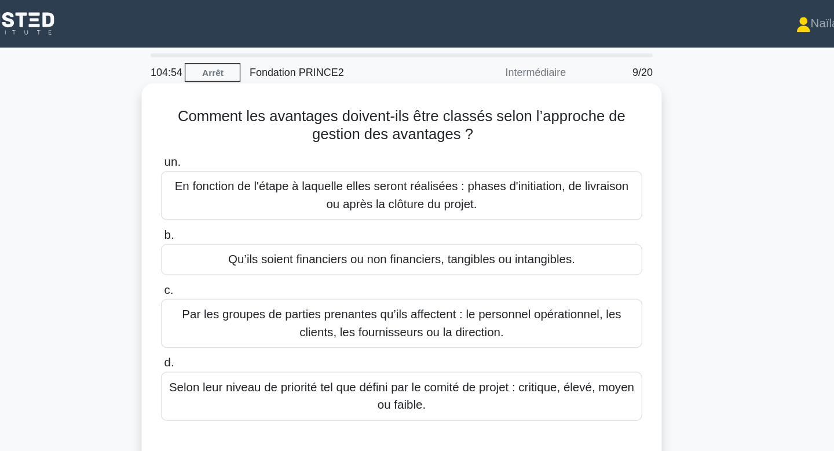
click at [428, 203] on font "Qu’ils soient financiers ou non financiers, tangibles ou intangibles." at bounding box center [417, 202] width 271 height 10
click at [229, 187] on input "b. Qu’ils soient financiers ou non financiers, tangibles ou intangibles." at bounding box center [229, 184] width 0 height 8
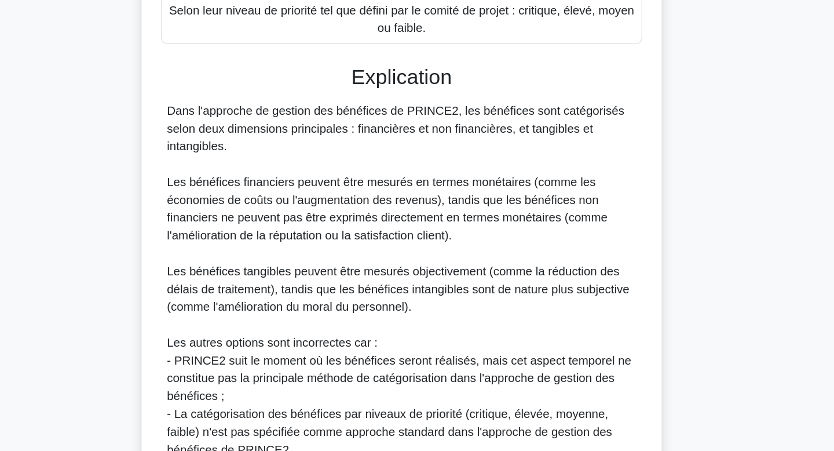
scroll to position [335, 0]
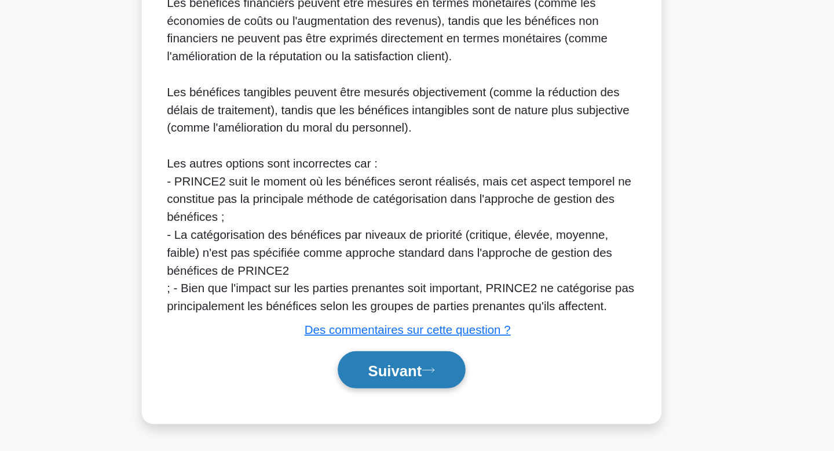
click at [414, 385] on font "Suivant" at bounding box center [412, 387] width 42 height 13
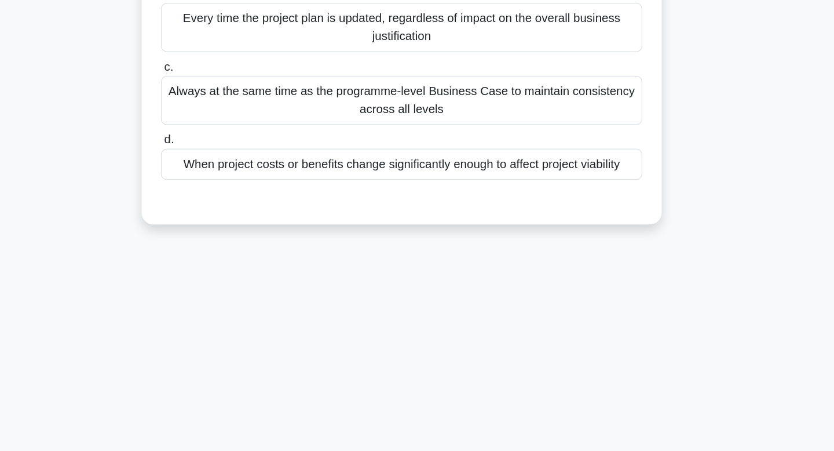
scroll to position [0, 0]
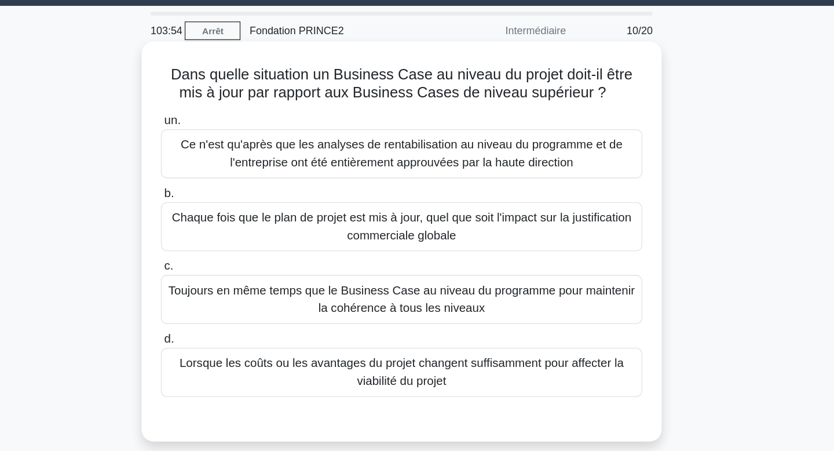
click at [433, 208] on font "Chaque fois que le plan de projet est mis à jour, quel que soit l'impact sur la…" at bounding box center [417, 209] width 365 height 28
click at [229, 187] on input "b. Chaque fois que le plan de projet est mis à jour, quel que soit l'impact sur…" at bounding box center [229, 184] width 0 height 8
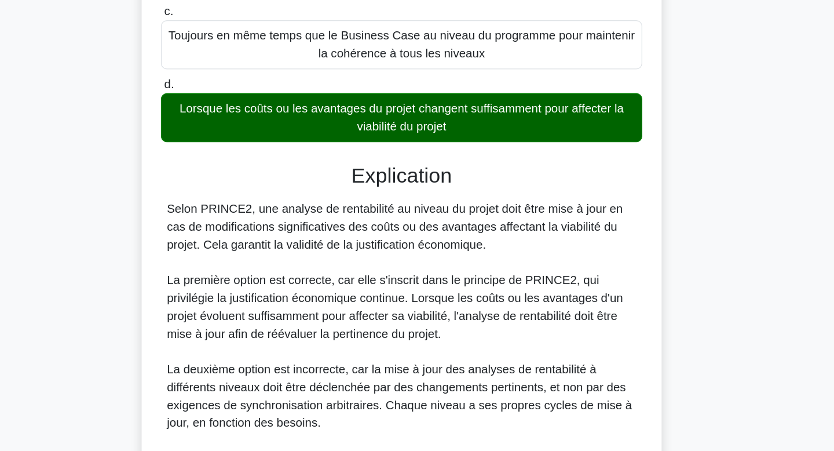
scroll to position [364, 0]
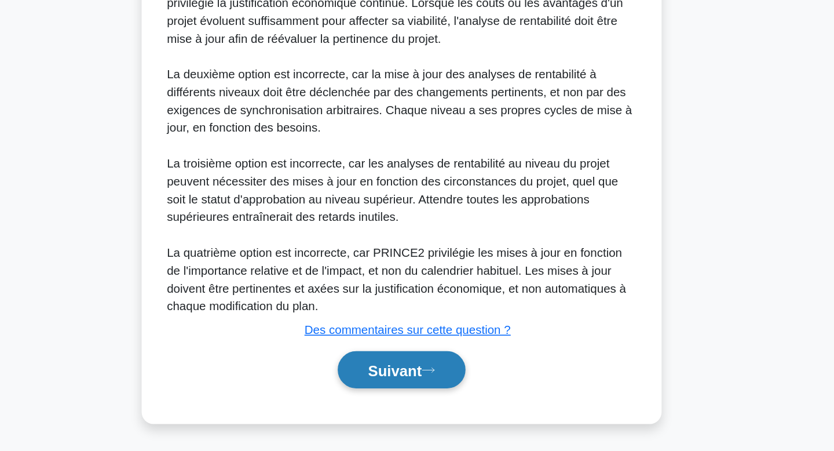
click at [433, 392] on font "Suivant" at bounding box center [412, 387] width 42 height 13
